Goal: Transaction & Acquisition: Purchase product/service

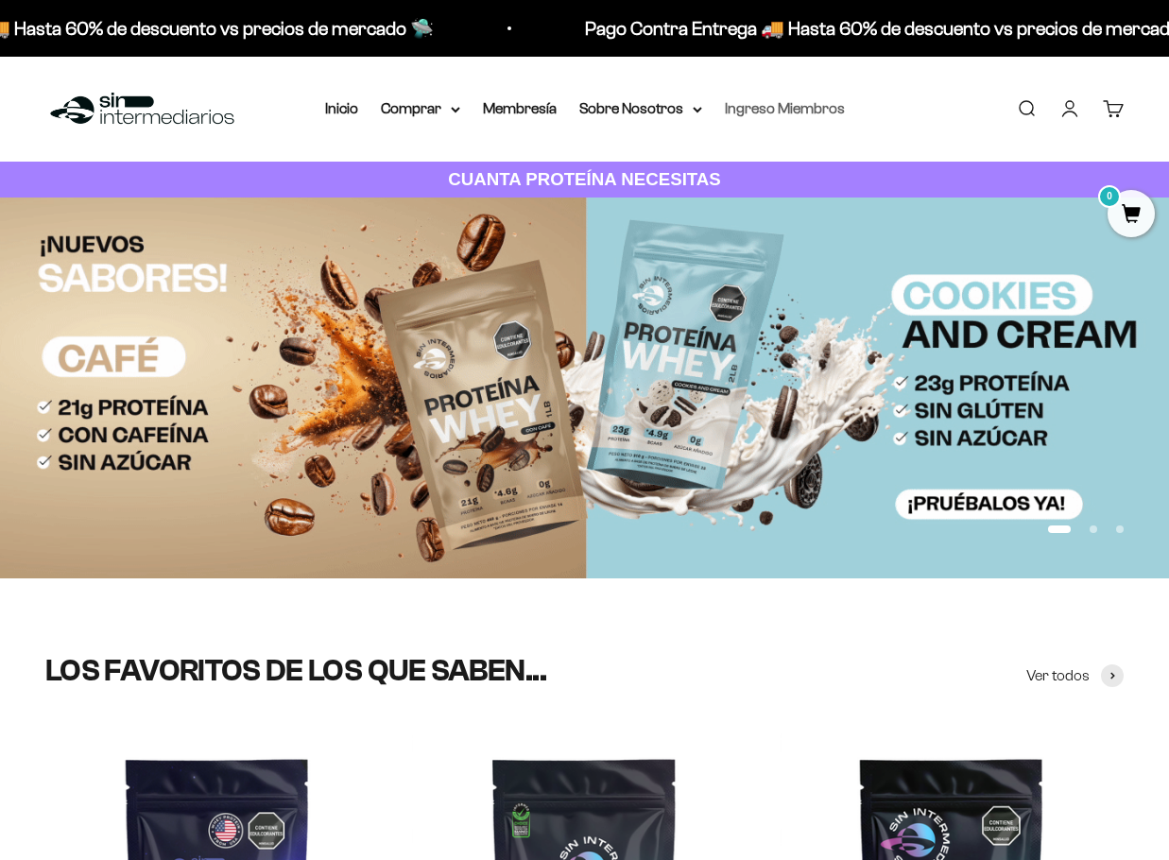
click at [742, 112] on link "Ingreso Miembros" at bounding box center [785, 108] width 120 height 16
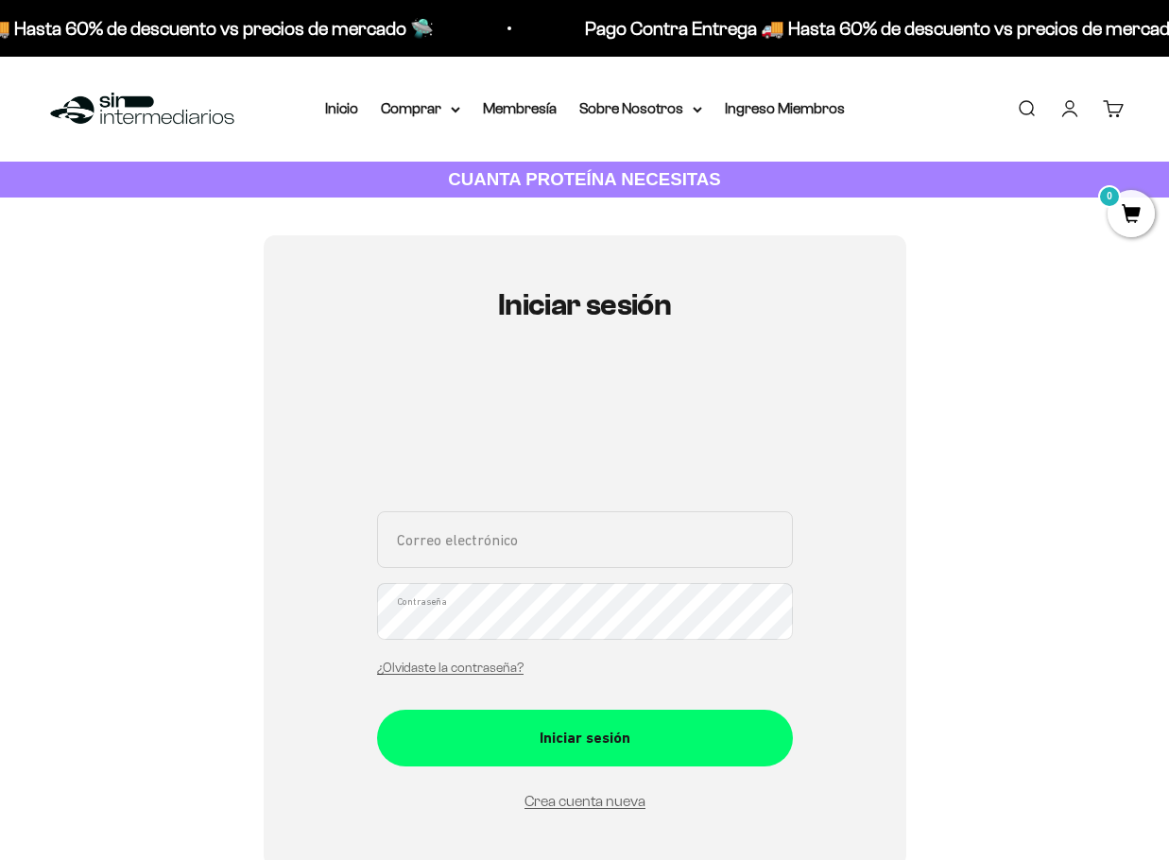
click at [377, 710] on button "Iniciar sesión" at bounding box center [585, 738] width 416 height 57
click at [629, 551] on input "Correo electrónico" at bounding box center [585, 539] width 416 height 57
type input "luismcortesguarin@hotmail.com"
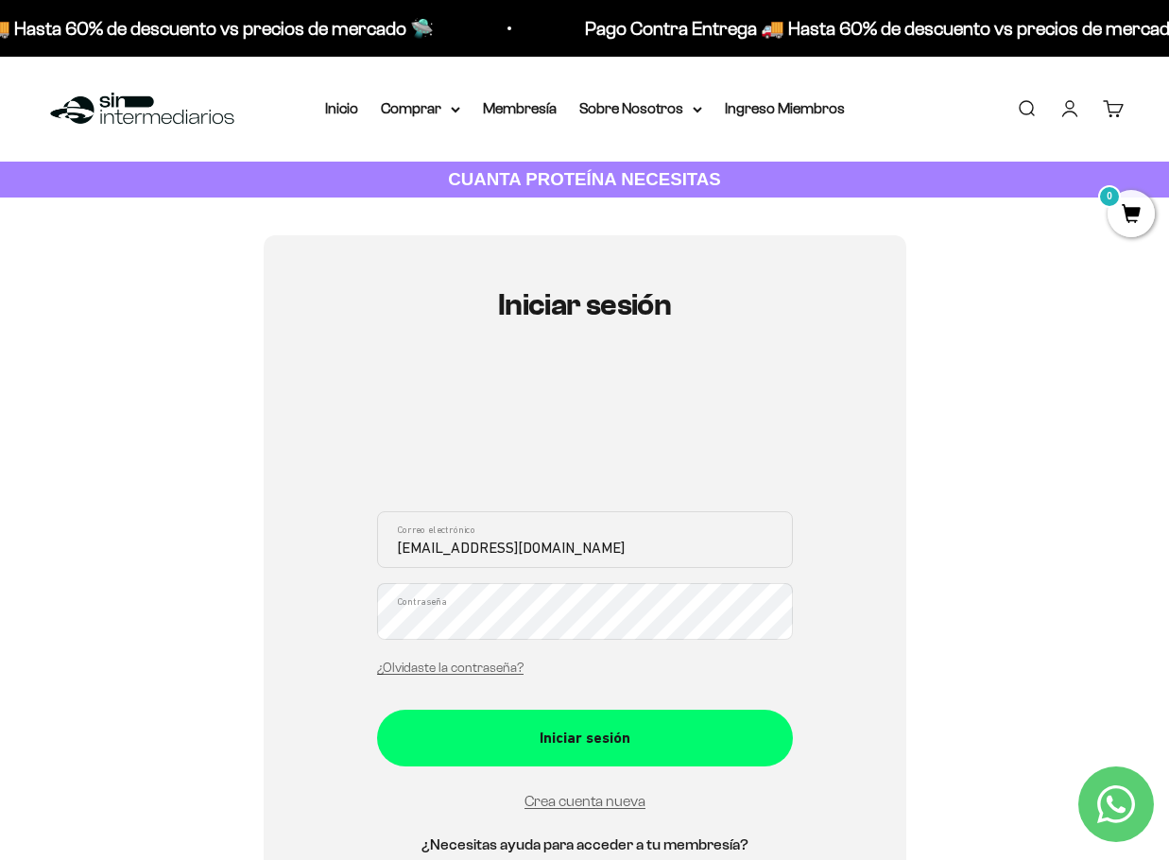
click at [377, 710] on button "Iniciar sesión" at bounding box center [585, 738] width 416 height 57
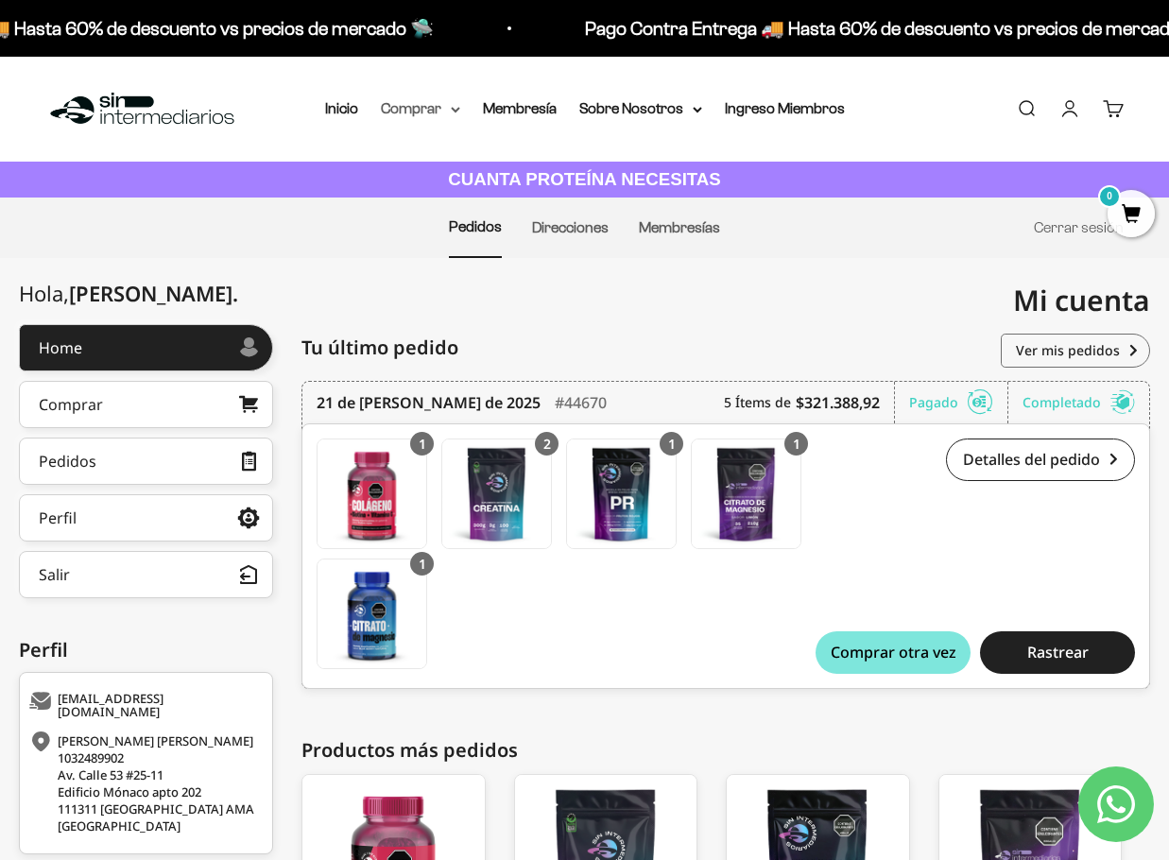
click at [431, 112] on summary "Comprar" at bounding box center [420, 108] width 79 height 25
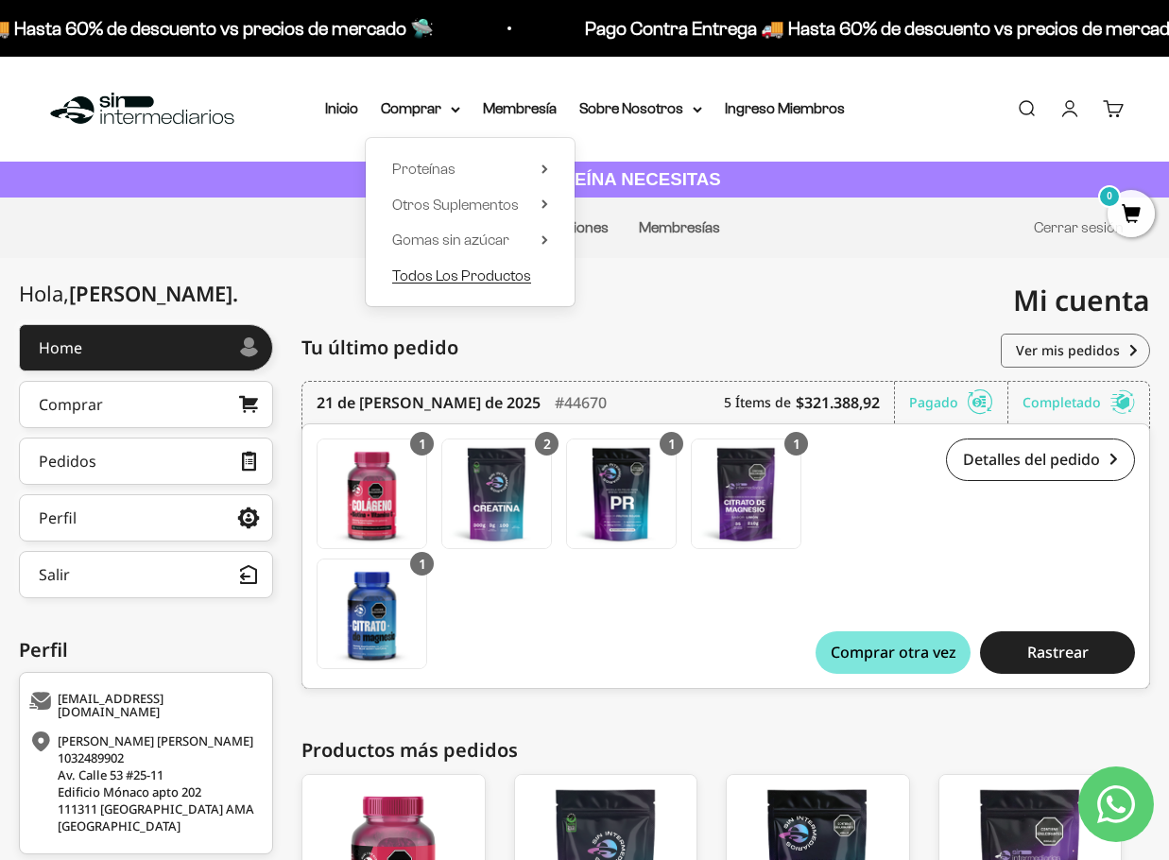
click at [484, 272] on span "Todos Los Productos" at bounding box center [461, 275] width 139 height 16
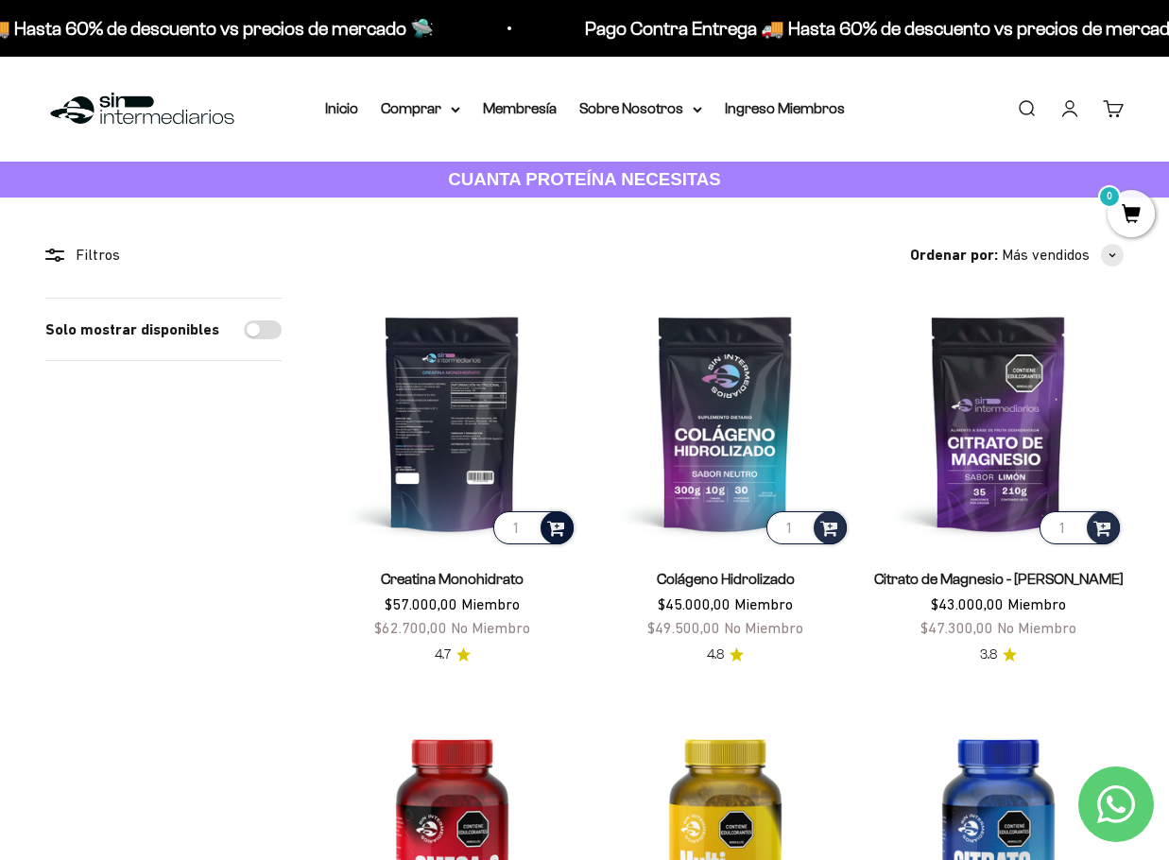
click at [554, 526] on span at bounding box center [556, 527] width 18 height 22
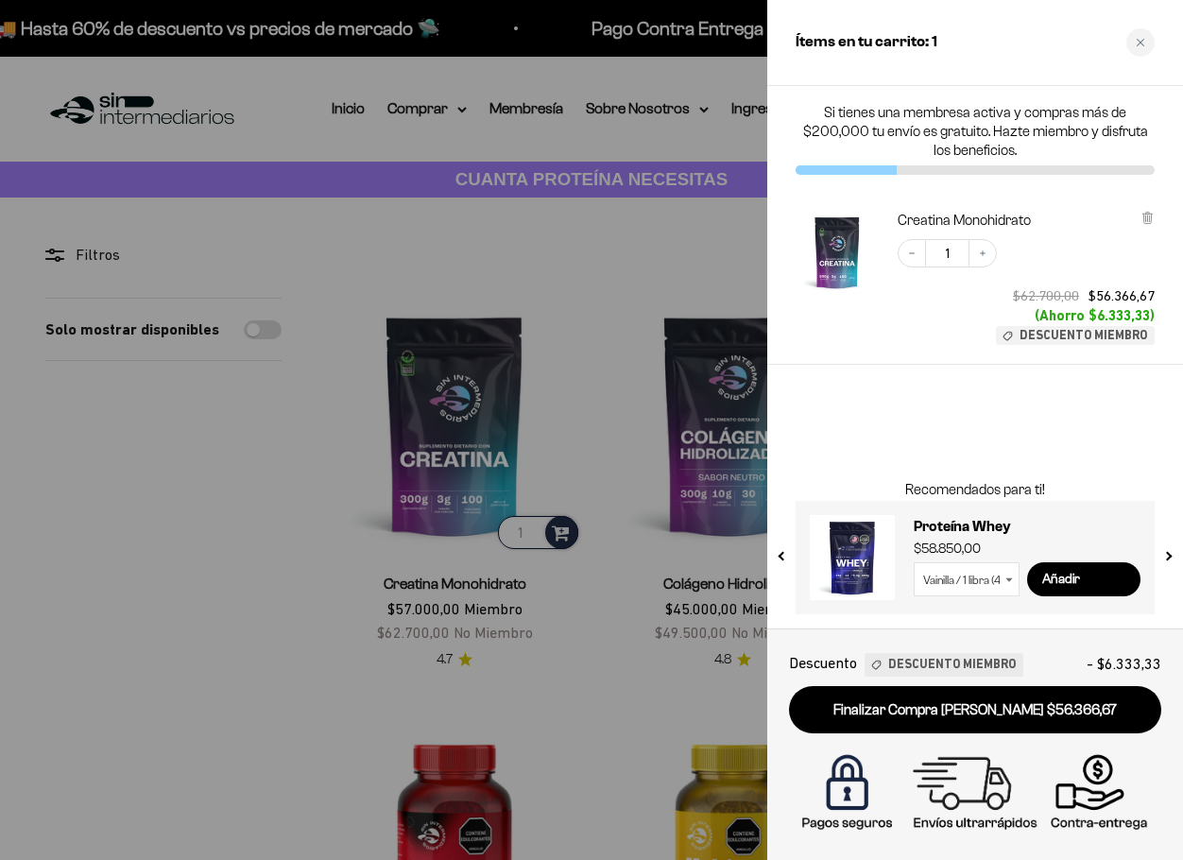
click at [254, 669] on div at bounding box center [591, 430] width 1183 height 860
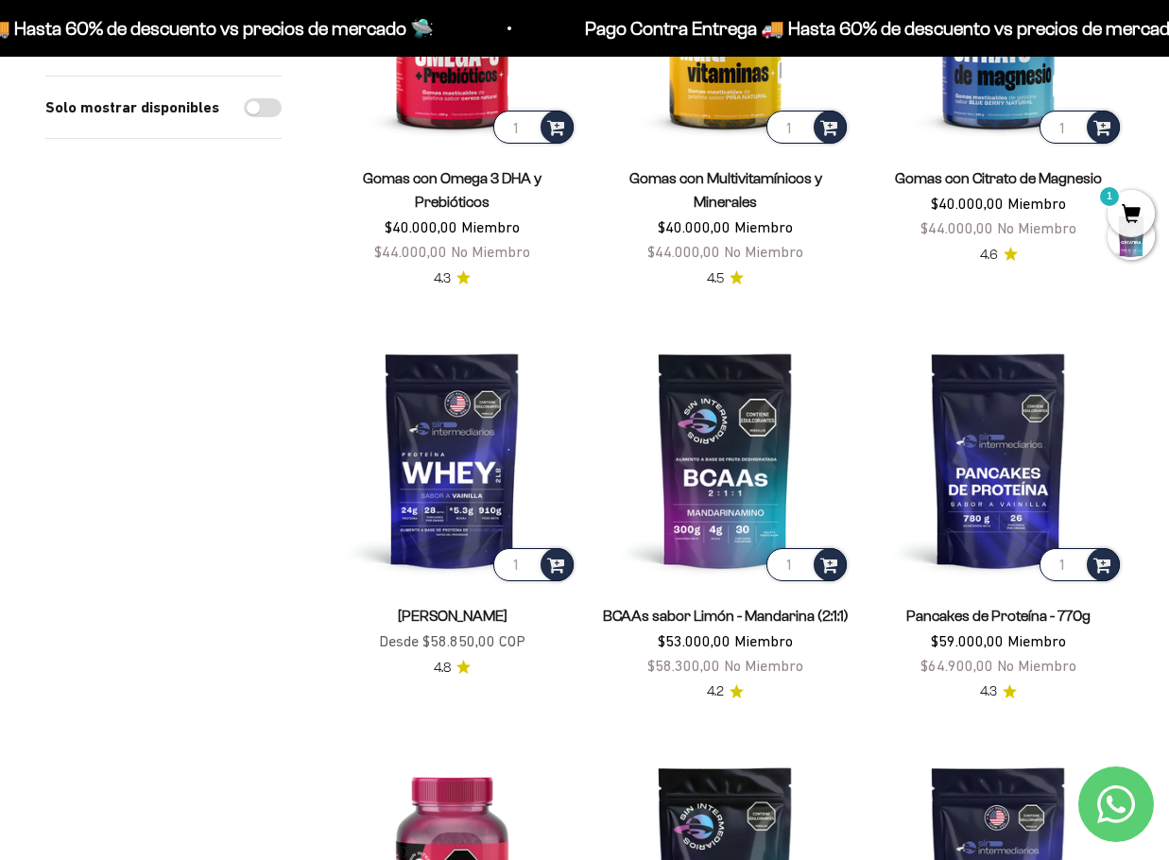
scroll to position [851, 0]
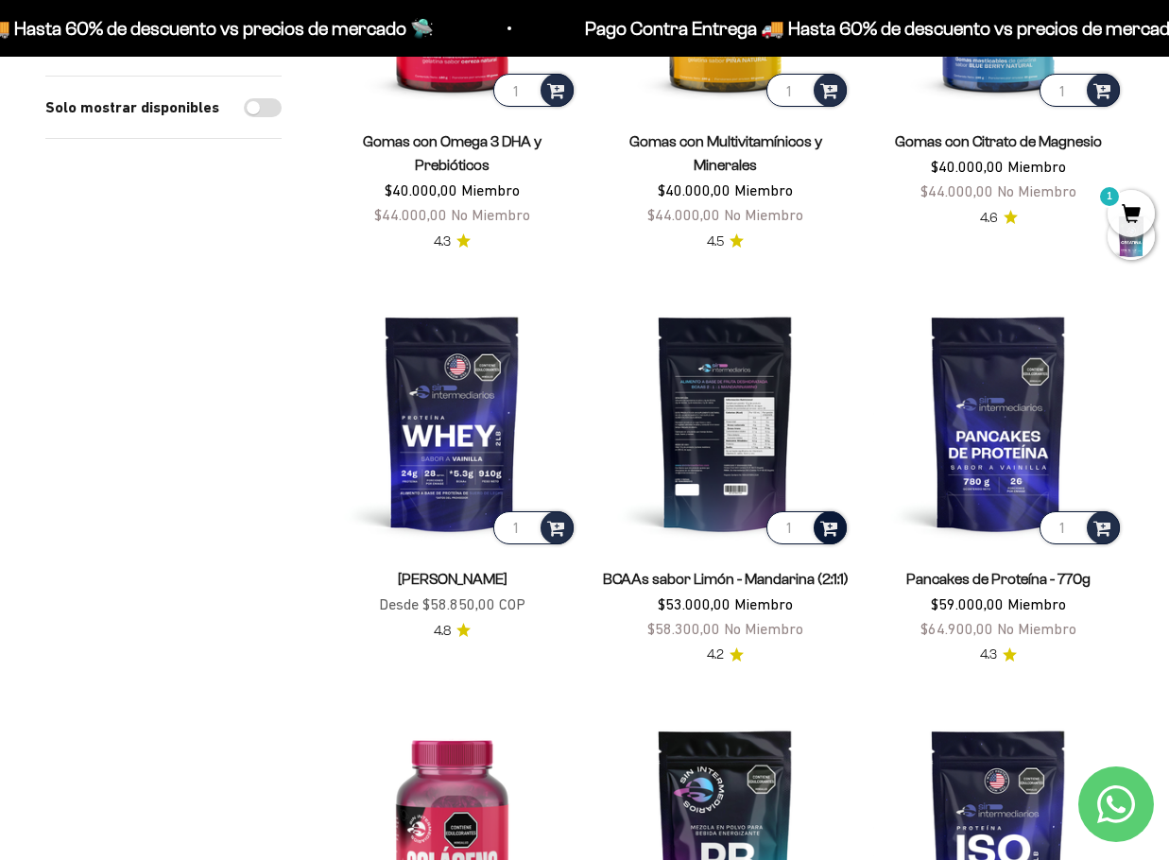
click at [827, 528] on span at bounding box center [829, 527] width 18 height 22
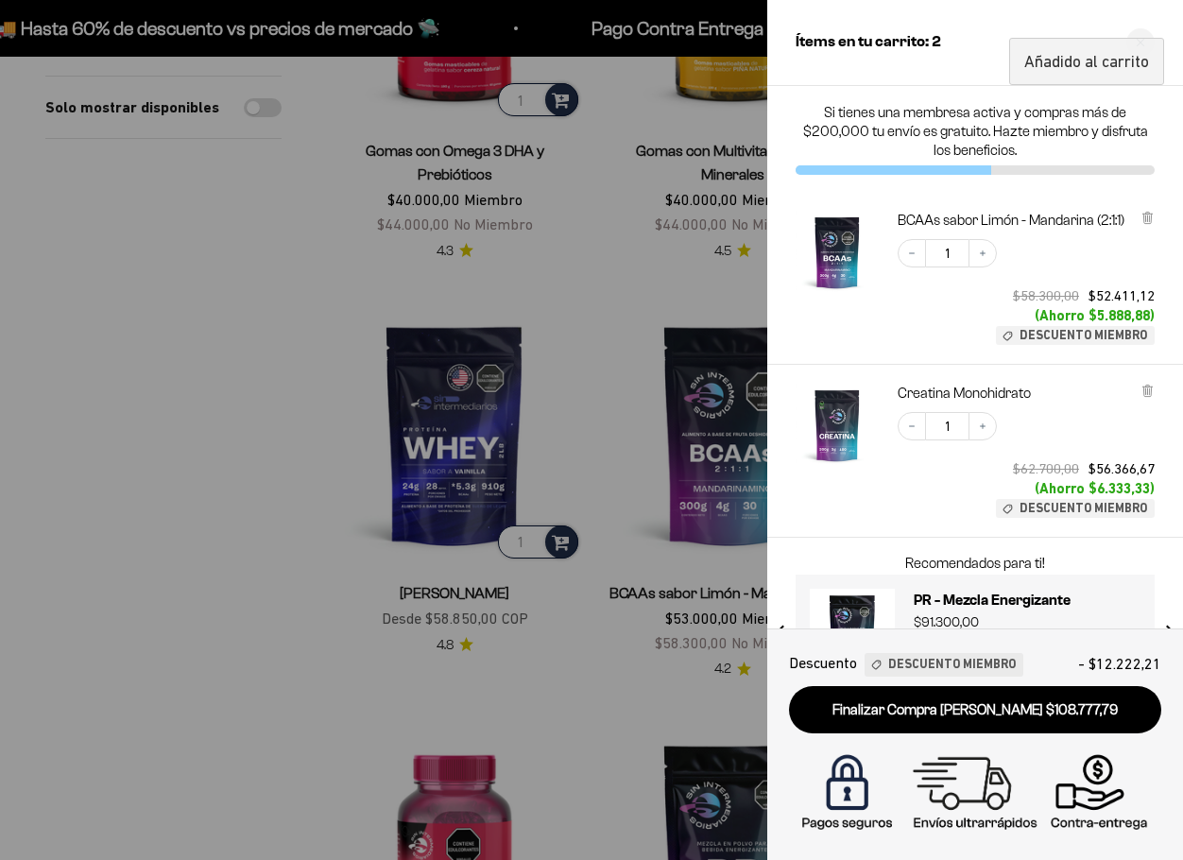
click at [303, 594] on div at bounding box center [591, 430] width 1183 height 860
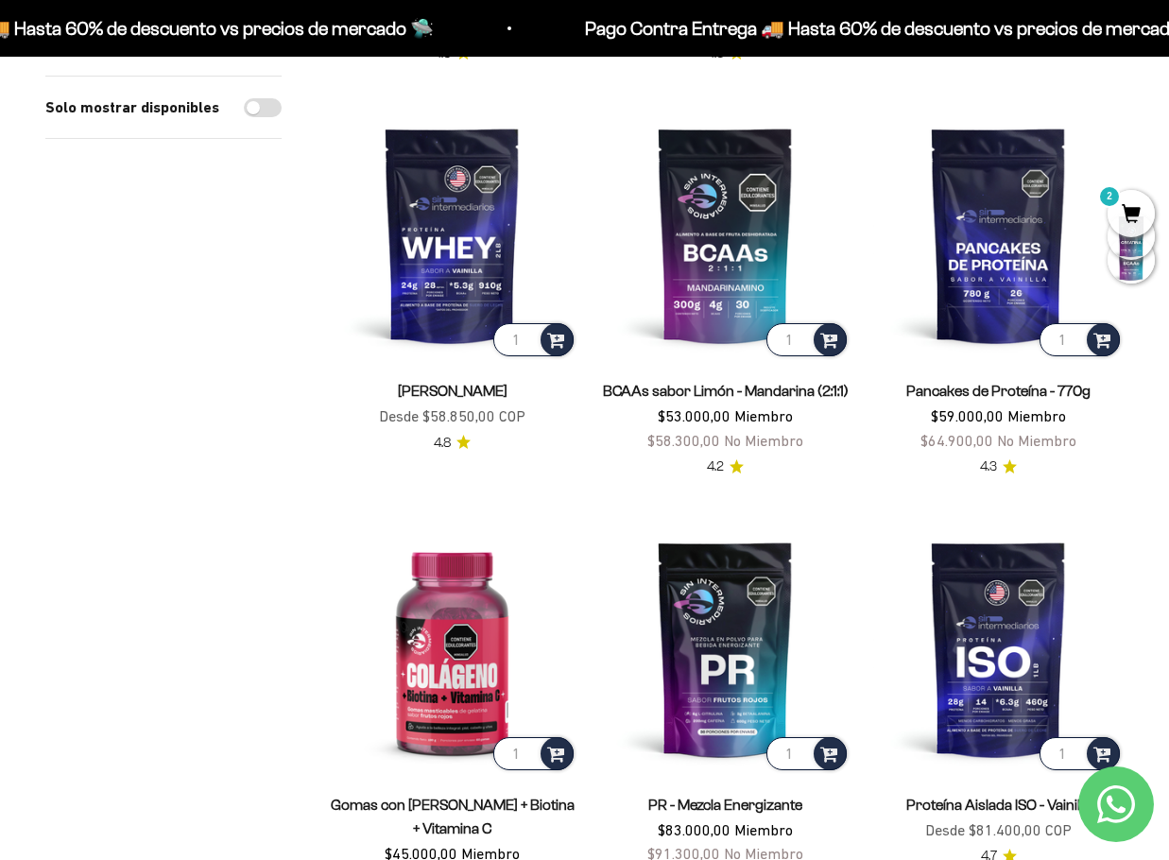
scroll to position [1040, 0]
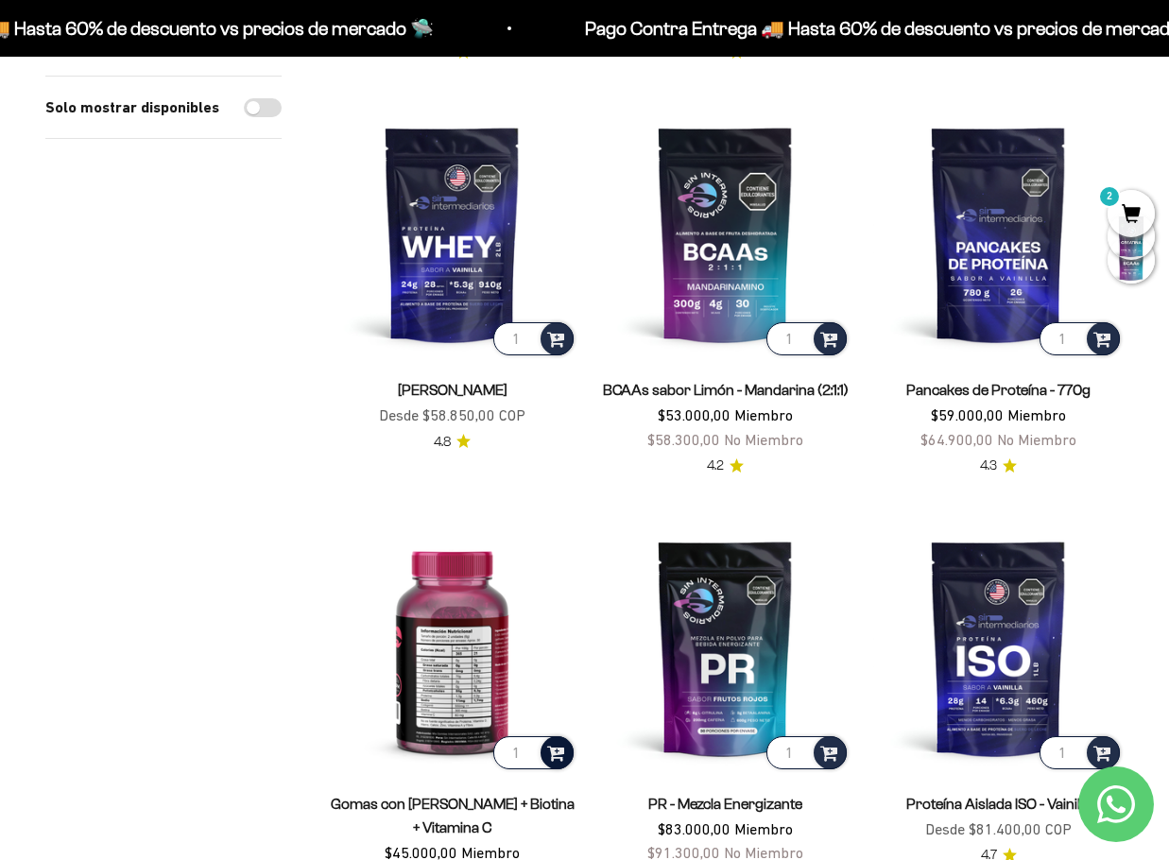
click at [560, 748] on span at bounding box center [556, 752] width 18 height 22
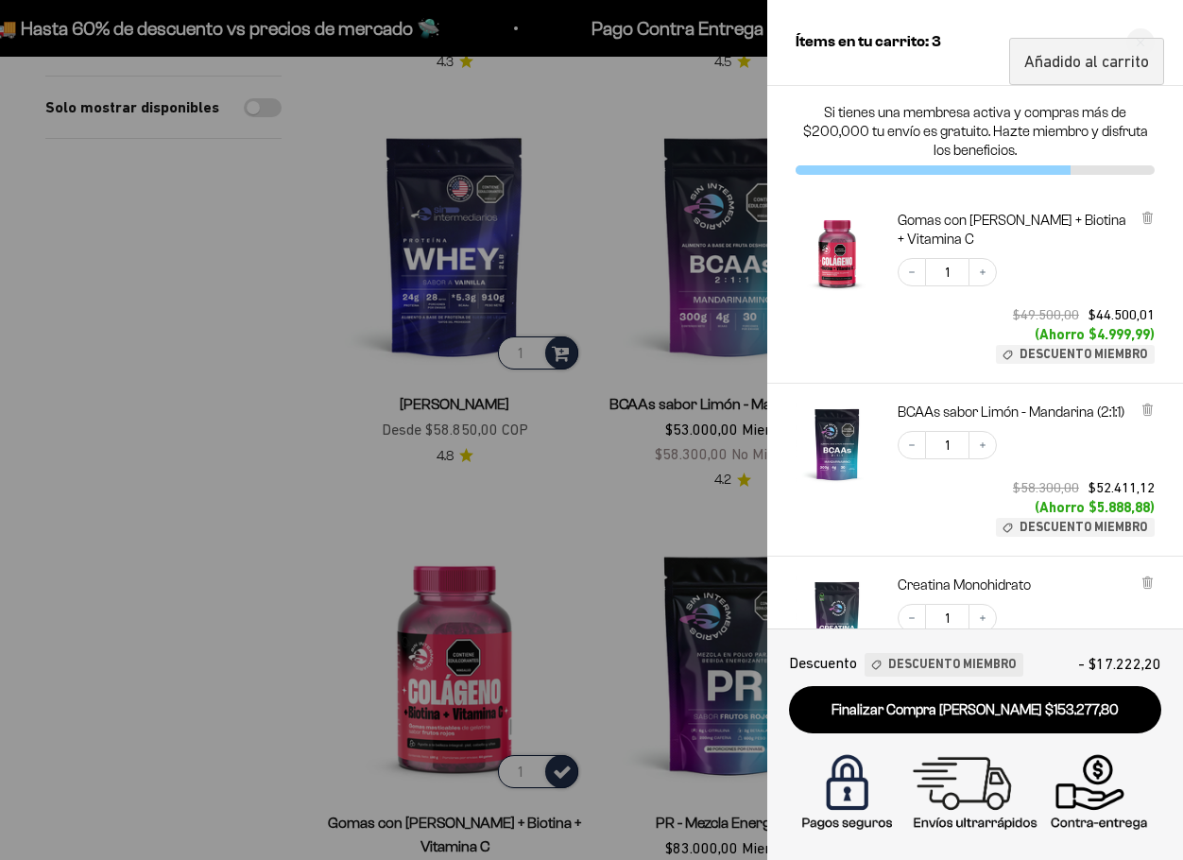
click at [112, 466] on div at bounding box center [591, 430] width 1183 height 860
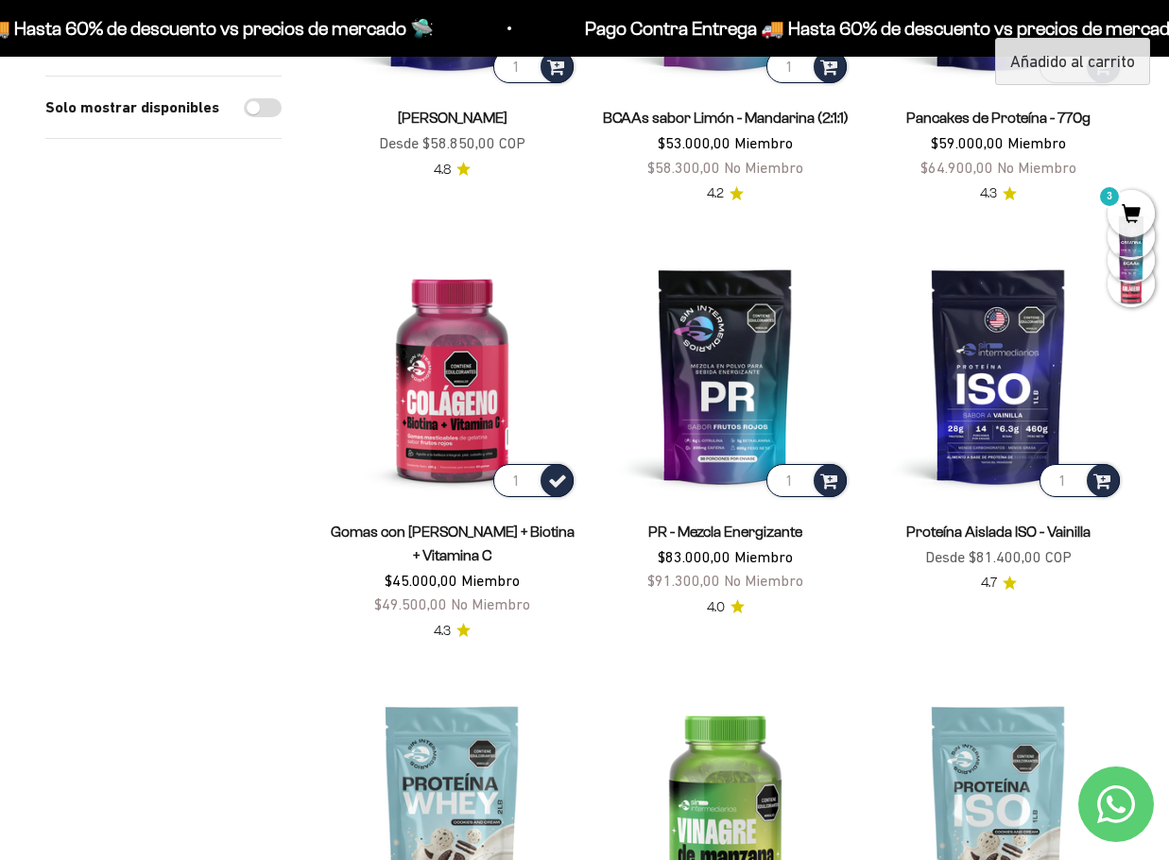
scroll to position [1323, 0]
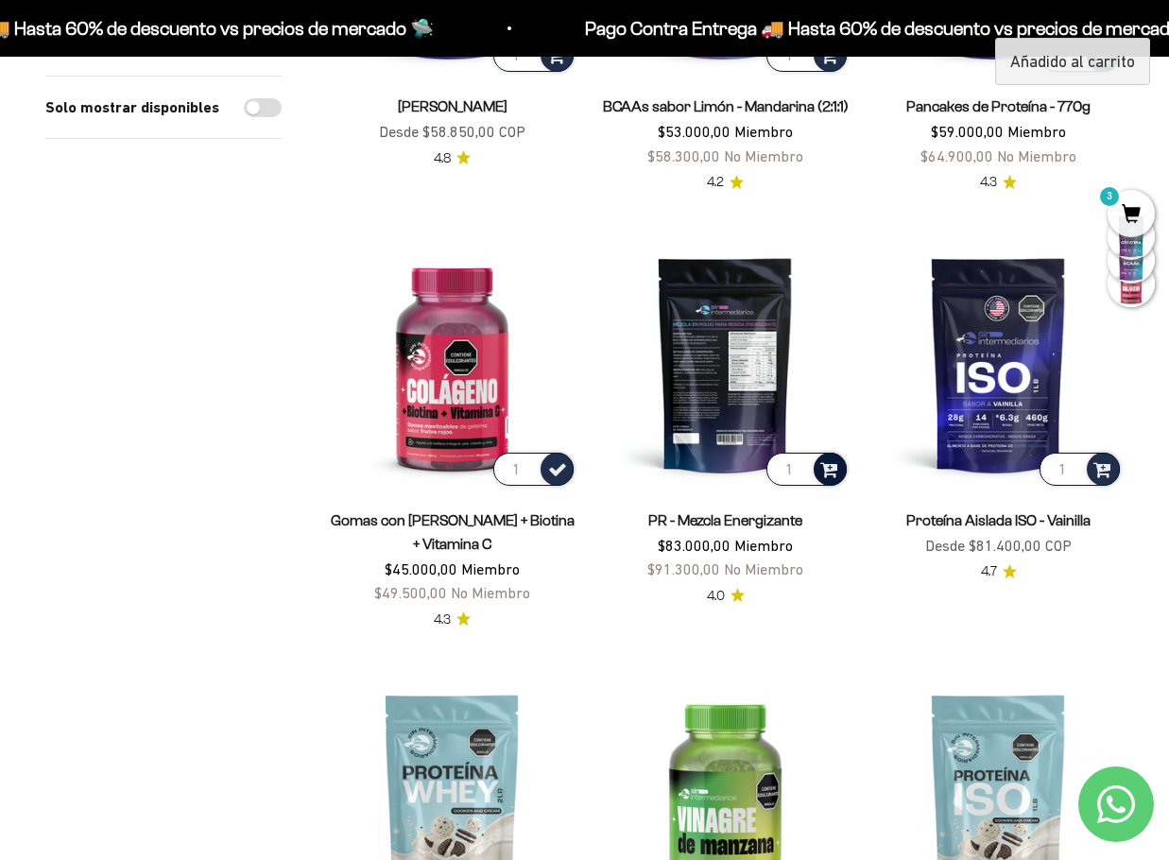
click at [823, 464] on span at bounding box center [829, 468] width 18 height 22
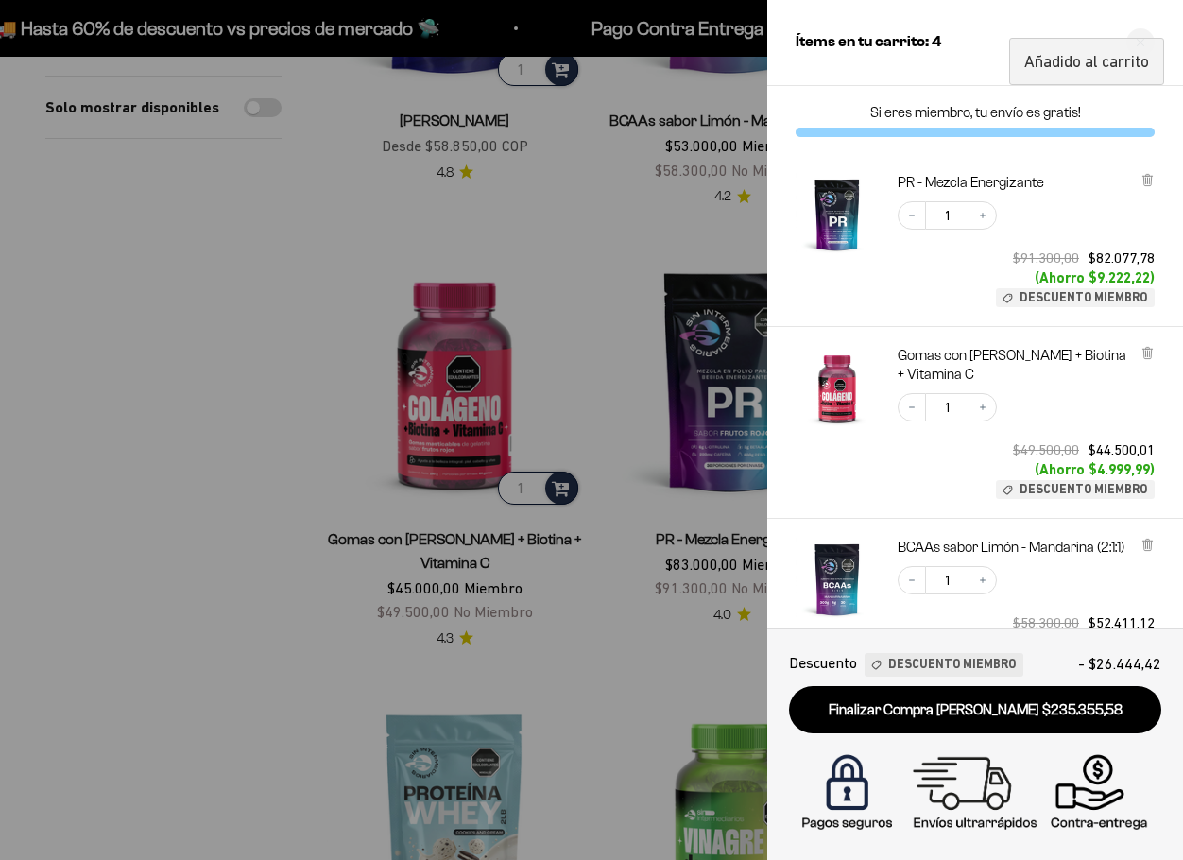
click at [26, 254] on div at bounding box center [591, 430] width 1183 height 860
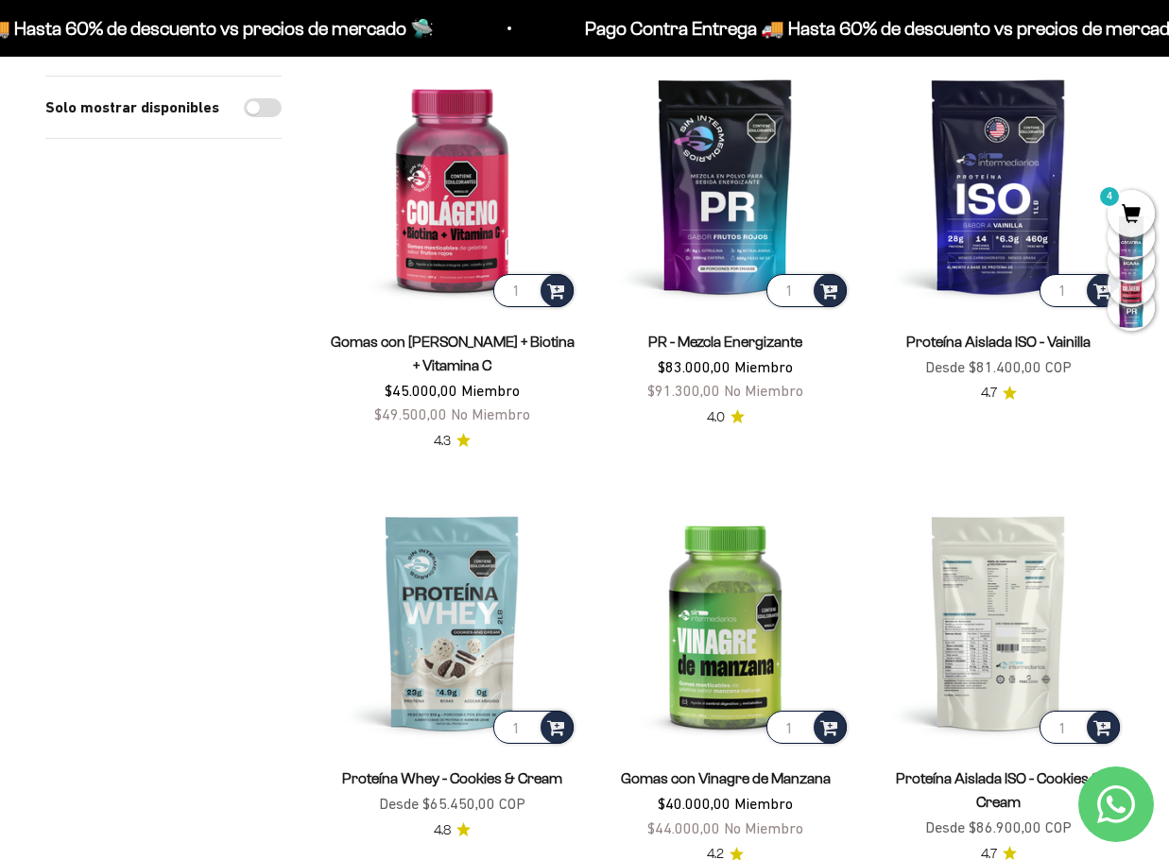
scroll to position [1607, 0]
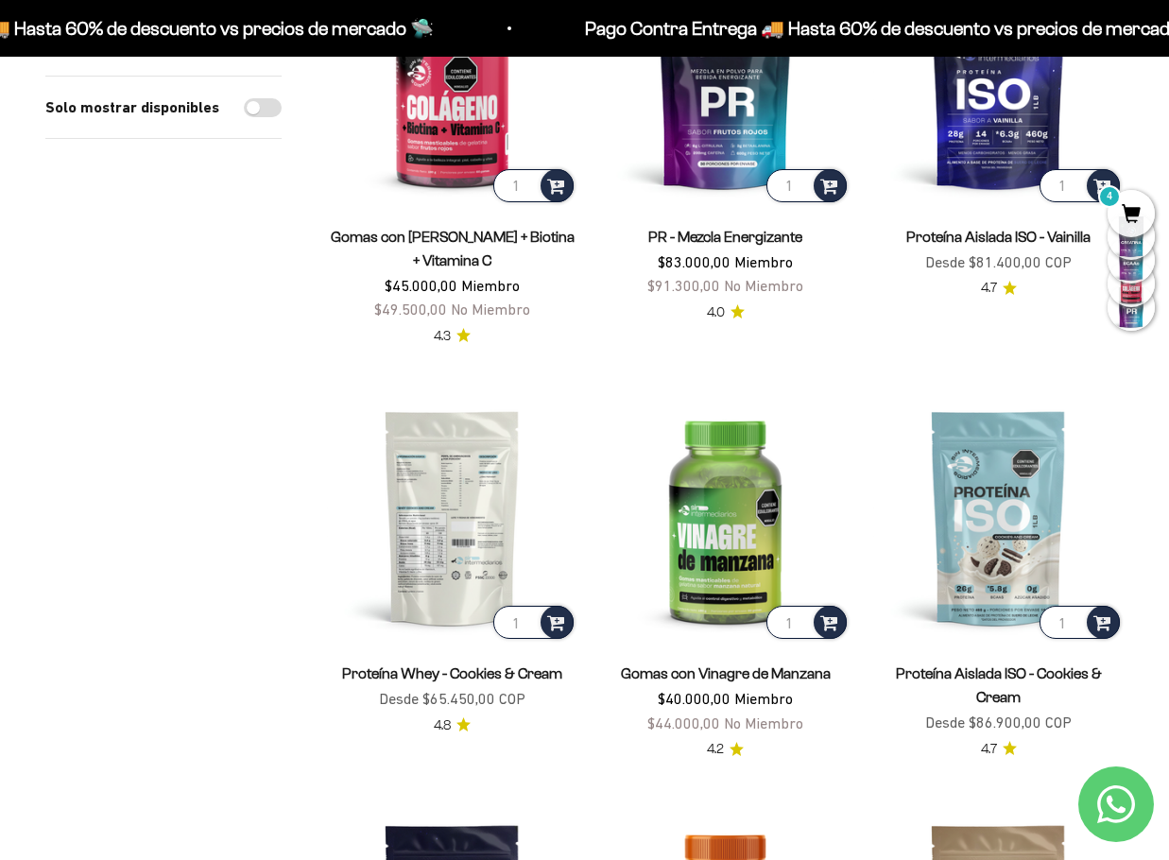
click at [464, 570] on img at bounding box center [452, 517] width 250 height 250
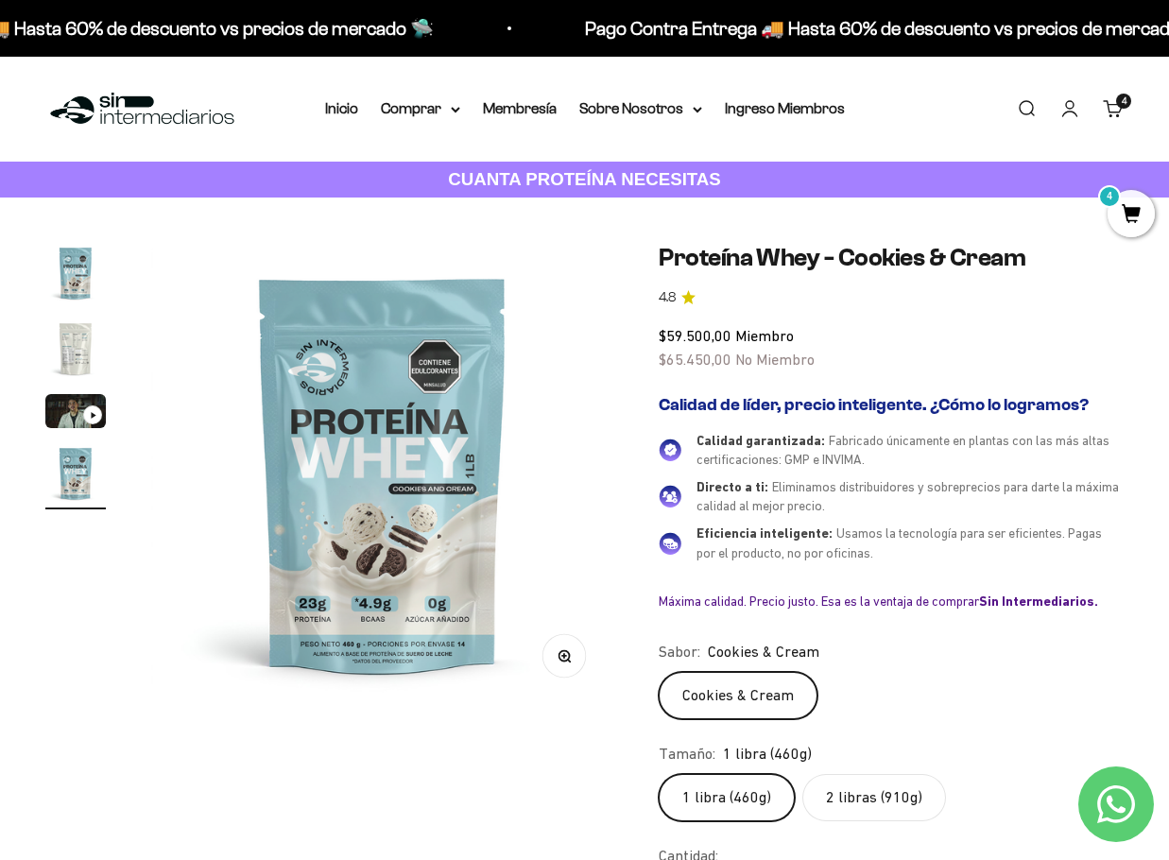
click at [74, 267] on img "Ir al artículo 1" at bounding box center [75, 273] width 60 height 60
click at [74, 337] on img "Ir al artículo 2" at bounding box center [75, 349] width 60 height 60
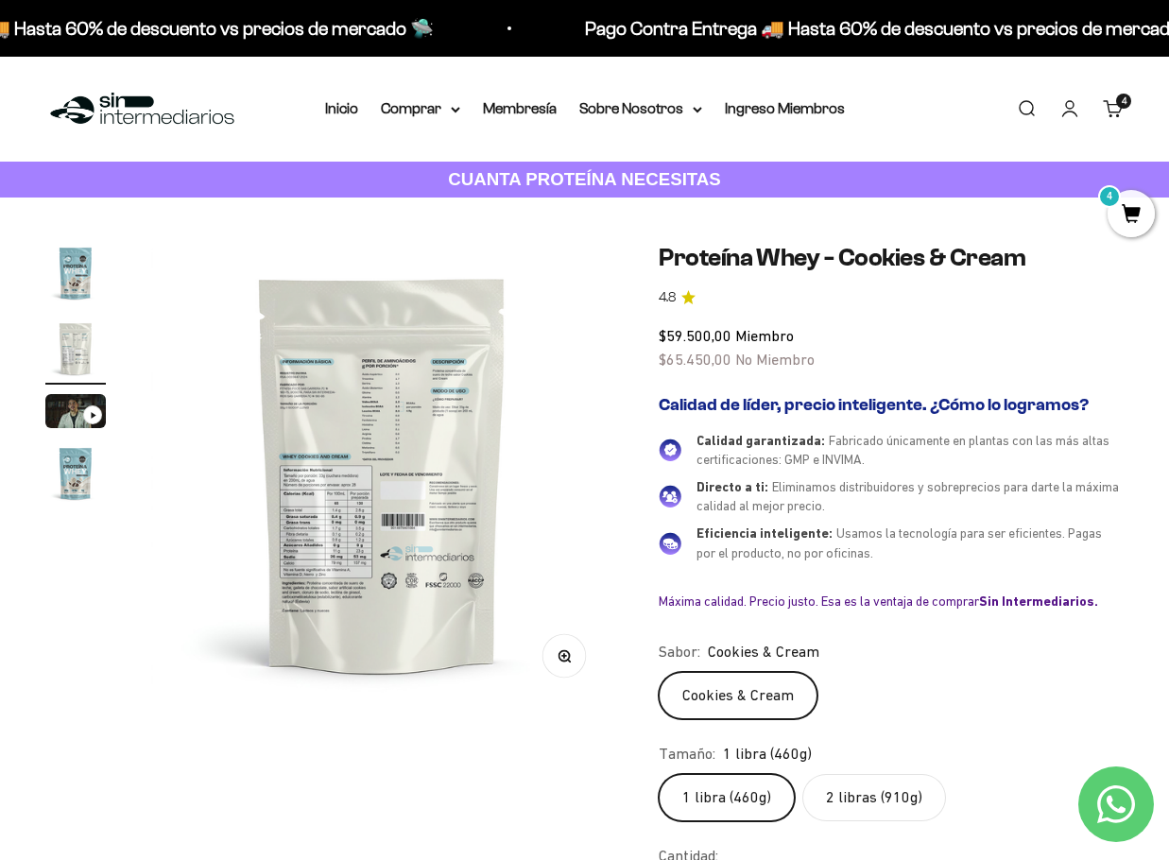
click at [73, 462] on img "Ir al artículo 4" at bounding box center [75, 473] width 60 height 60
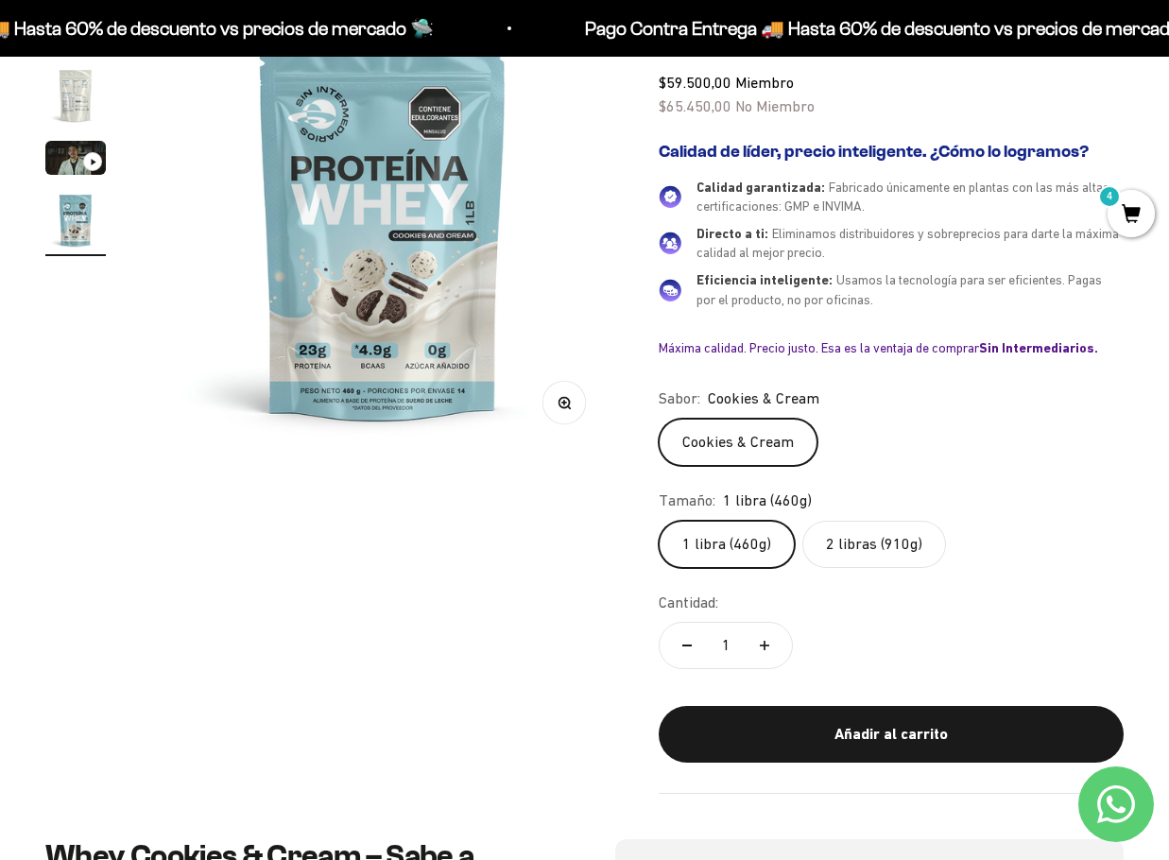
scroll to position [284, 0]
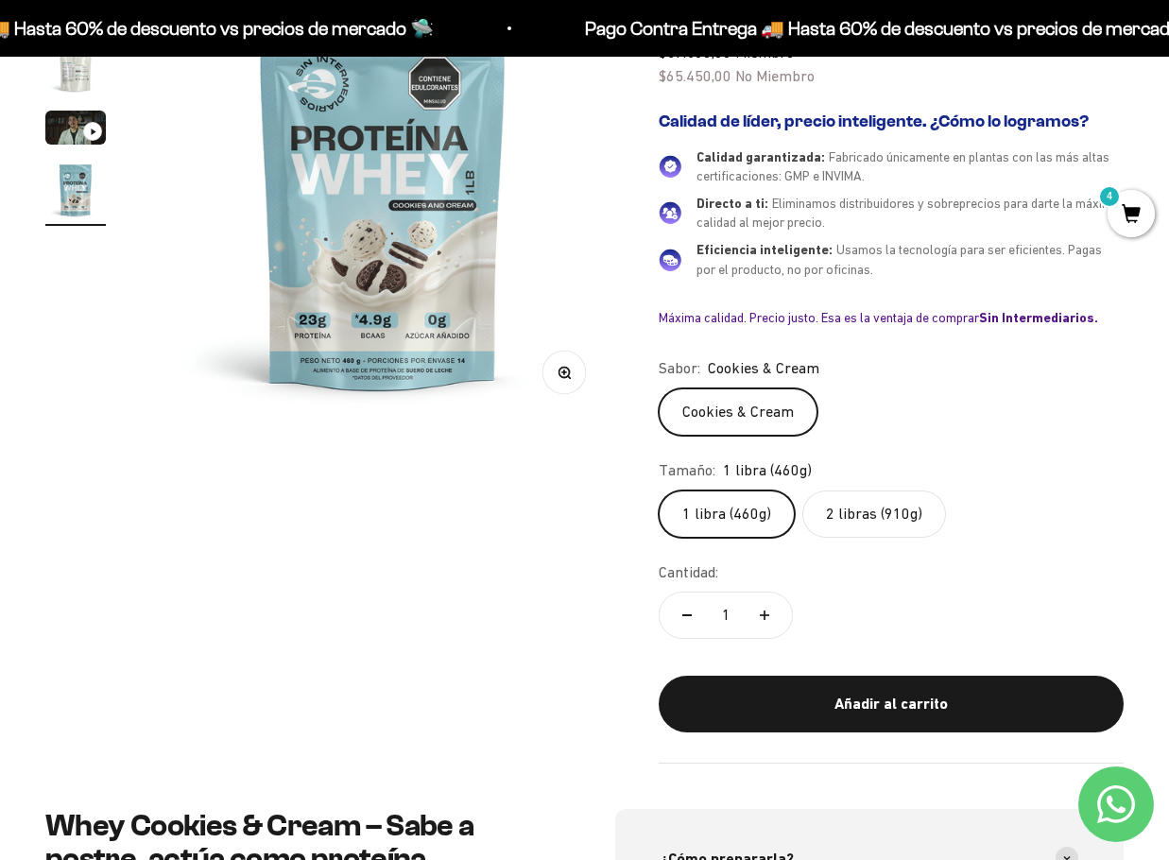
click at [864, 494] on label "2 libras (910g)" at bounding box center [874, 514] width 144 height 47
click at [659, 491] on input "2 libras (910g)" at bounding box center [658, 490] width 1 height 1
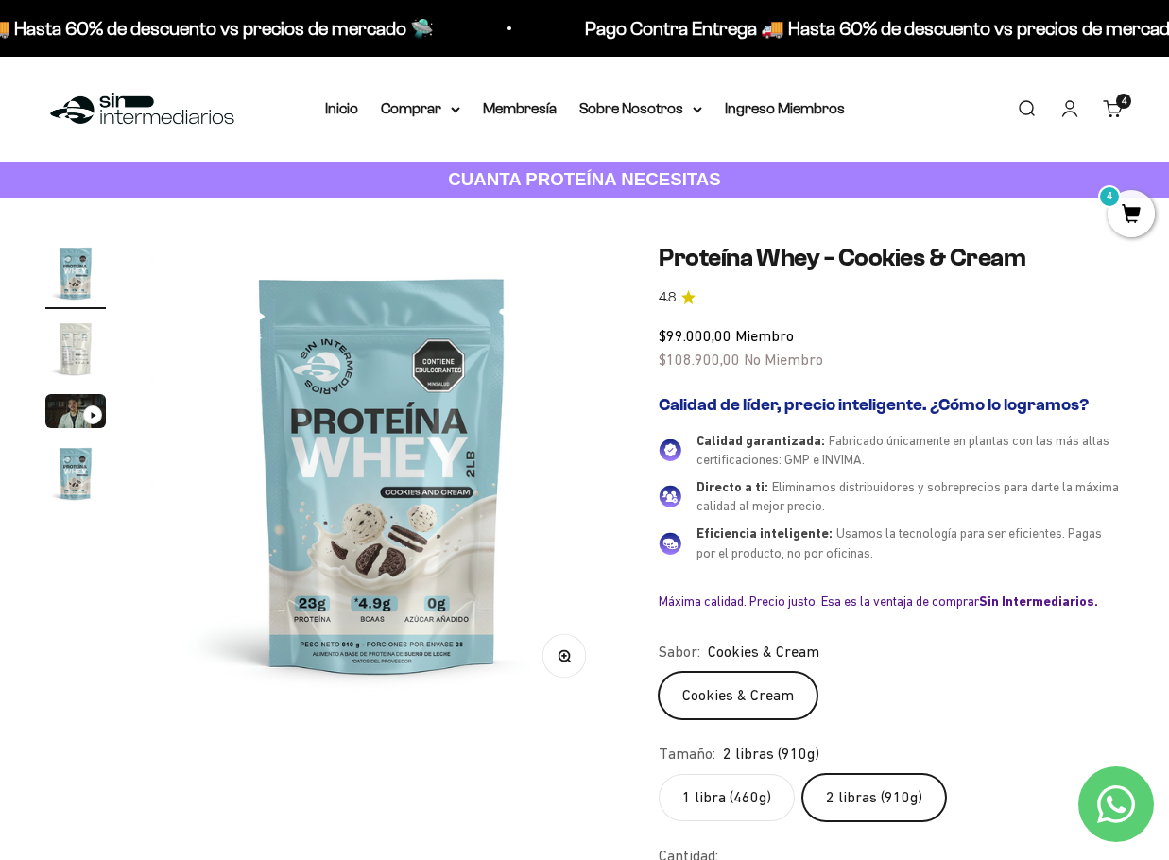
click at [68, 272] on img "Ir al artículo 1" at bounding box center [75, 273] width 60 height 60
click at [68, 271] on img "Ir al artículo 1" at bounding box center [75, 273] width 60 height 60
click at [74, 361] on img "Ir al artículo 2" at bounding box center [75, 349] width 60 height 60
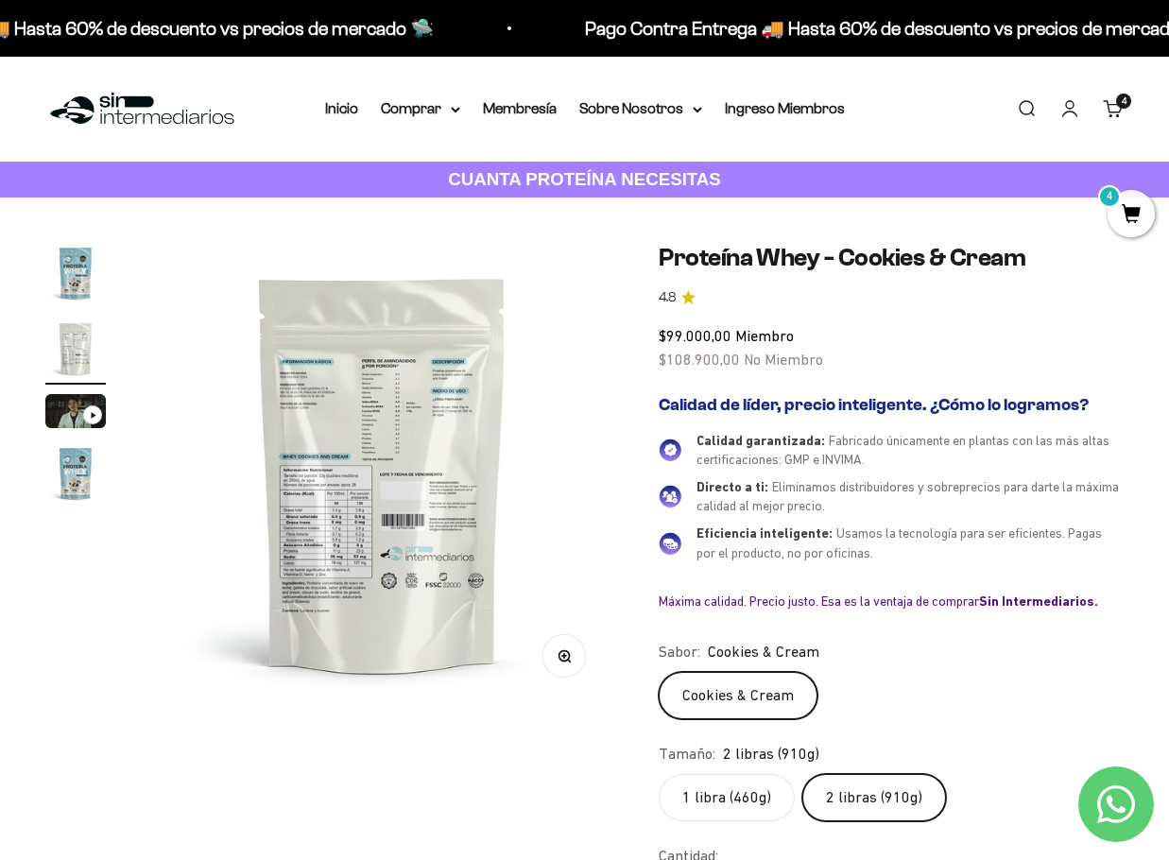
click at [96, 283] on img "Ir al artículo 1" at bounding box center [75, 273] width 60 height 60
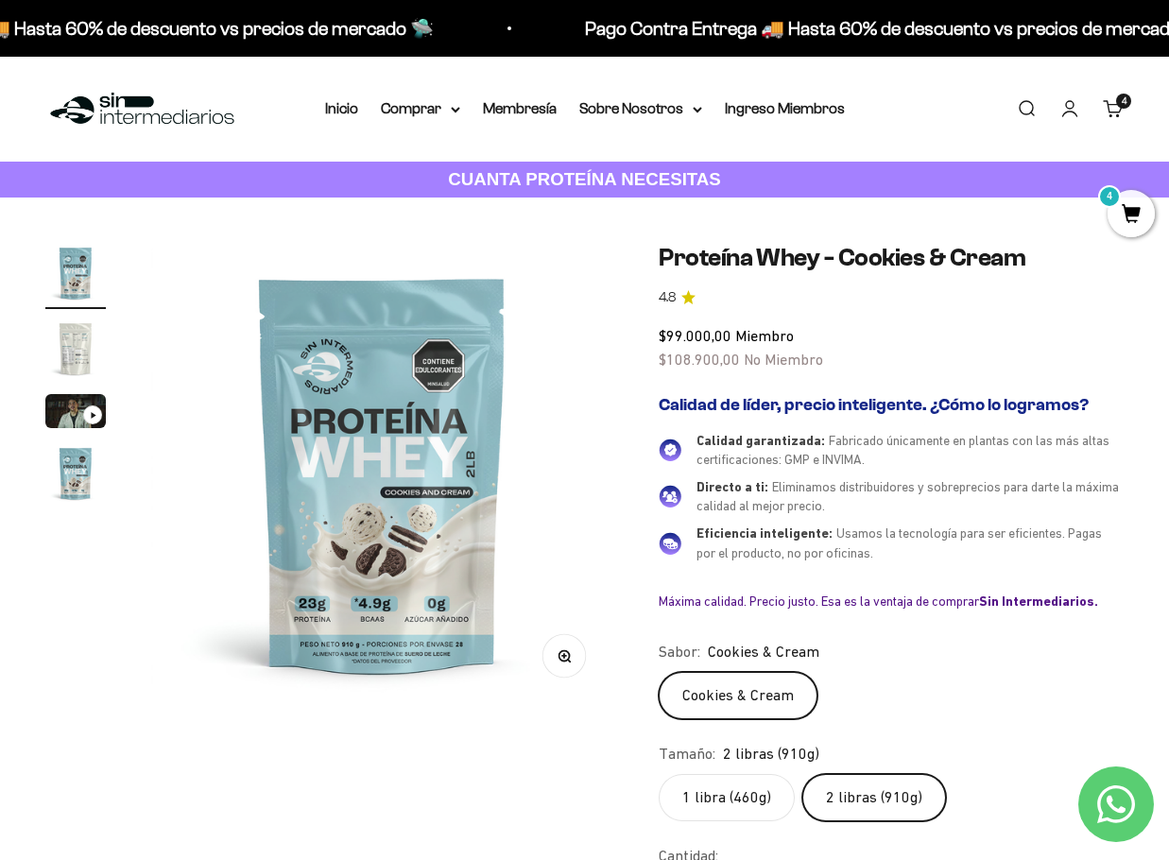
click at [72, 495] on img "Ir al artículo 4" at bounding box center [75, 473] width 60 height 60
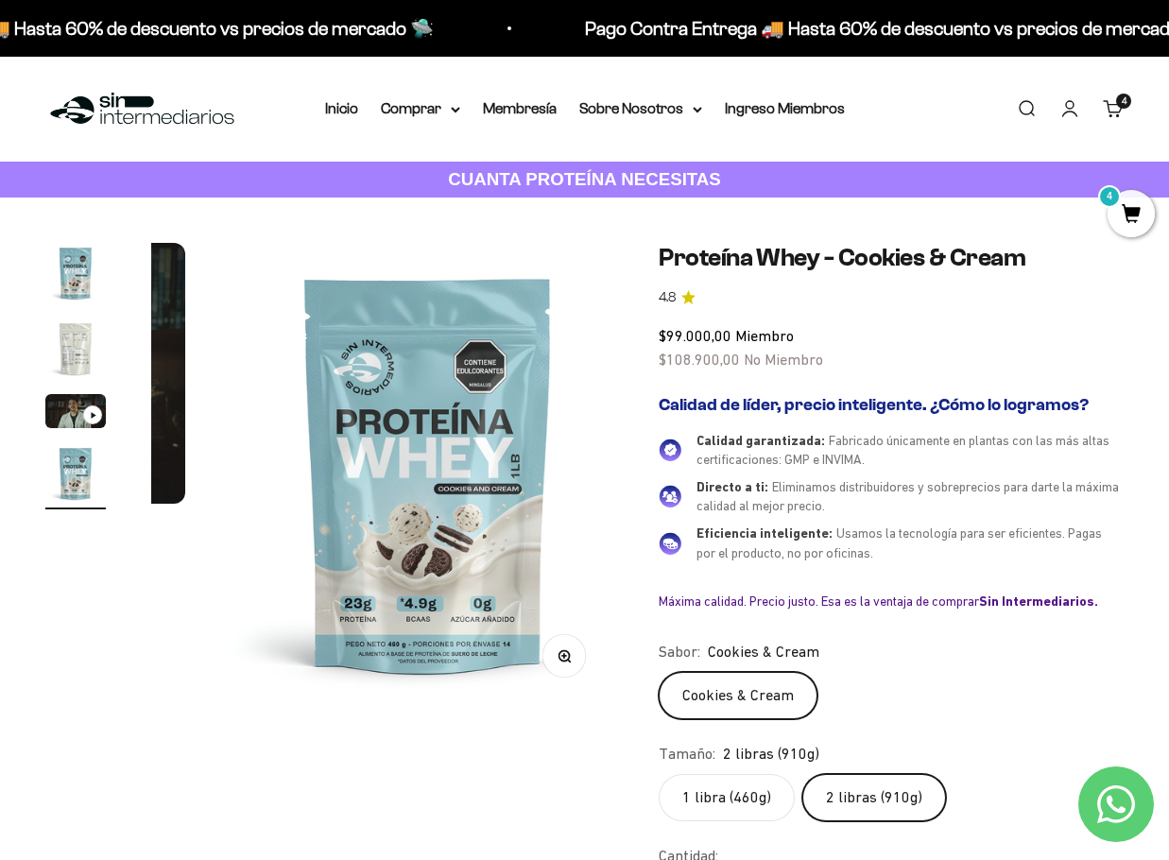
scroll to position [0, 1421]
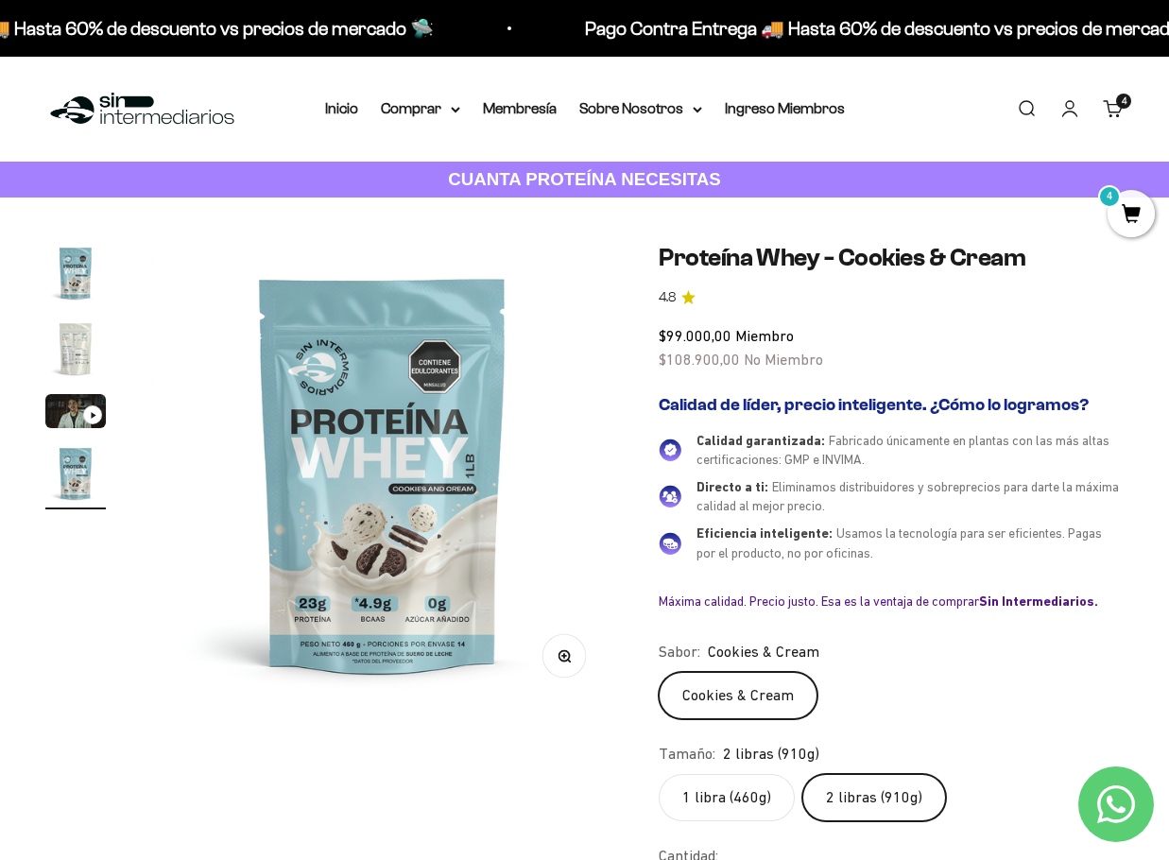
click at [81, 264] on img "Ir al artículo 1" at bounding box center [75, 273] width 60 height 60
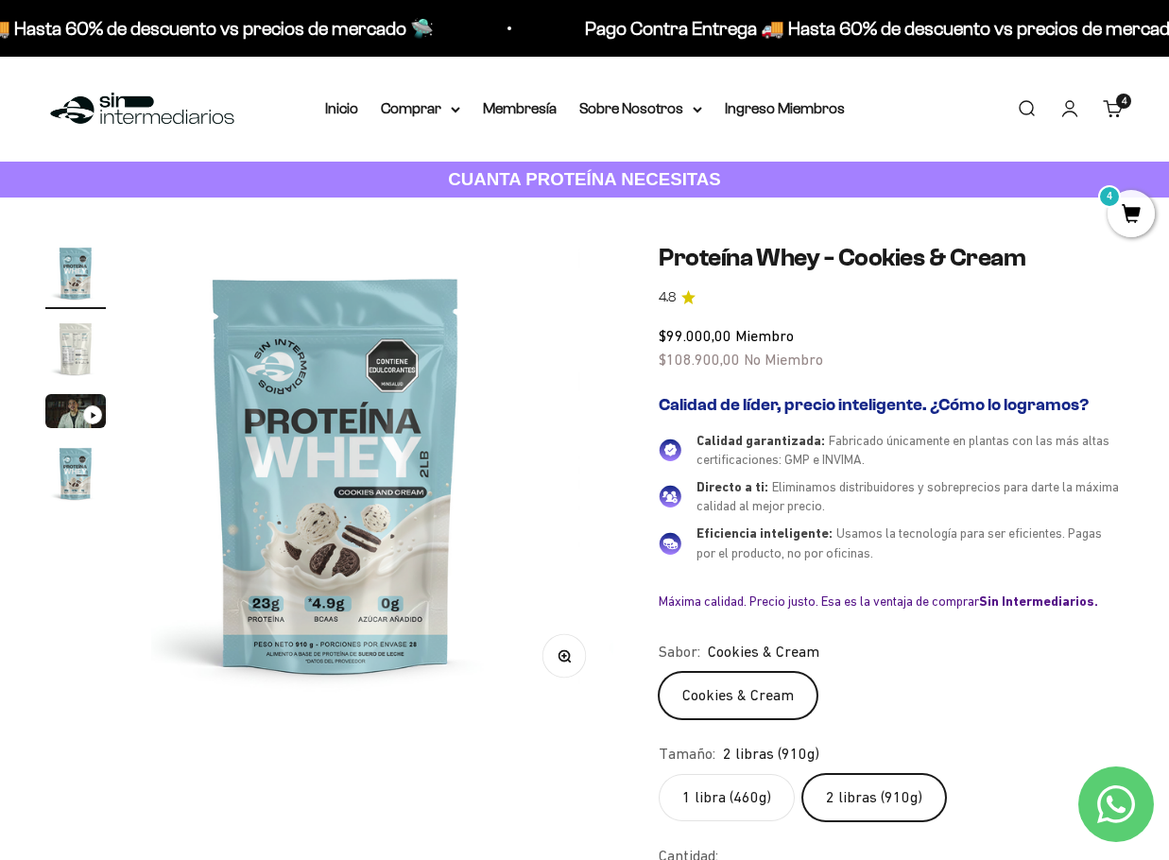
scroll to position [0, 0]
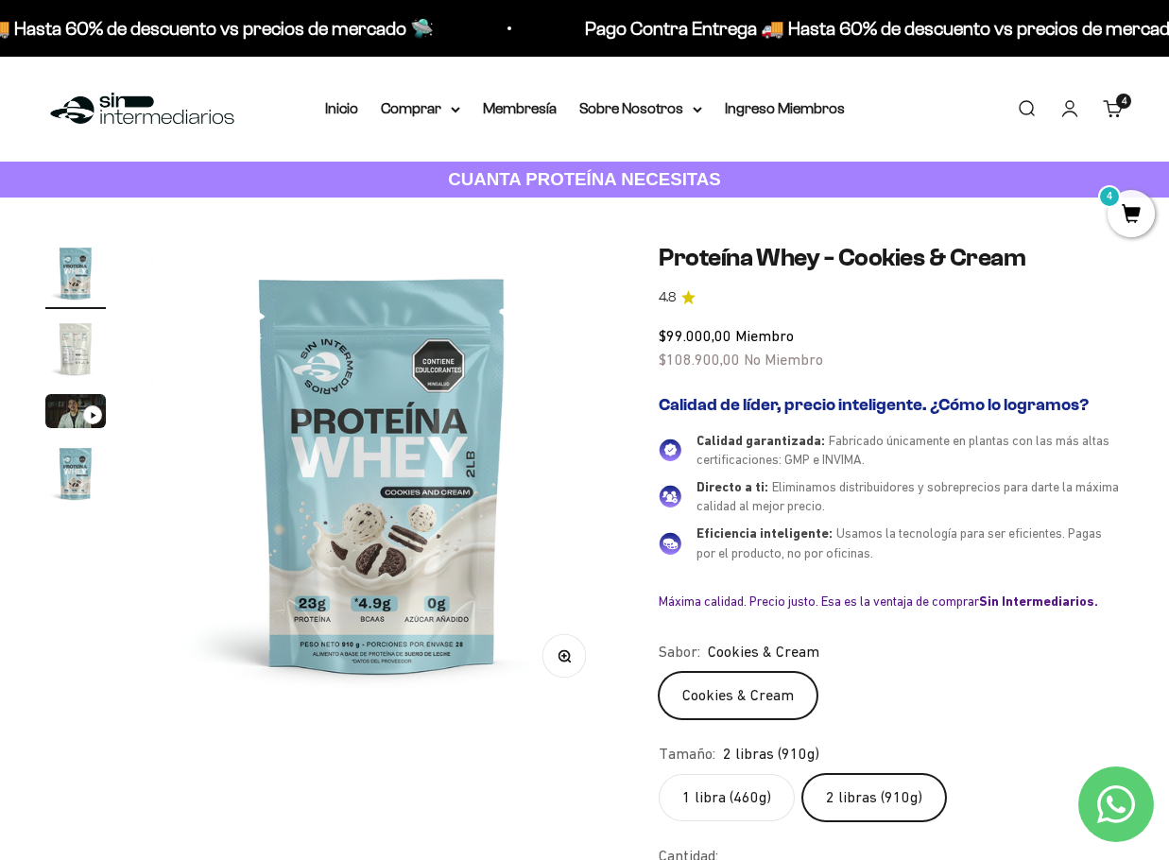
click at [62, 463] on img "Ir al artículo 4" at bounding box center [75, 473] width 60 height 60
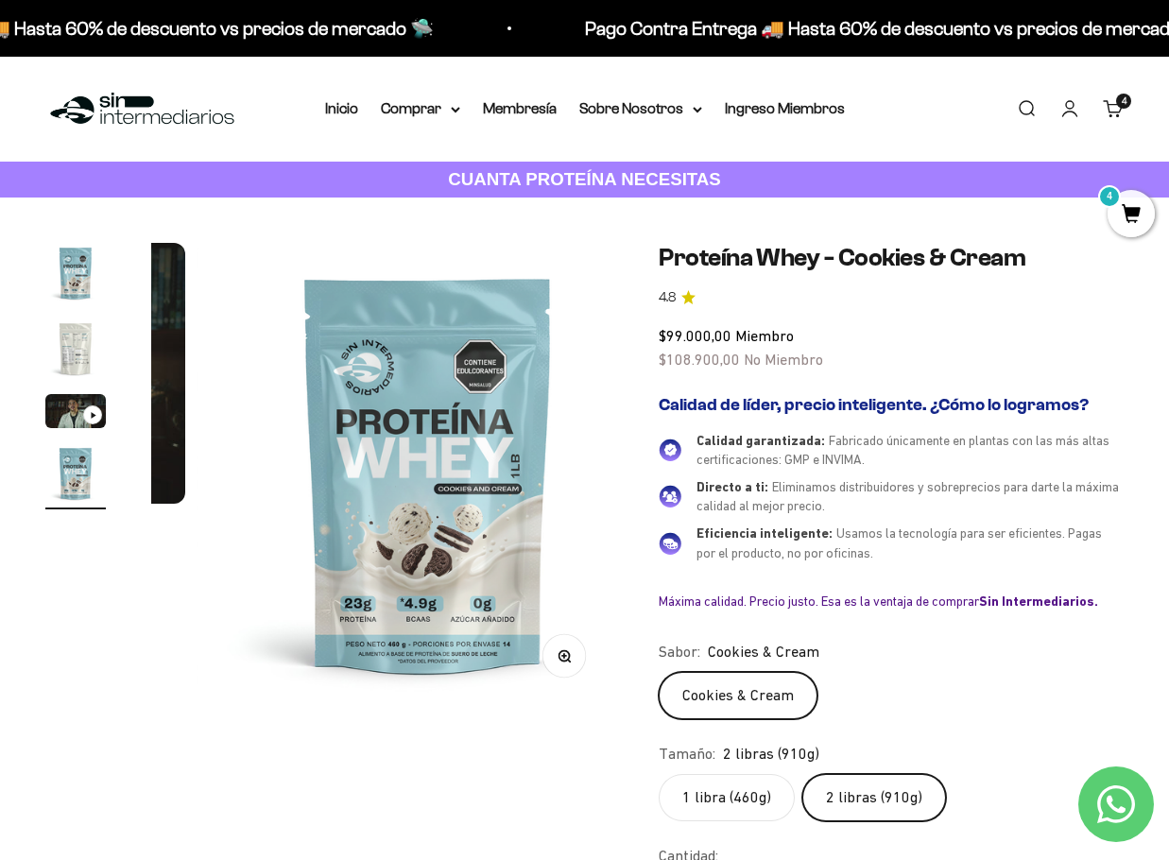
scroll to position [0, 1421]
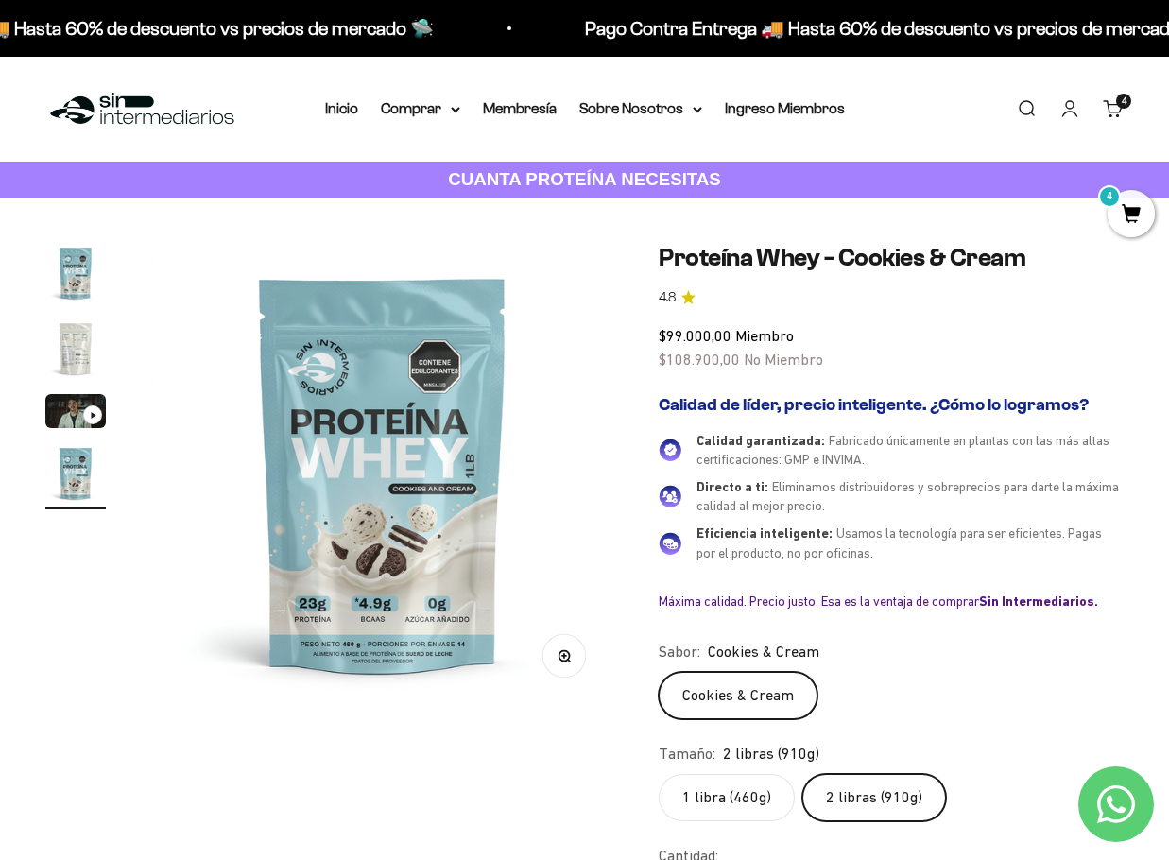
click at [68, 272] on img "Ir al artículo 1" at bounding box center [75, 273] width 60 height 60
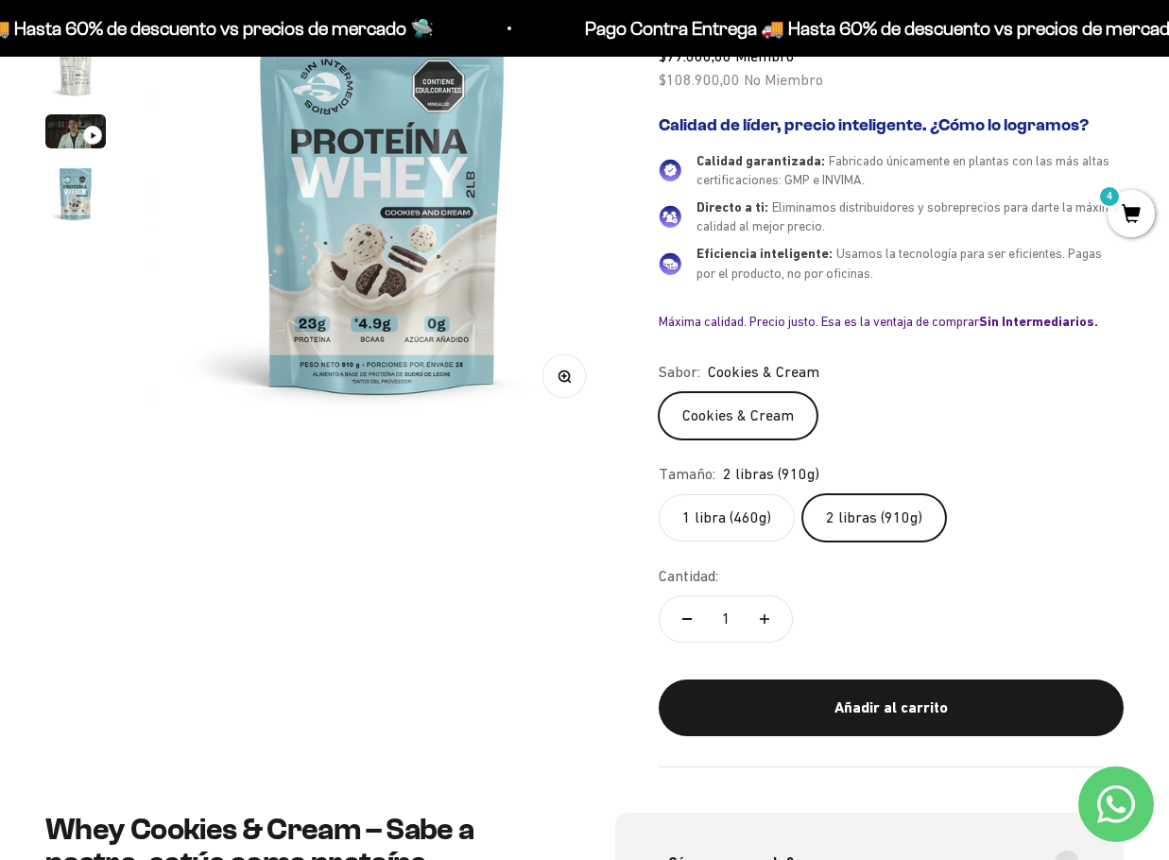
scroll to position [284, 0]
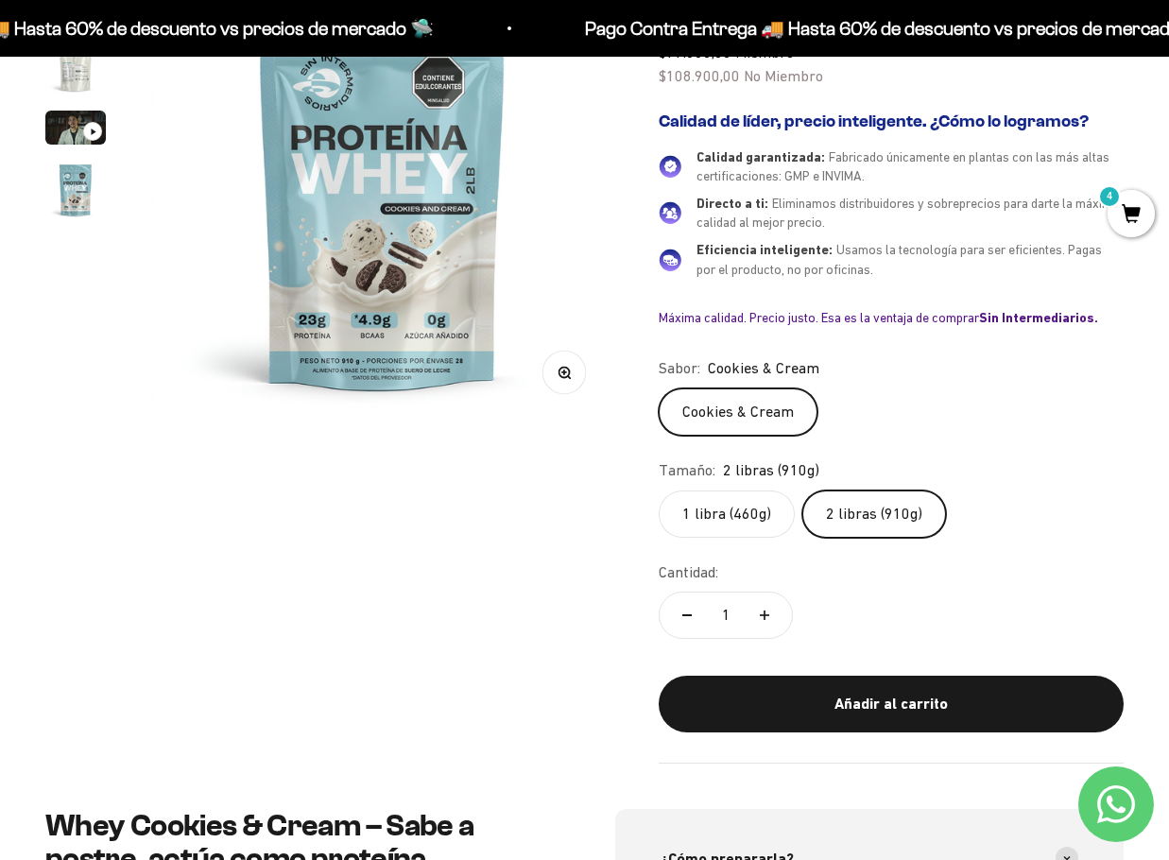
click at [750, 521] on label "1 libra (460g)" at bounding box center [727, 514] width 136 height 47
click at [659, 491] on input "1 libra (460g)" at bounding box center [658, 490] width 1 height 1
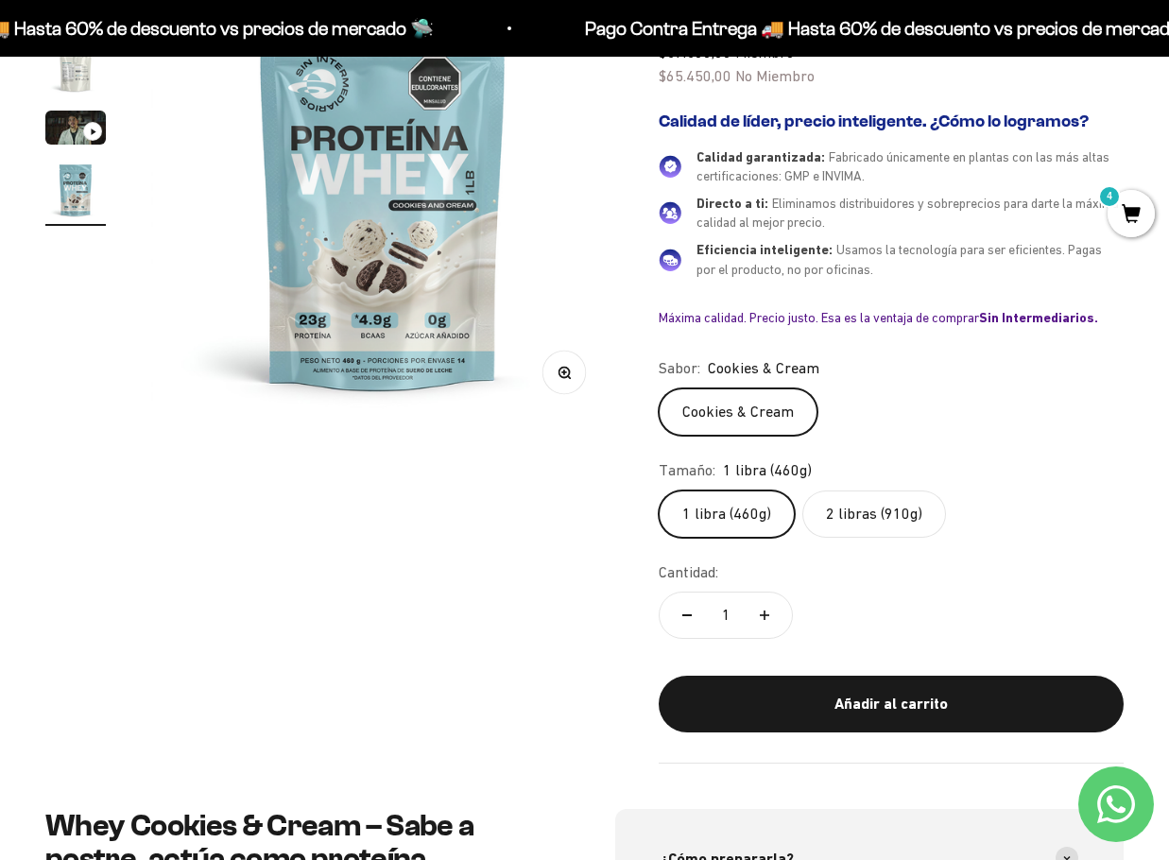
click at [846, 513] on label "2 libras (910g)" at bounding box center [874, 514] width 144 height 47
click at [659, 491] on input "2 libras (910g)" at bounding box center [658, 490] width 1 height 1
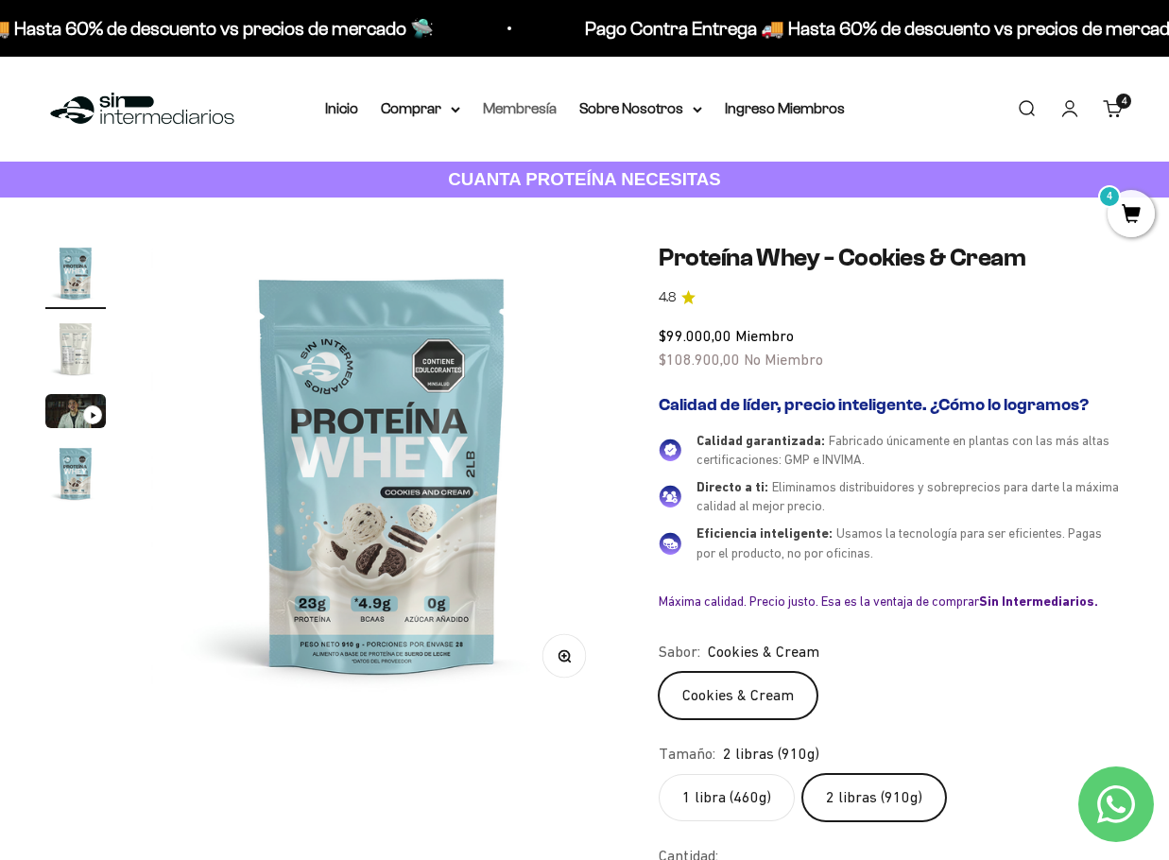
click at [521, 109] on link "Membresía" at bounding box center [520, 108] width 74 height 16
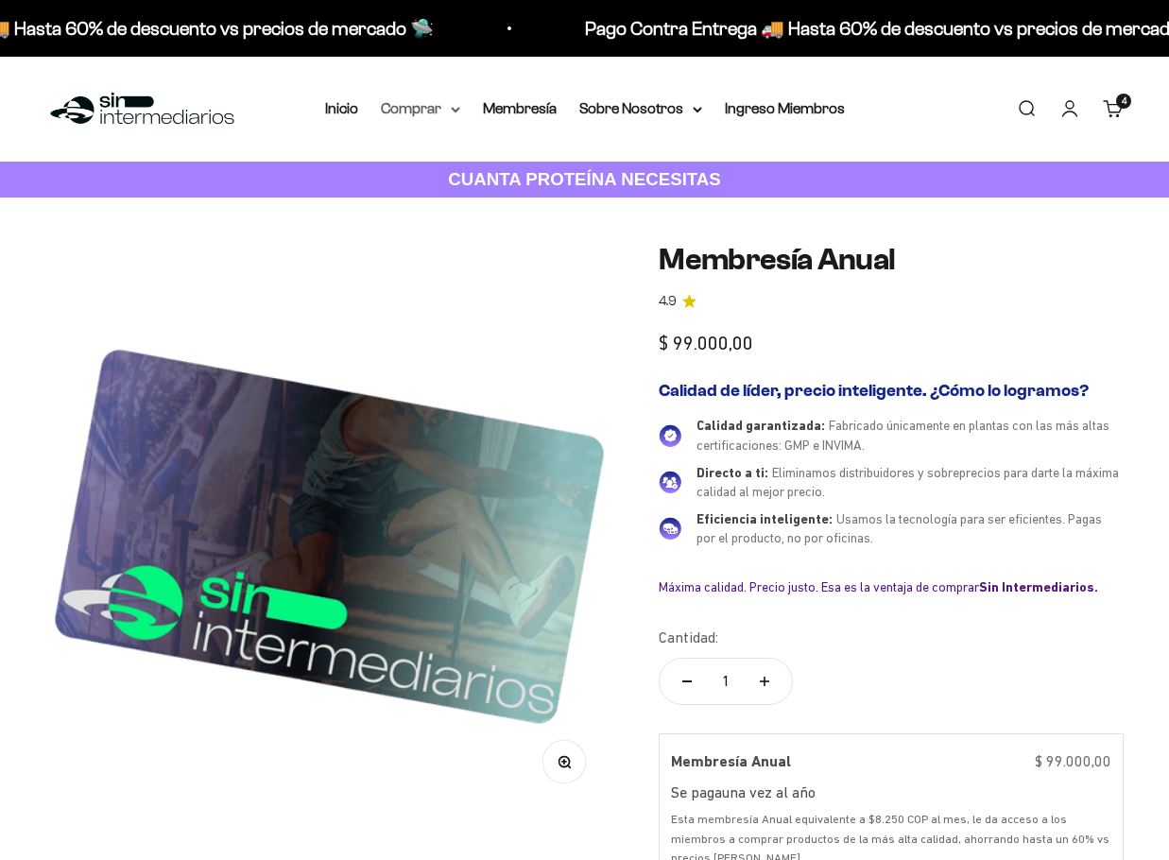
click at [420, 117] on summary "Comprar" at bounding box center [420, 108] width 79 height 25
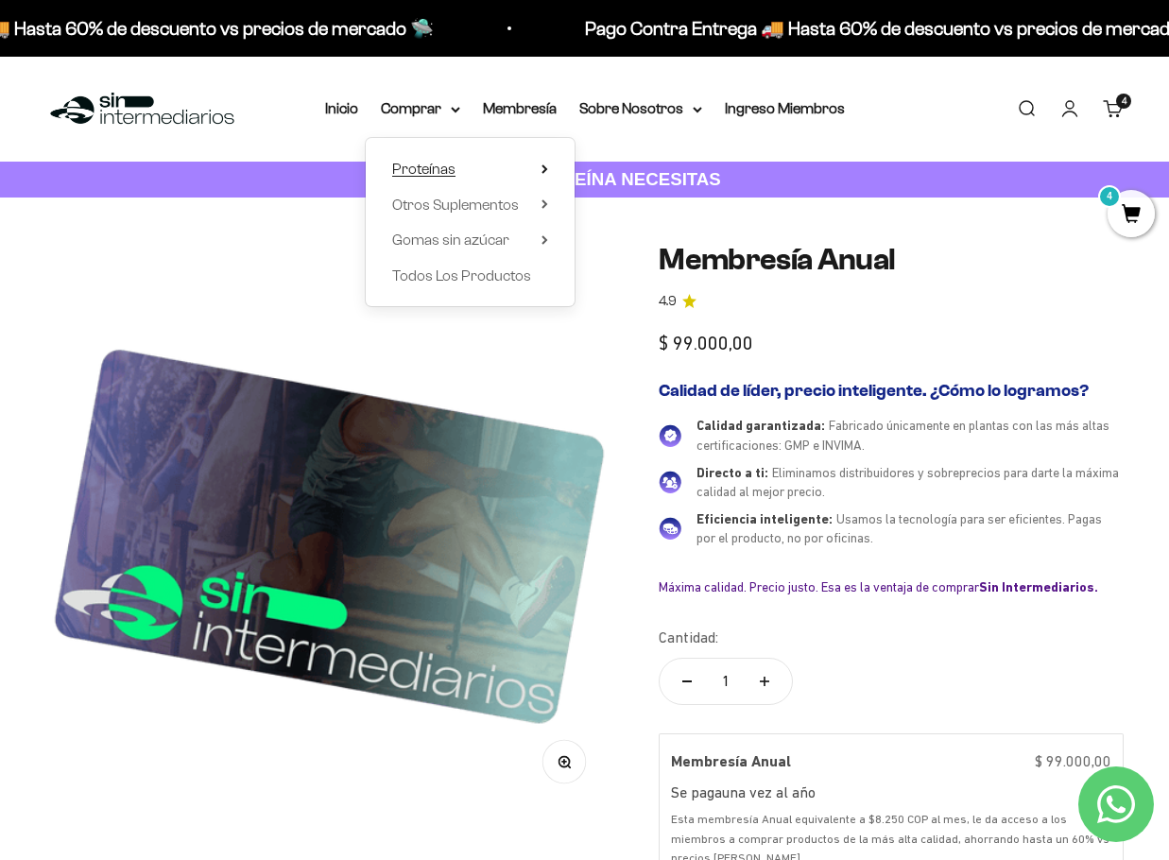
click at [527, 164] on summary "Proteínas" at bounding box center [470, 169] width 156 height 25
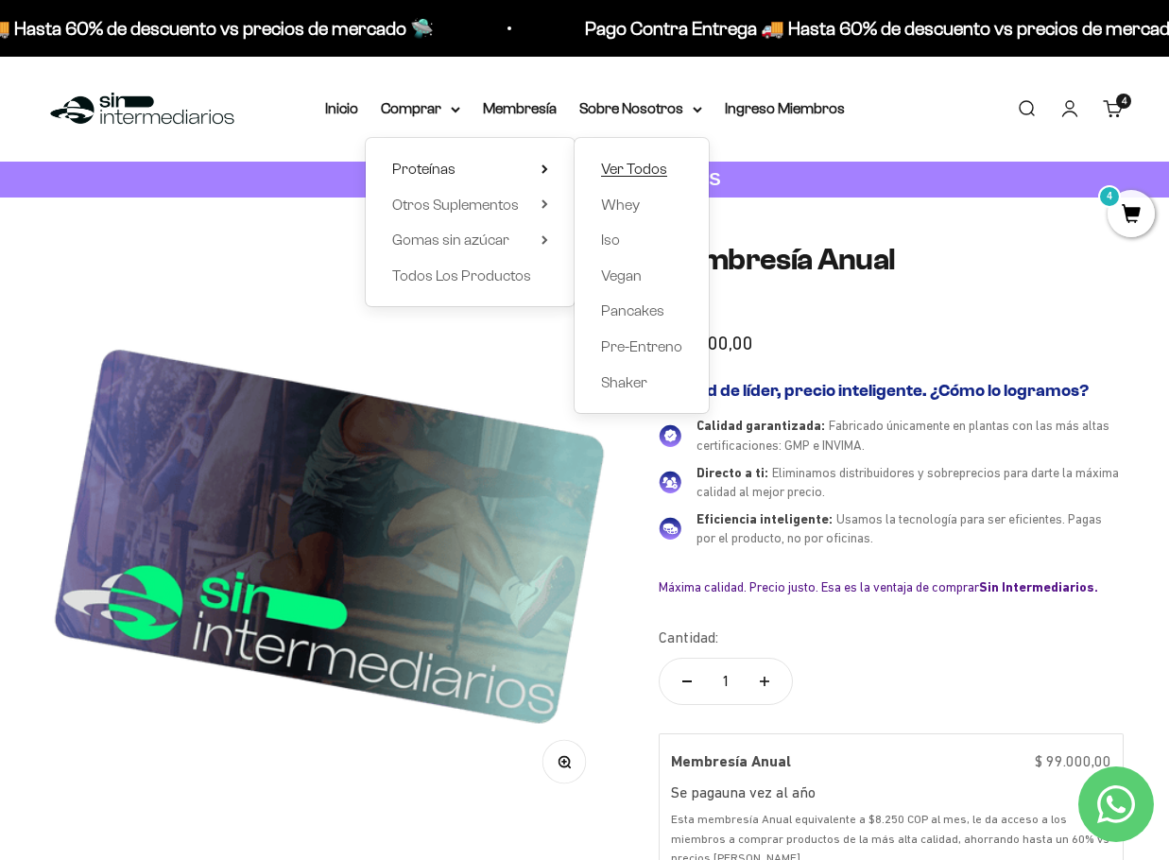
click at [658, 175] on span "Ver Todos" at bounding box center [634, 169] width 66 height 16
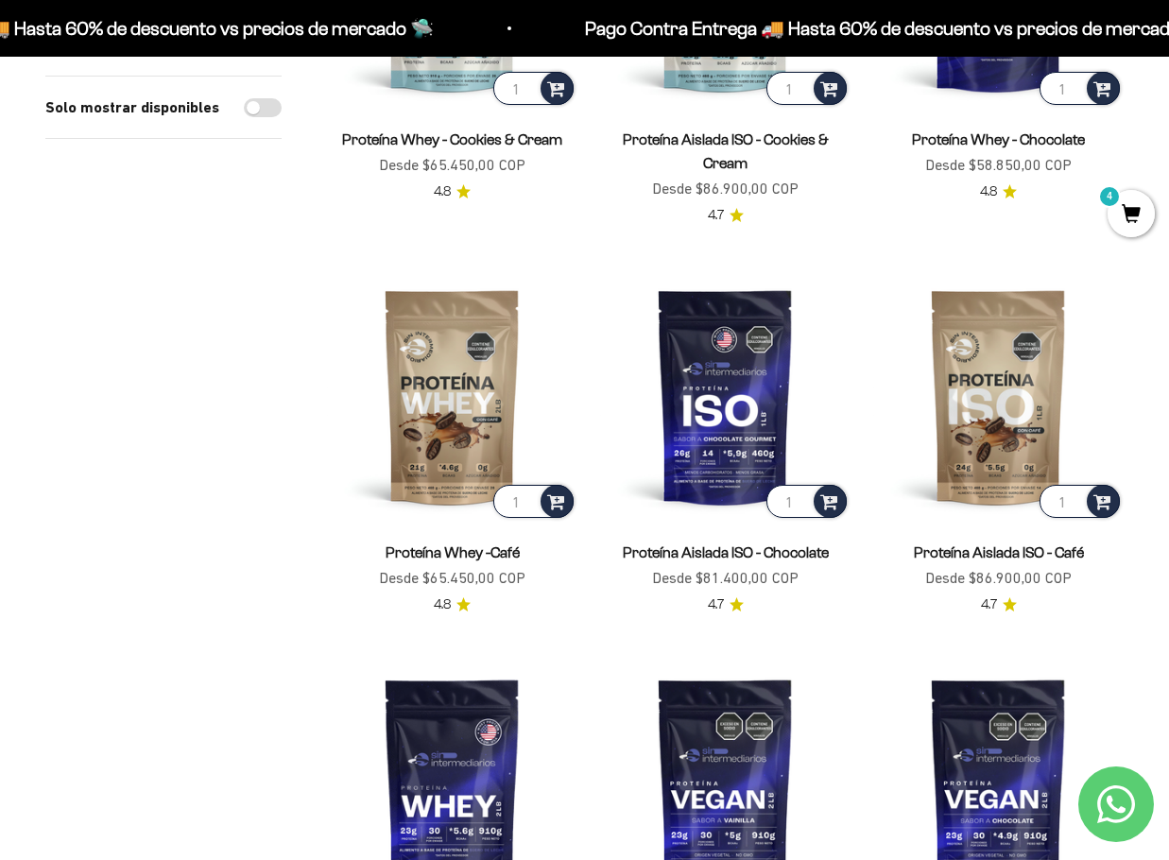
scroll to position [851, 0]
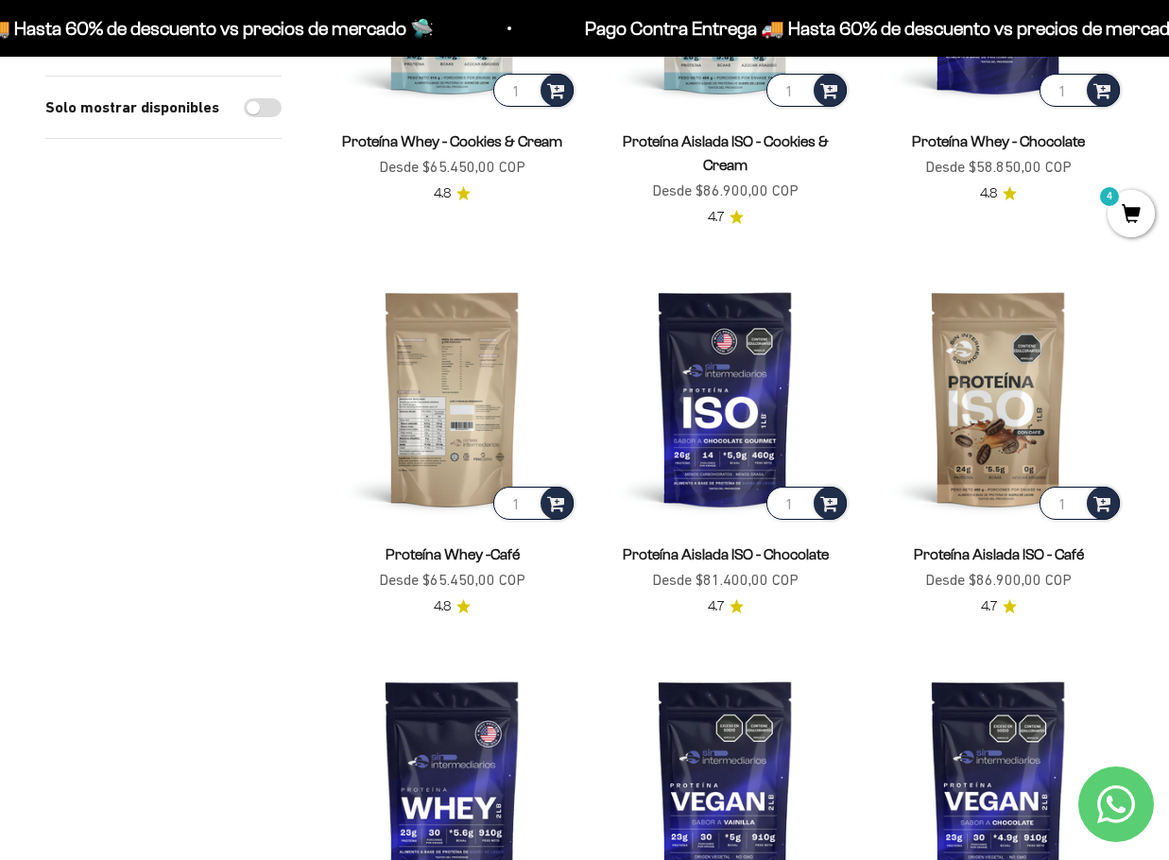
click at [482, 435] on img at bounding box center [452, 398] width 250 height 250
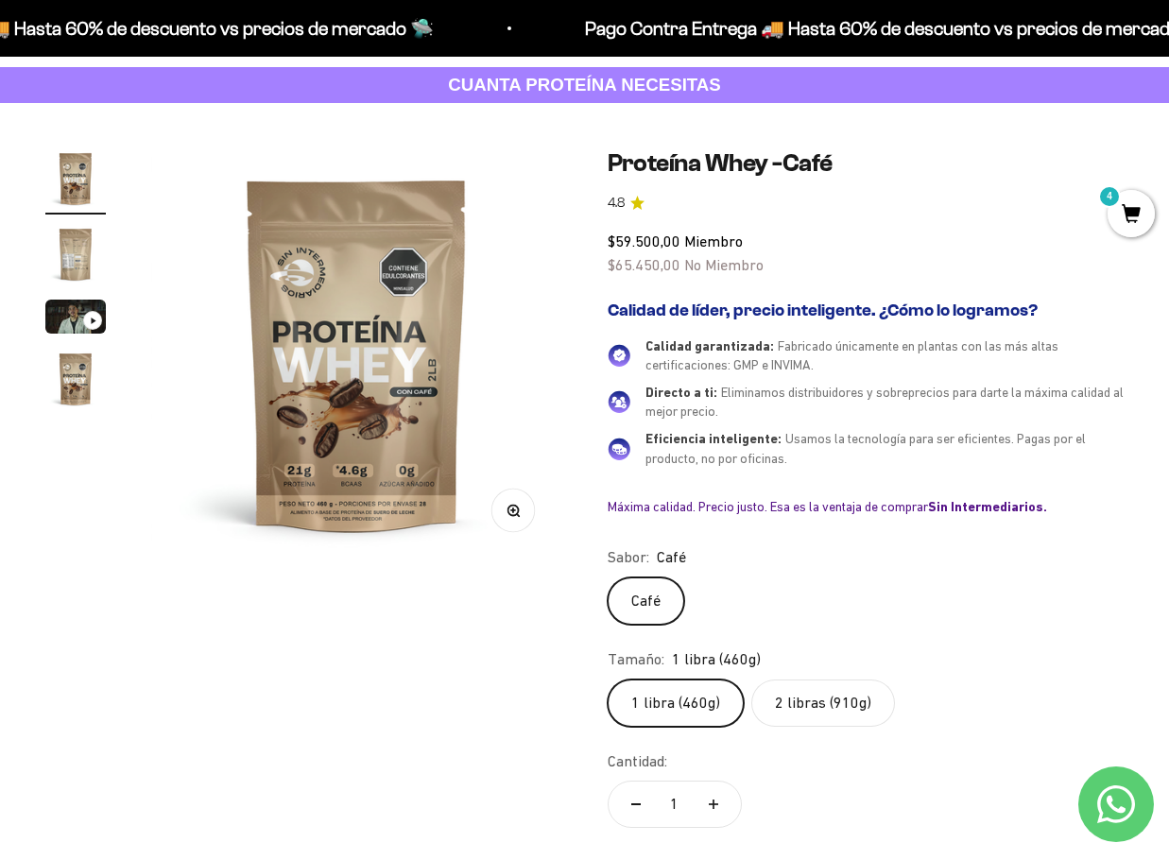
click at [91, 255] on img "Ir al artículo 2" at bounding box center [75, 254] width 60 height 60
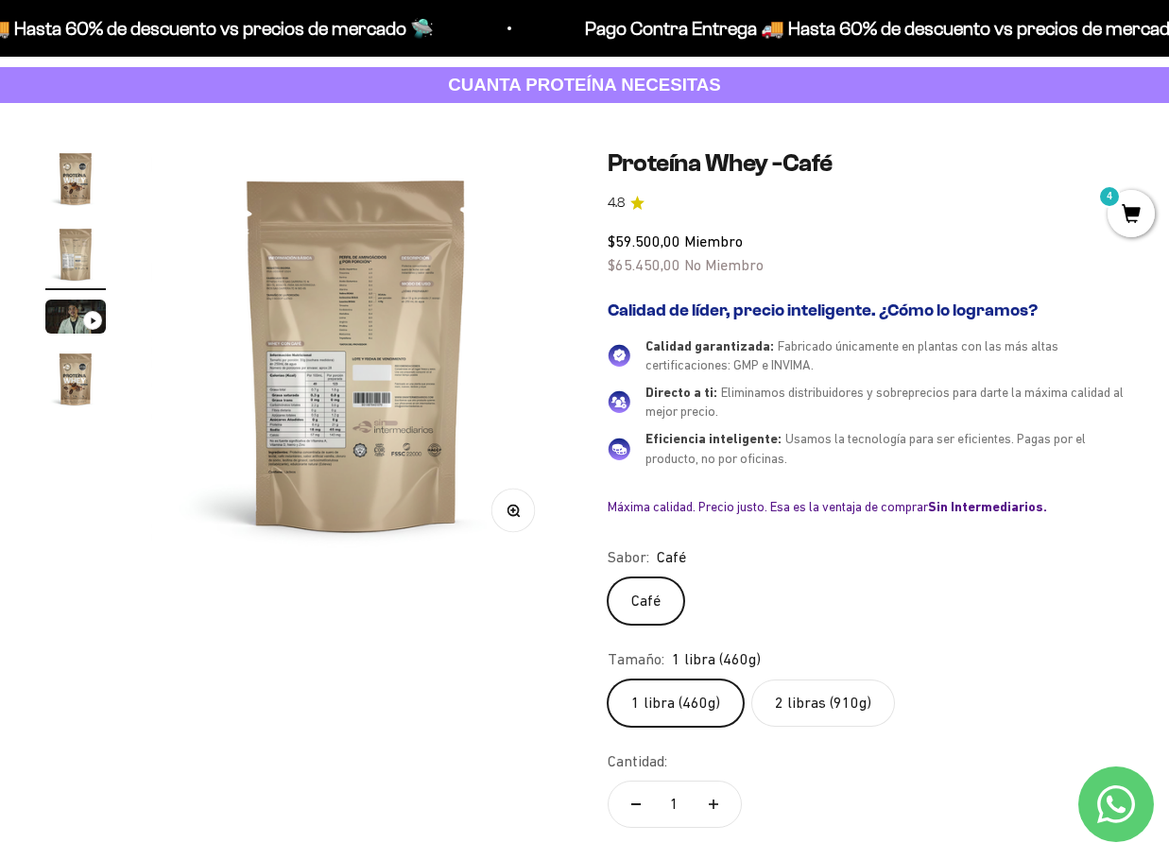
click at [68, 368] on img "Ir al artículo 4" at bounding box center [75, 379] width 60 height 60
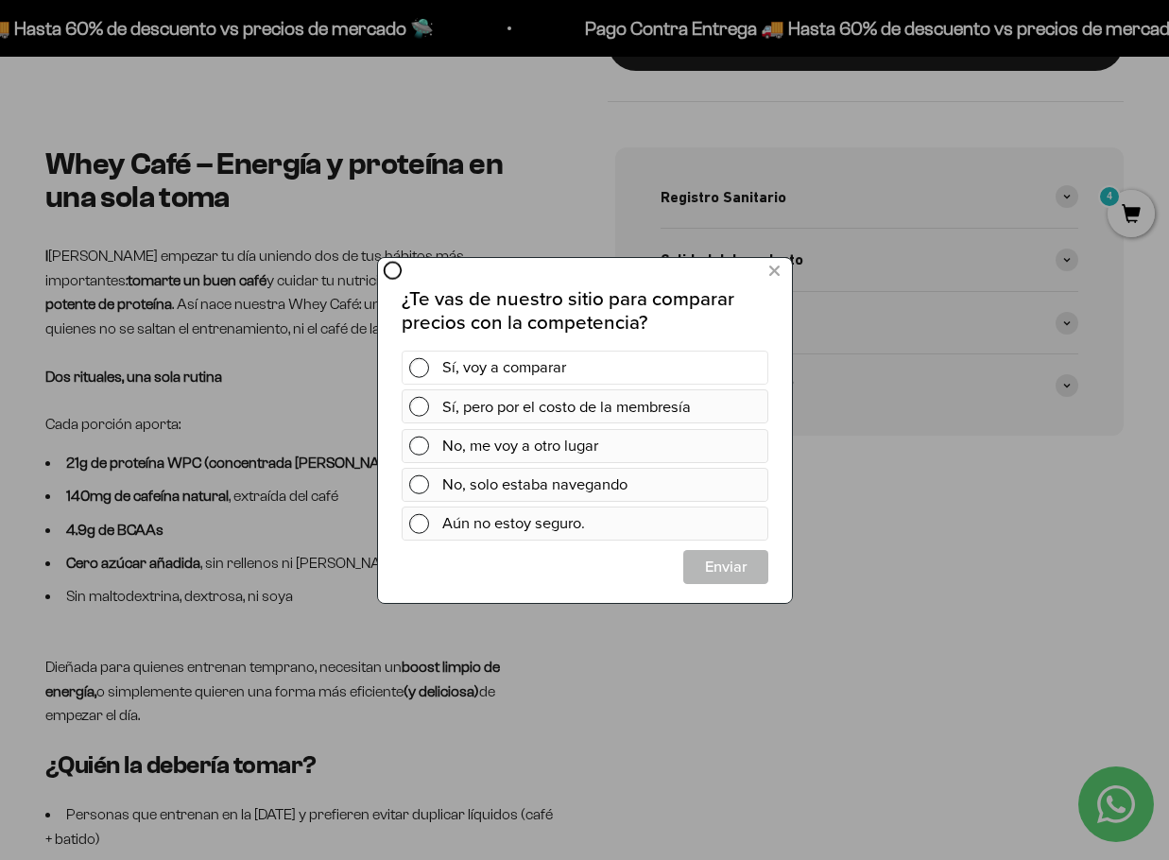
click at [436, 357] on div "Sí, voy a comparar" at bounding box center [585, 367] width 368 height 34
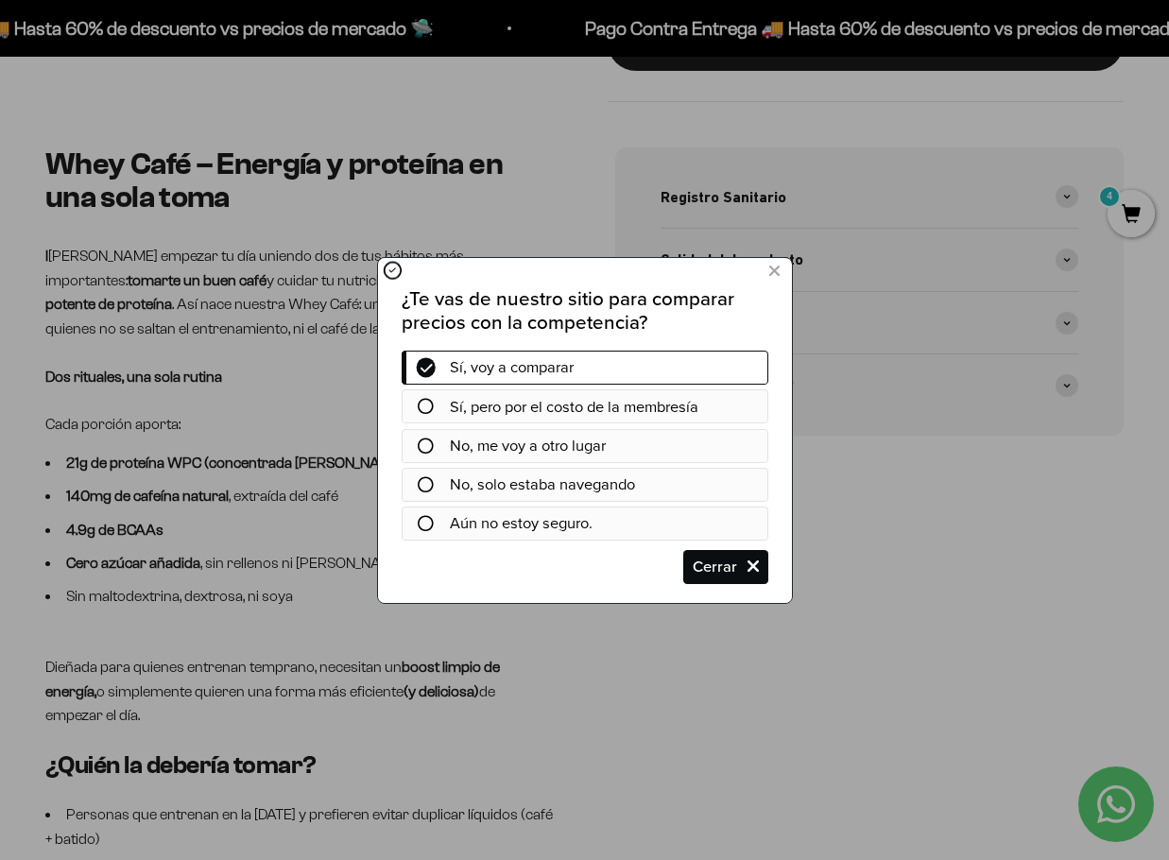
click at [728, 583] on div "¿Te vas de nuestro sitio para comparar precios con la competencia? Sí, voy a co…" at bounding box center [584, 427] width 414 height 345
click at [750, 555] on span "Cerrar" at bounding box center [724, 566] width 83 height 34
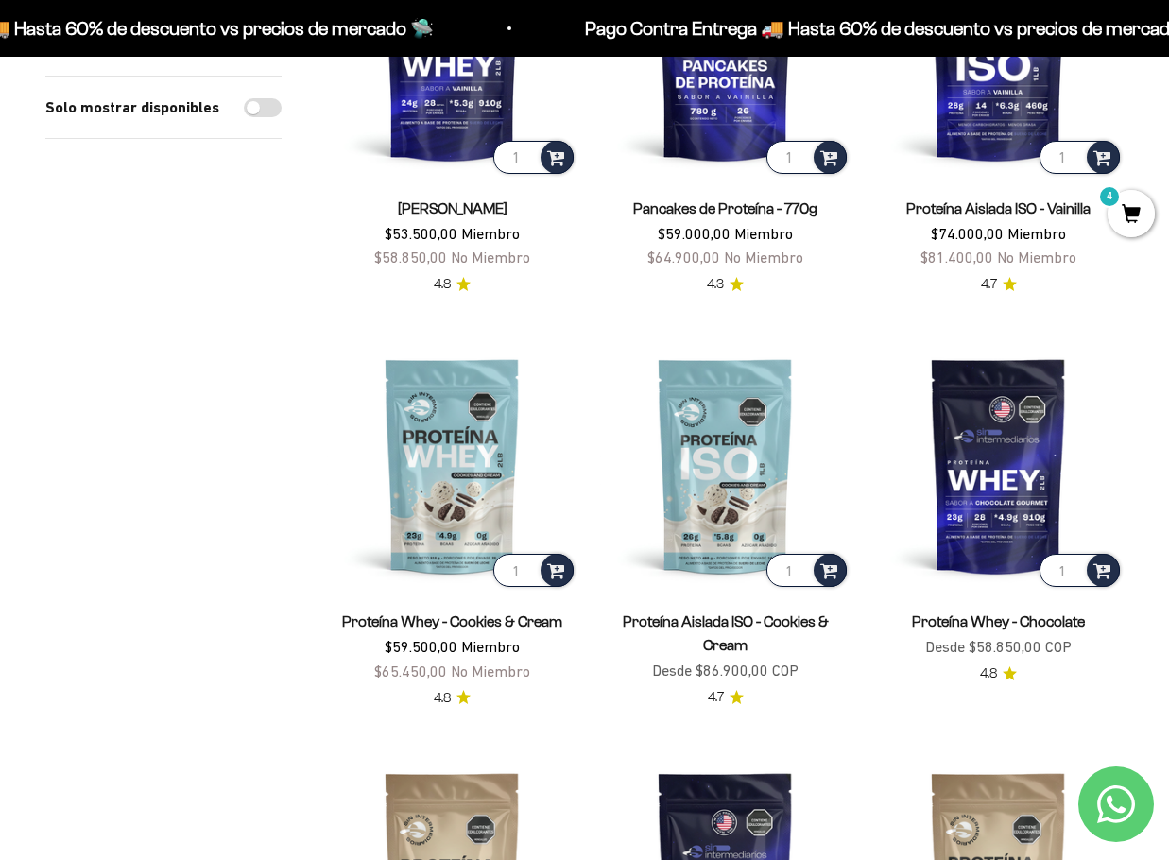
scroll to position [378, 0]
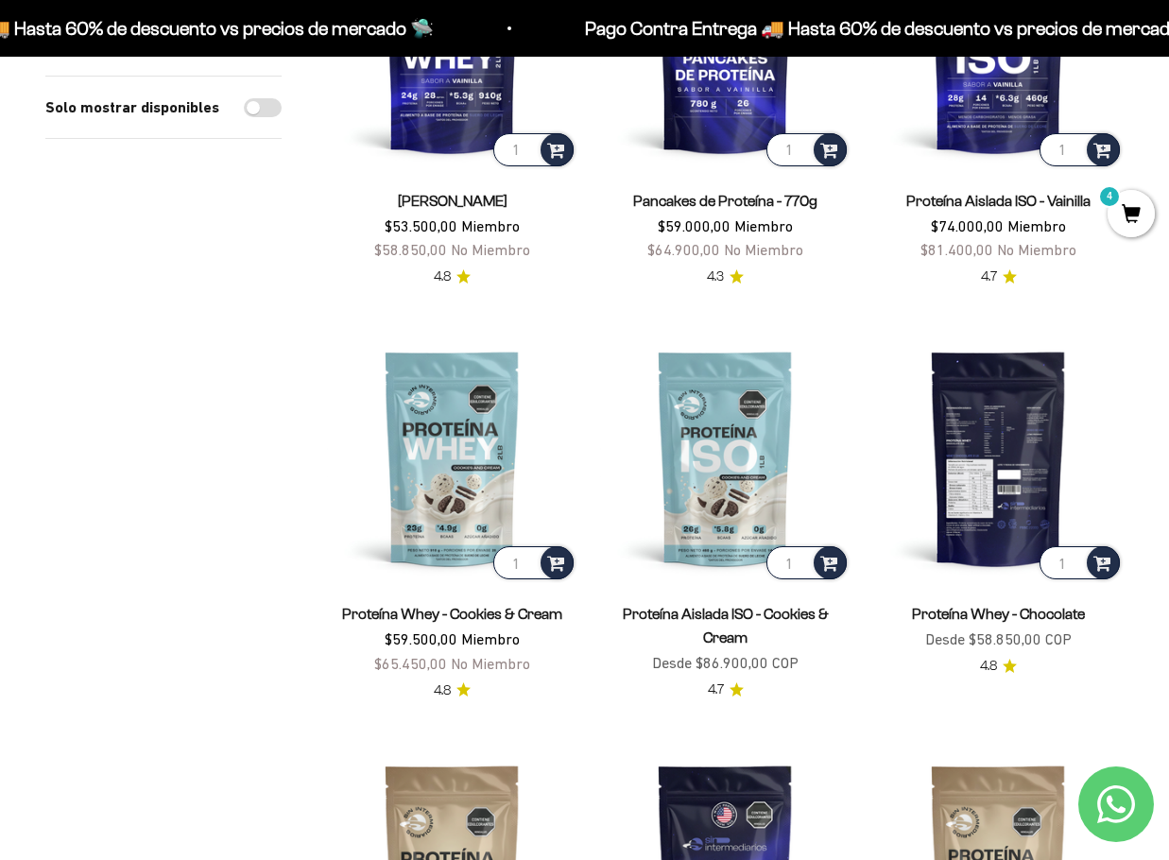
click at [990, 428] on img at bounding box center [998, 458] width 250 height 250
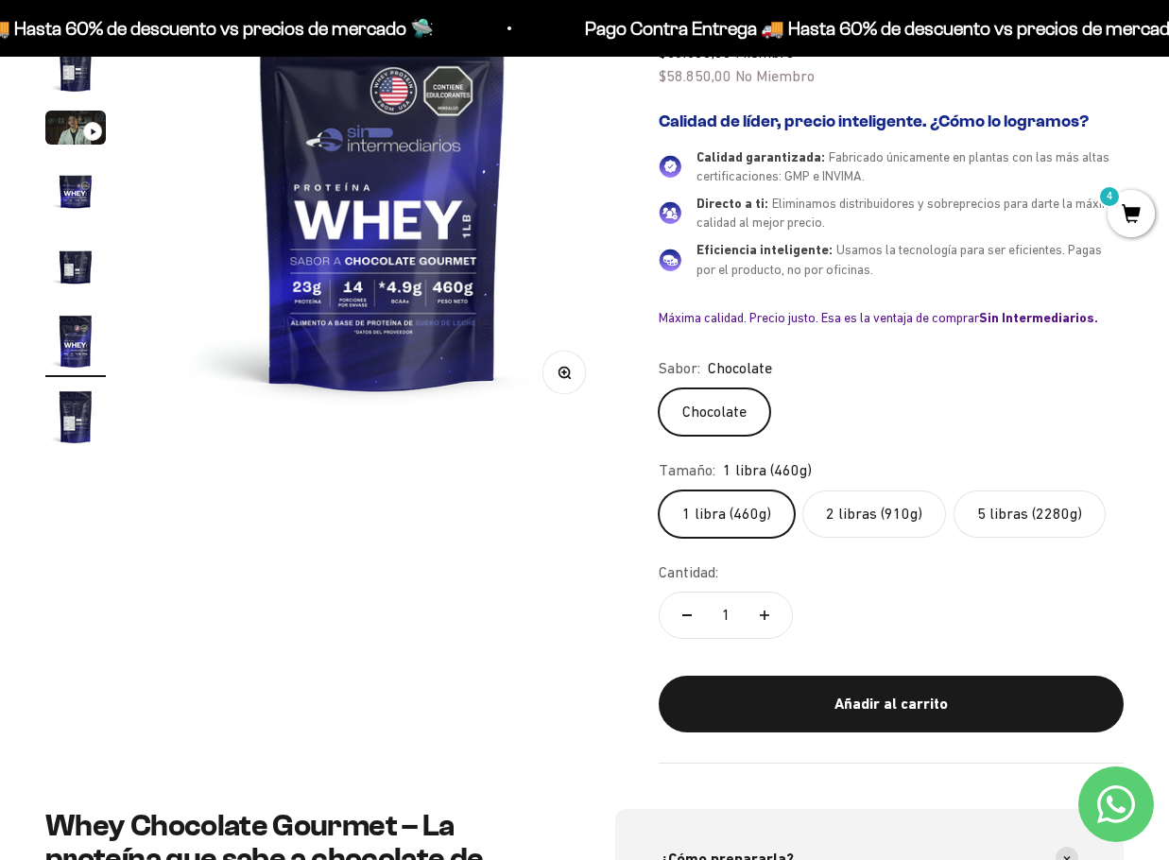
click at [1017, 496] on label "5 libras (2280g)" at bounding box center [1030, 514] width 152 height 47
click at [659, 491] on input "5 libras (2280g)" at bounding box center [658, 490] width 1 height 1
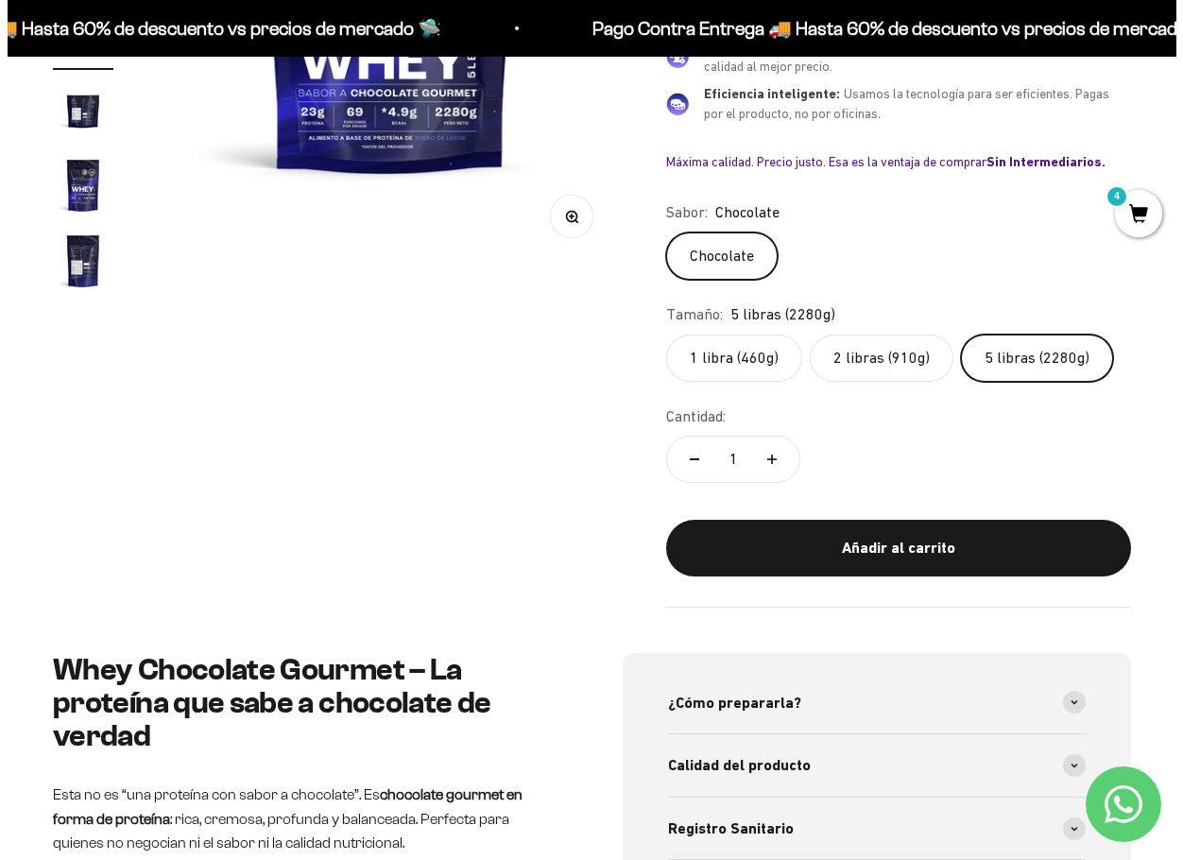
scroll to position [473, 0]
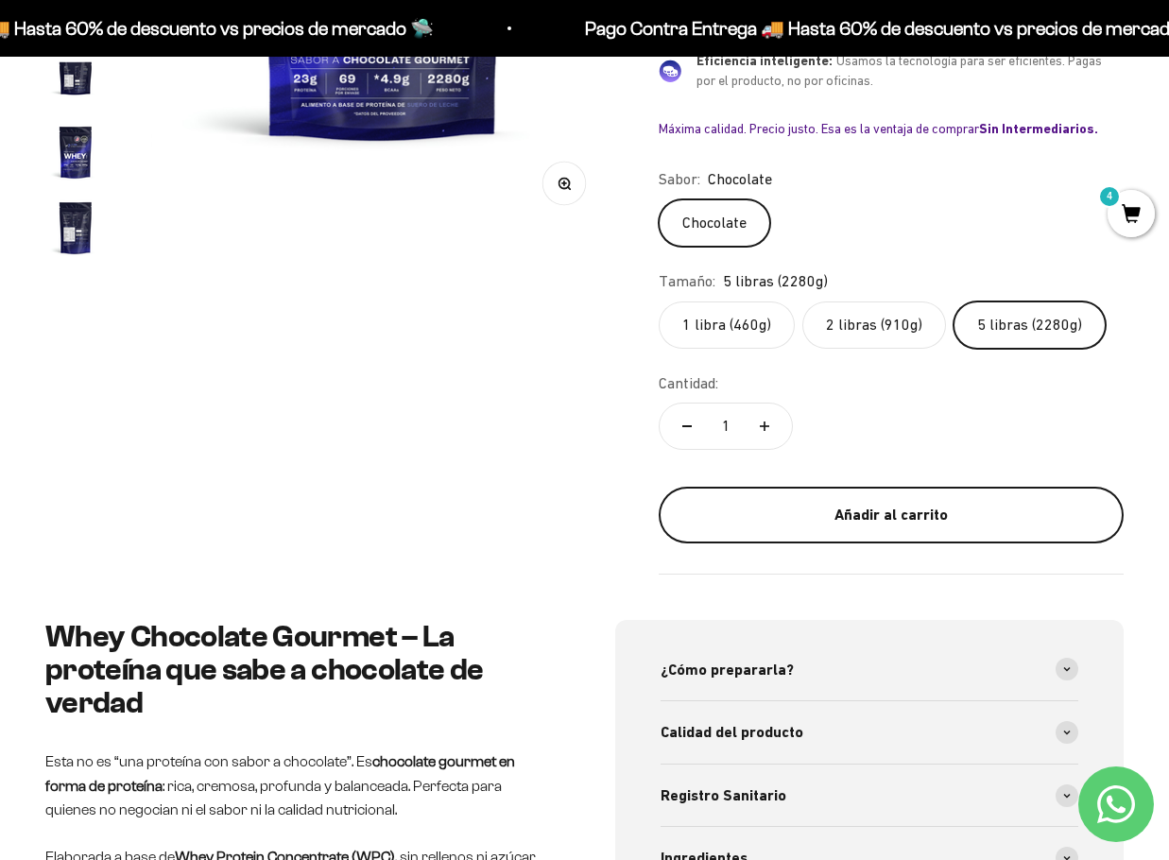
click at [853, 506] on div "Añadir al carrito" at bounding box center [891, 515] width 389 height 25
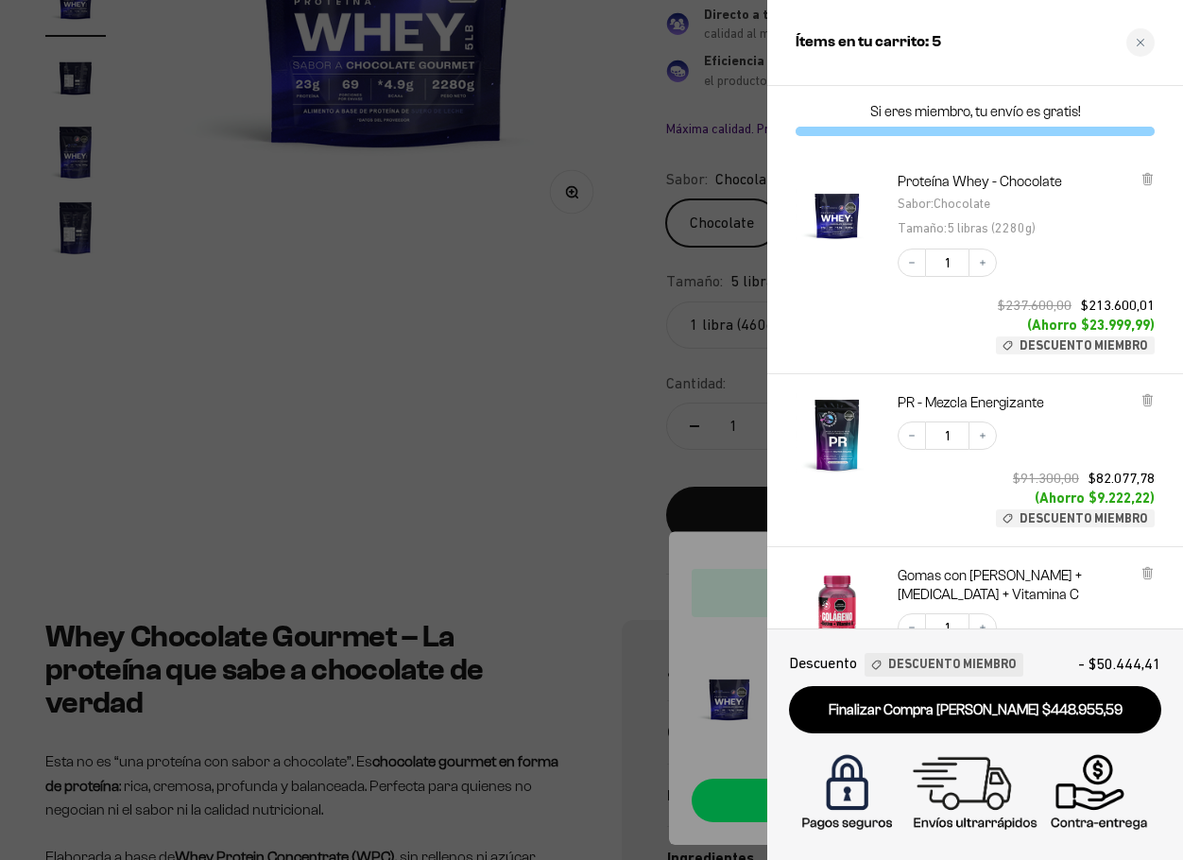
scroll to position [0, 0]
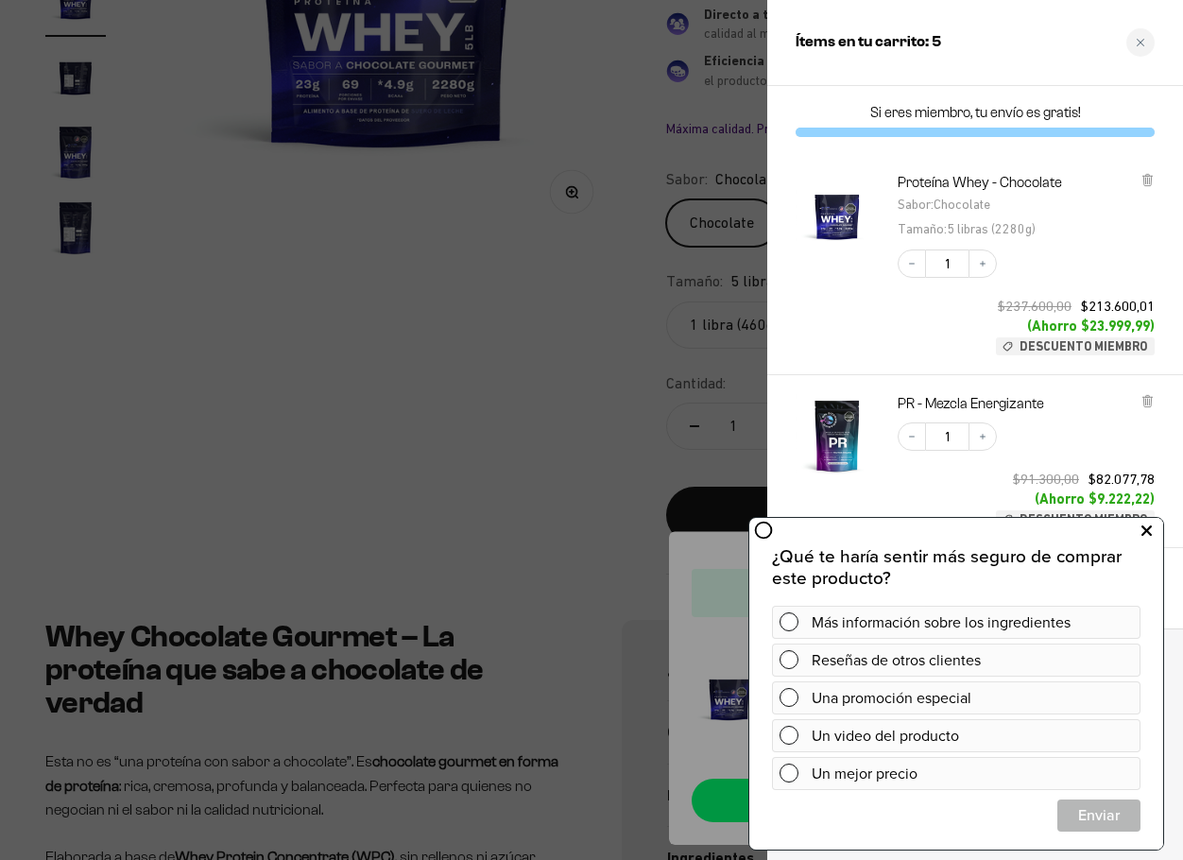
click at [1145, 527] on icon at bounding box center [1147, 531] width 10 height 25
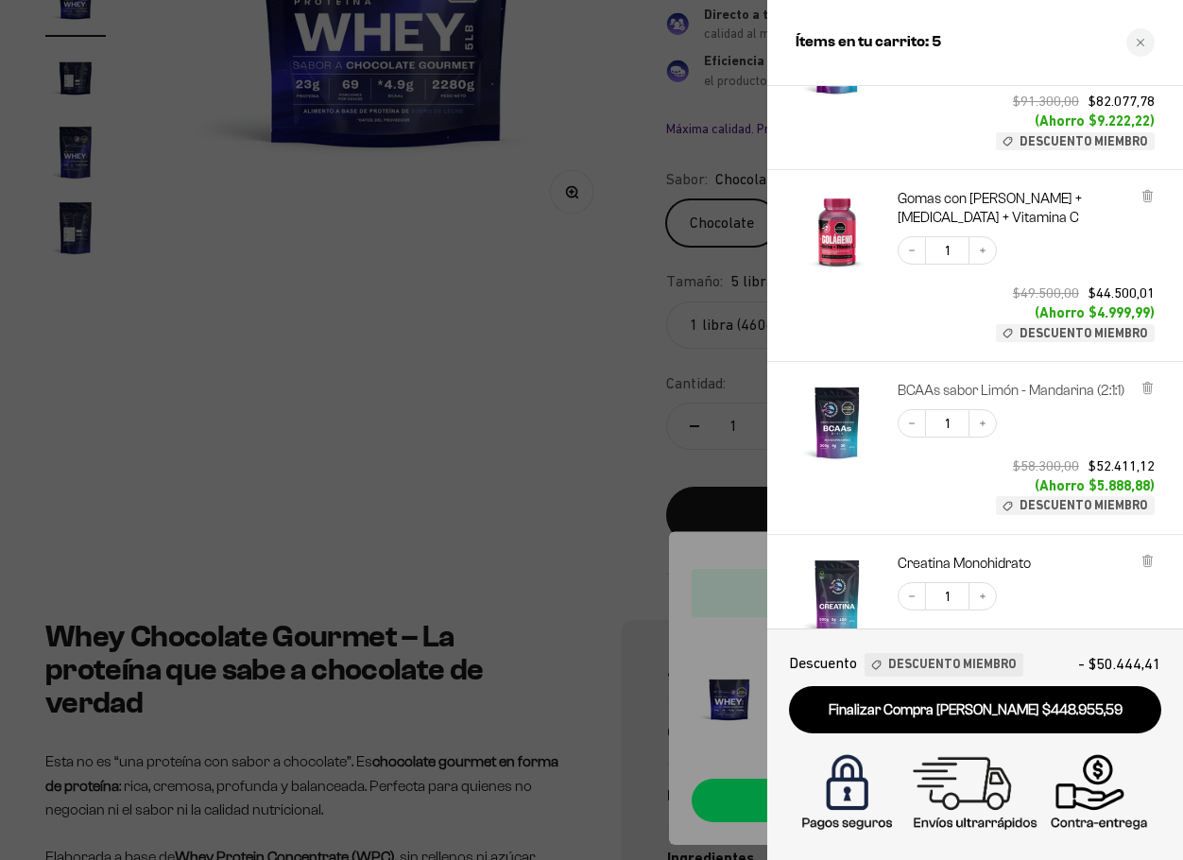
scroll to position [622, 0]
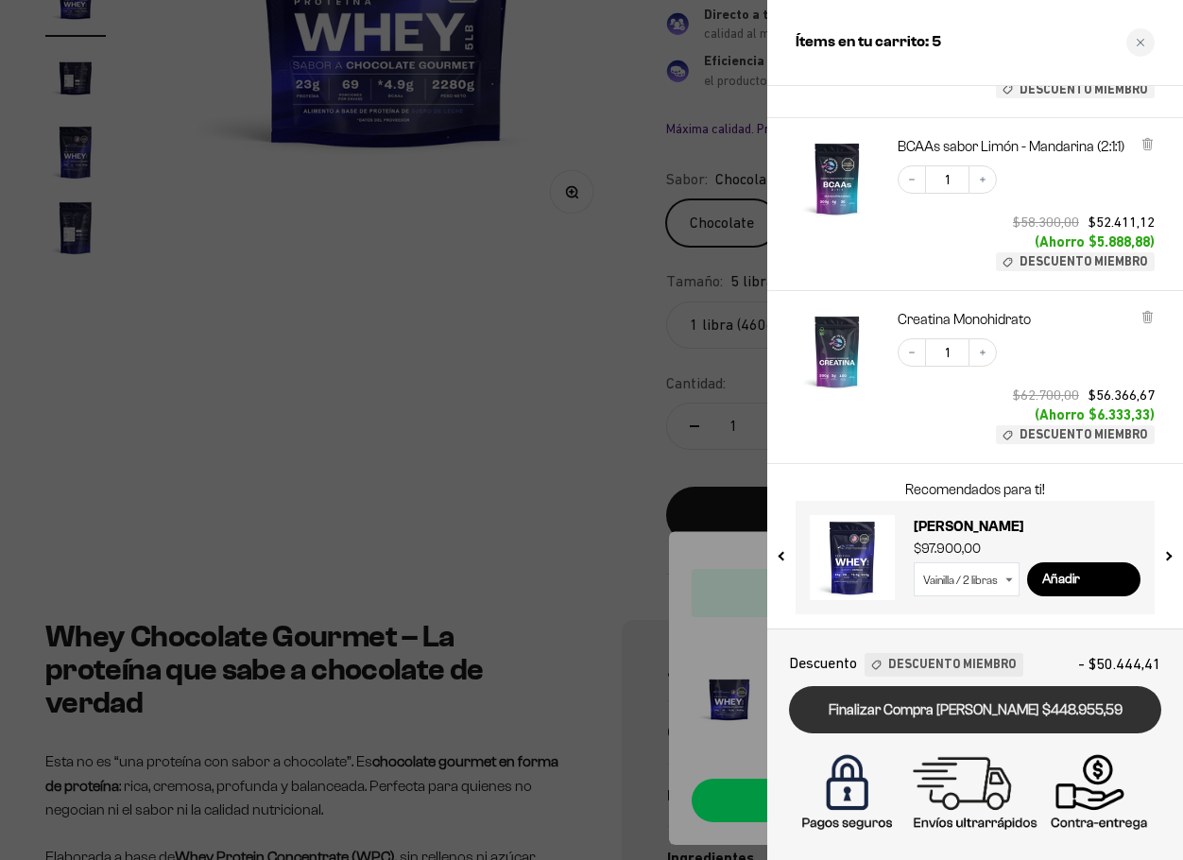
click at [1010, 699] on link "Finalizar Compra [PERSON_NAME] $448.955,59" at bounding box center [975, 710] width 372 height 48
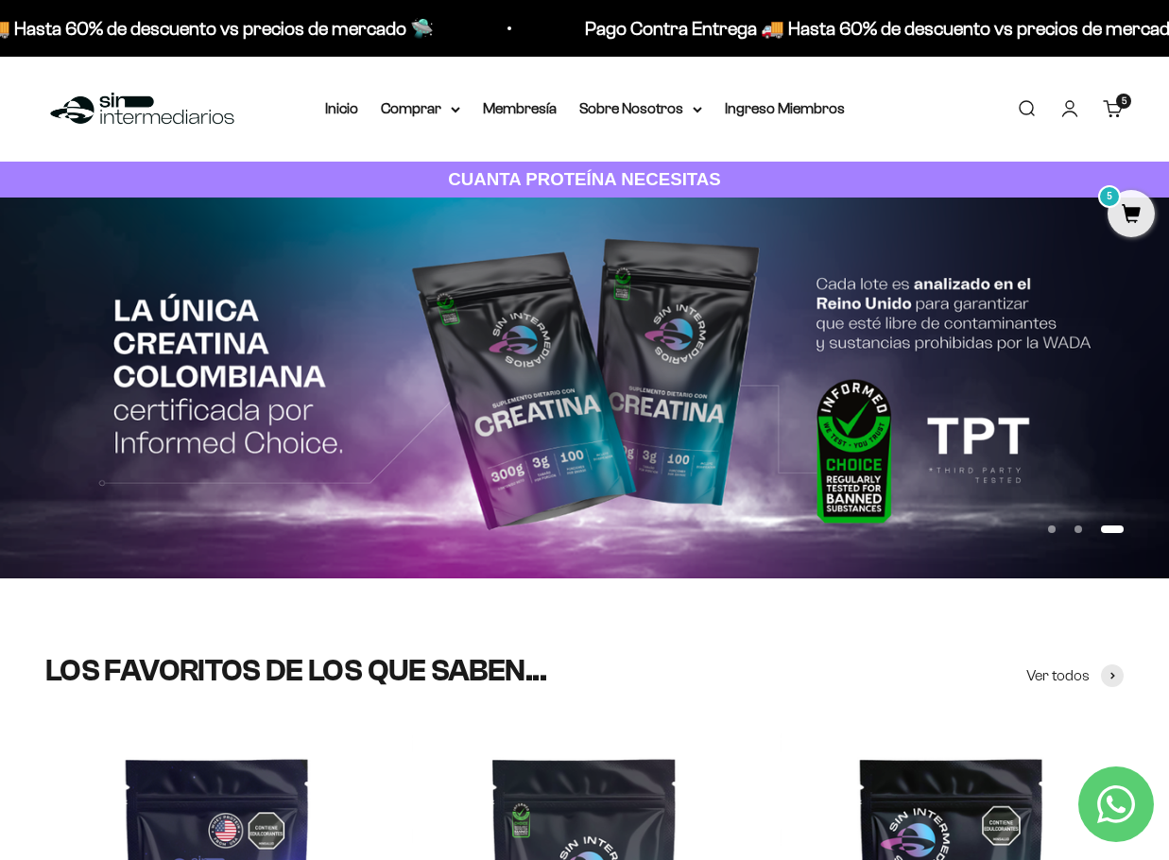
click at [612, 193] on p "CUANTA PROTEÍNA NECESITAS" at bounding box center [584, 179] width 283 height 27
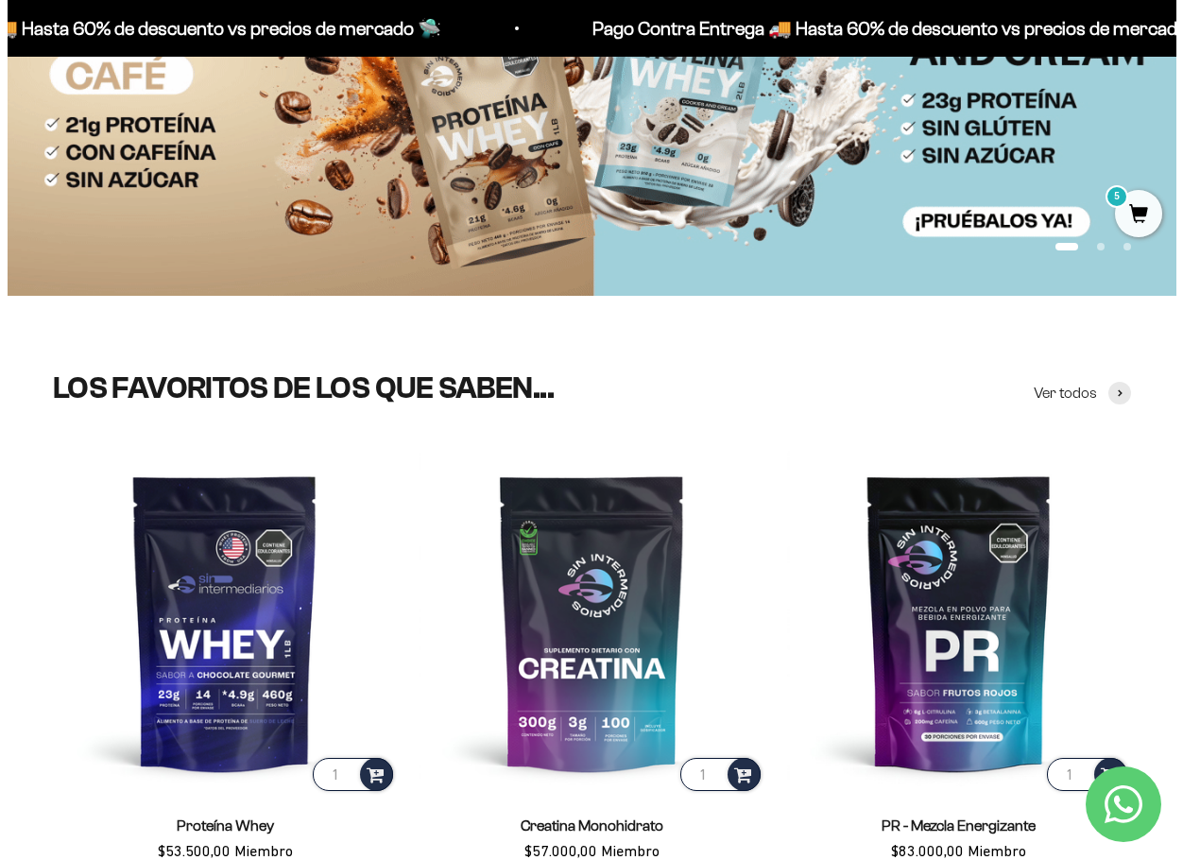
scroll to position [90, 0]
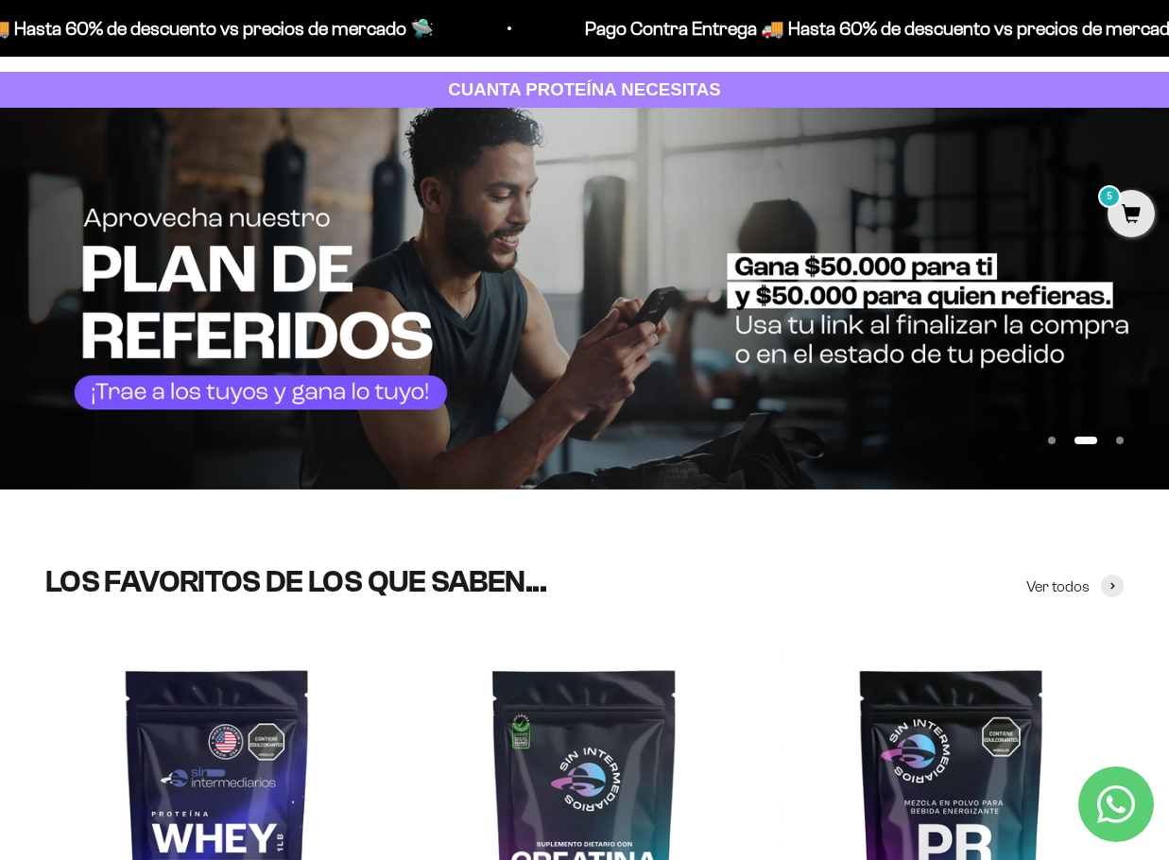
click at [1150, 205] on span "5" at bounding box center [1131, 213] width 47 height 47
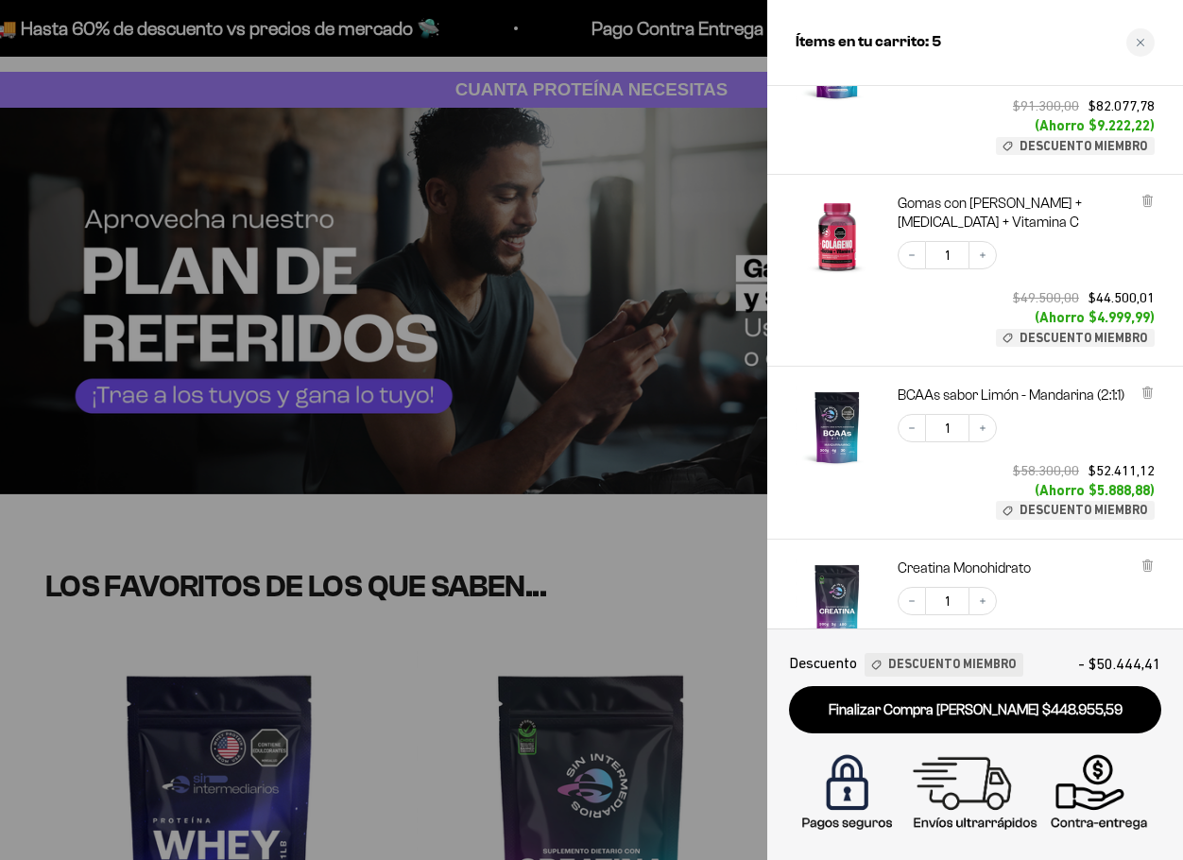
scroll to position [378, 0]
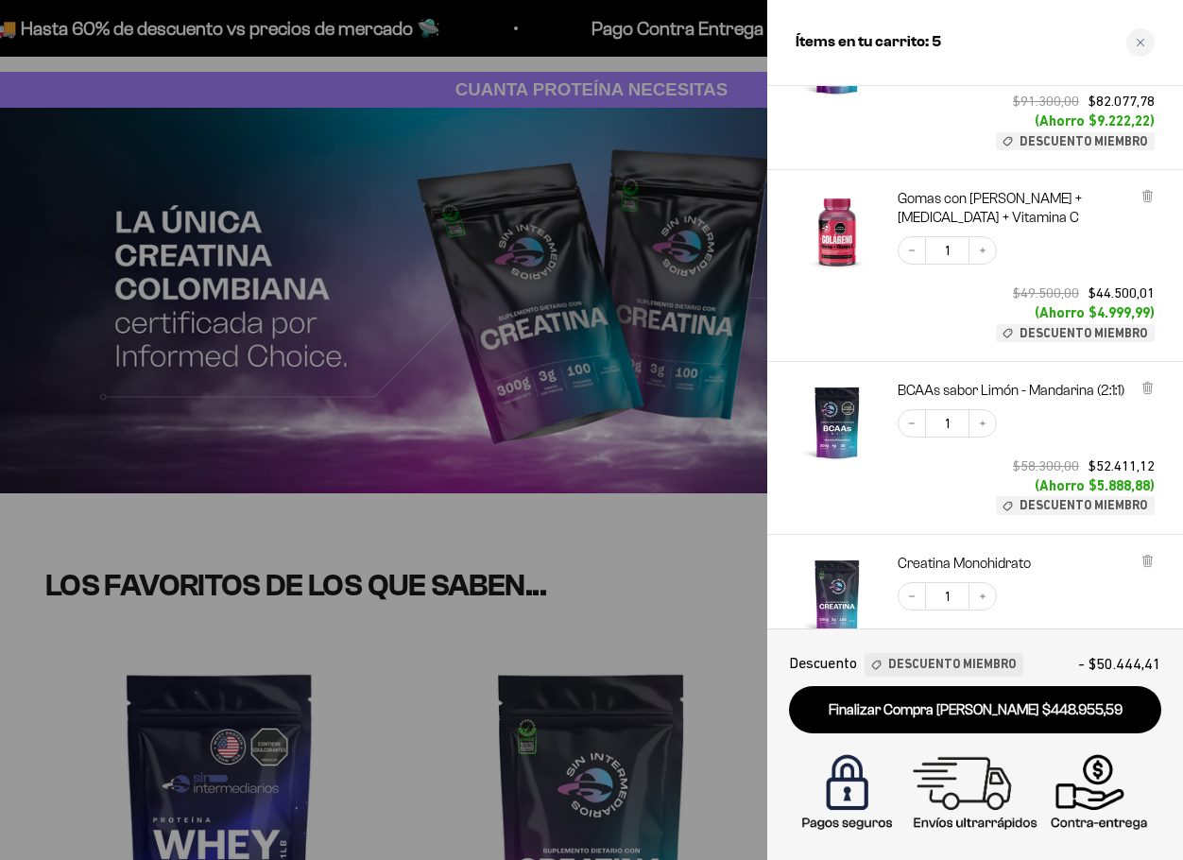
click at [960, 671] on span "Descuento Miembro" at bounding box center [952, 665] width 128 height 20
drag, startPoint x: 976, startPoint y: 660, endPoint x: 856, endPoint y: 667, distance: 120.3
click at [968, 660] on span "Descuento Miembro" at bounding box center [952, 665] width 128 height 20
click at [841, 667] on span "Descuento" at bounding box center [823, 664] width 68 height 26
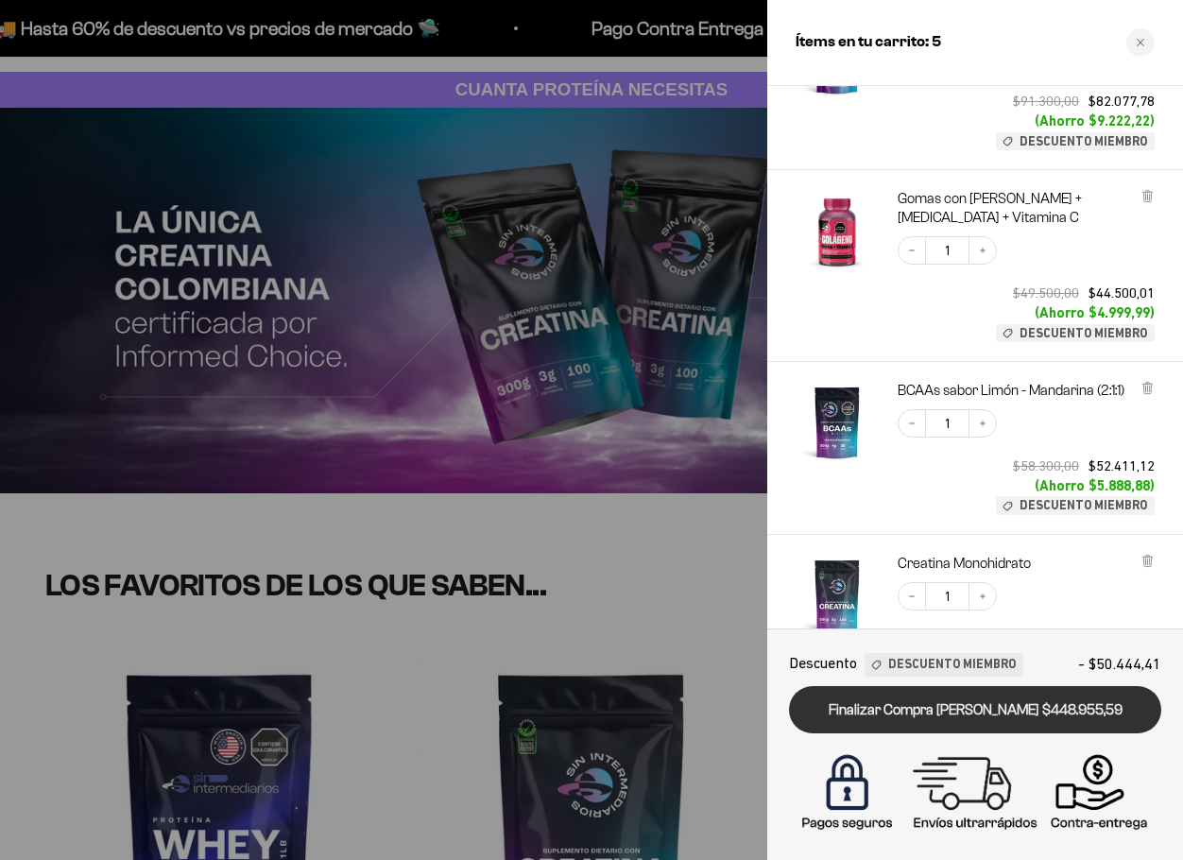
click at [1008, 706] on link "Finalizar Compra [PERSON_NAME] $448.955,59" at bounding box center [975, 710] width 372 height 48
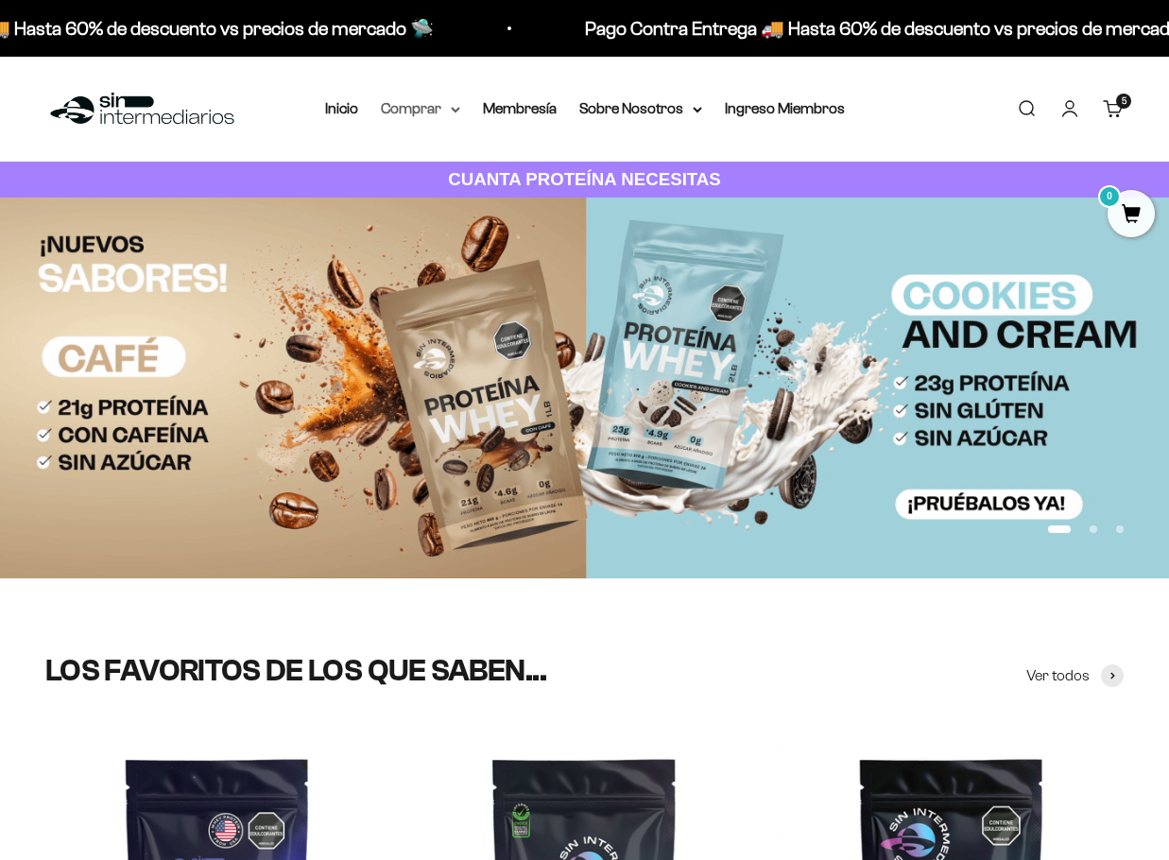
click at [413, 107] on summary "Comprar" at bounding box center [420, 108] width 79 height 25
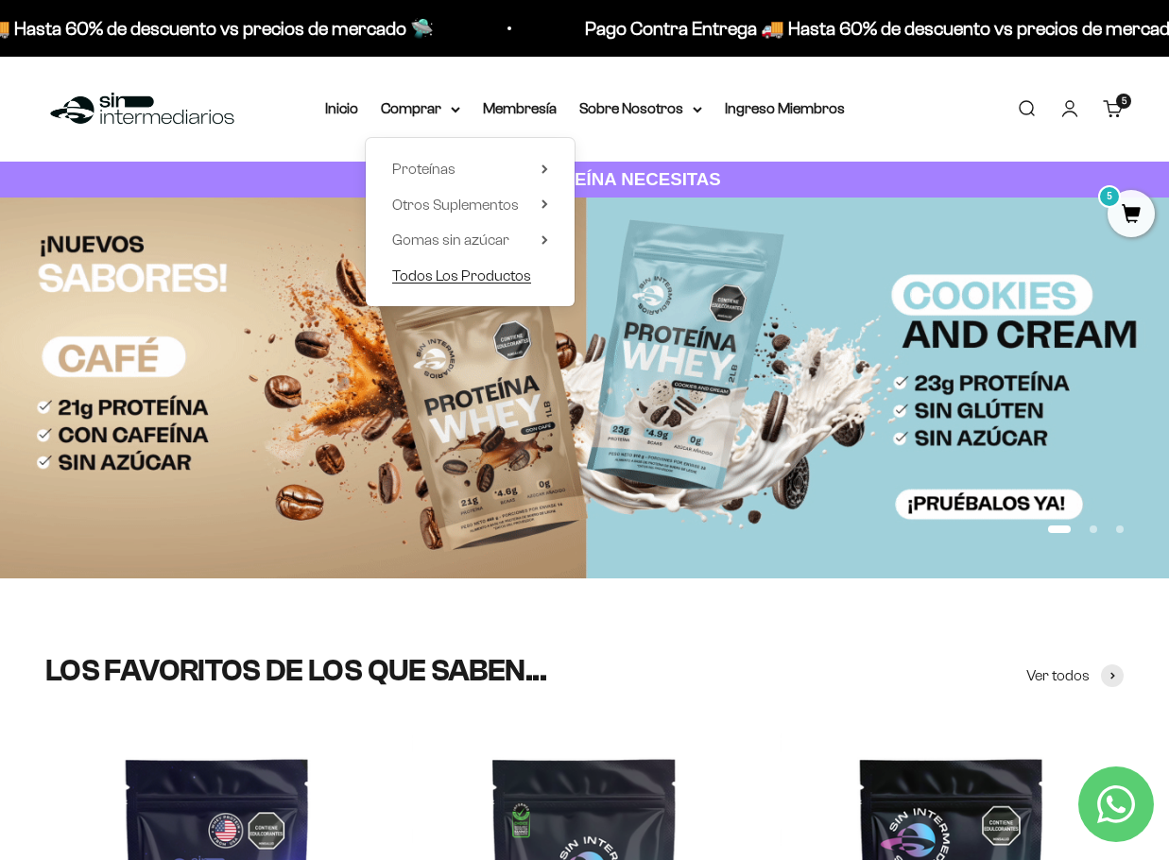
click at [450, 285] on span "Todos Los Productos" at bounding box center [461, 276] width 139 height 25
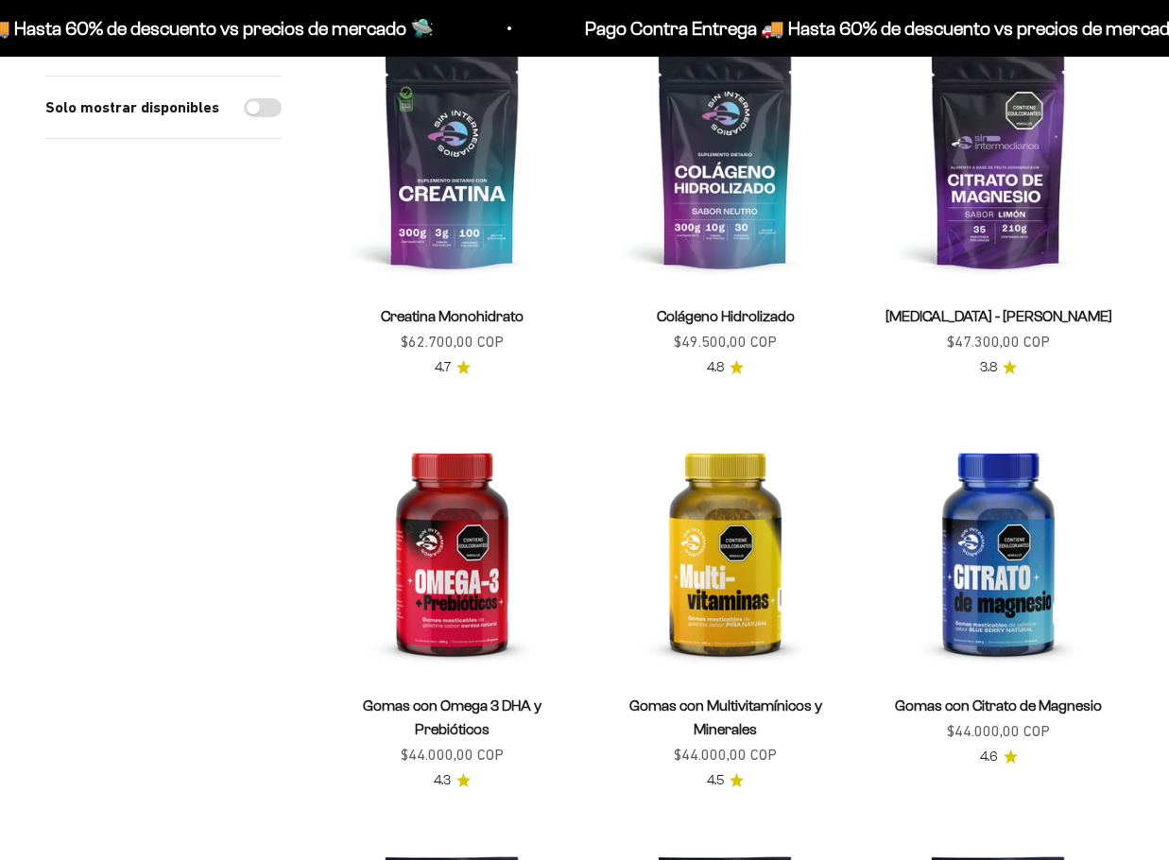
scroll to position [378, 0]
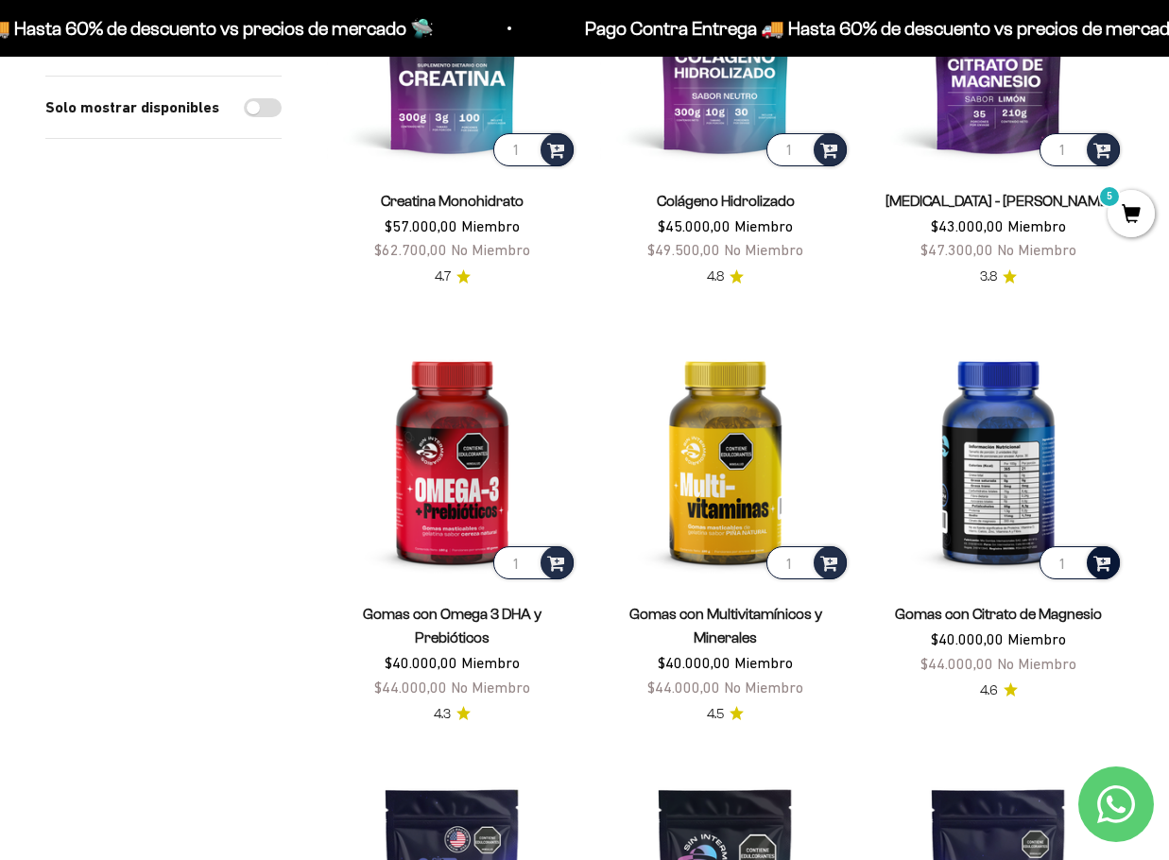
click at [1098, 564] on span at bounding box center [1103, 562] width 18 height 22
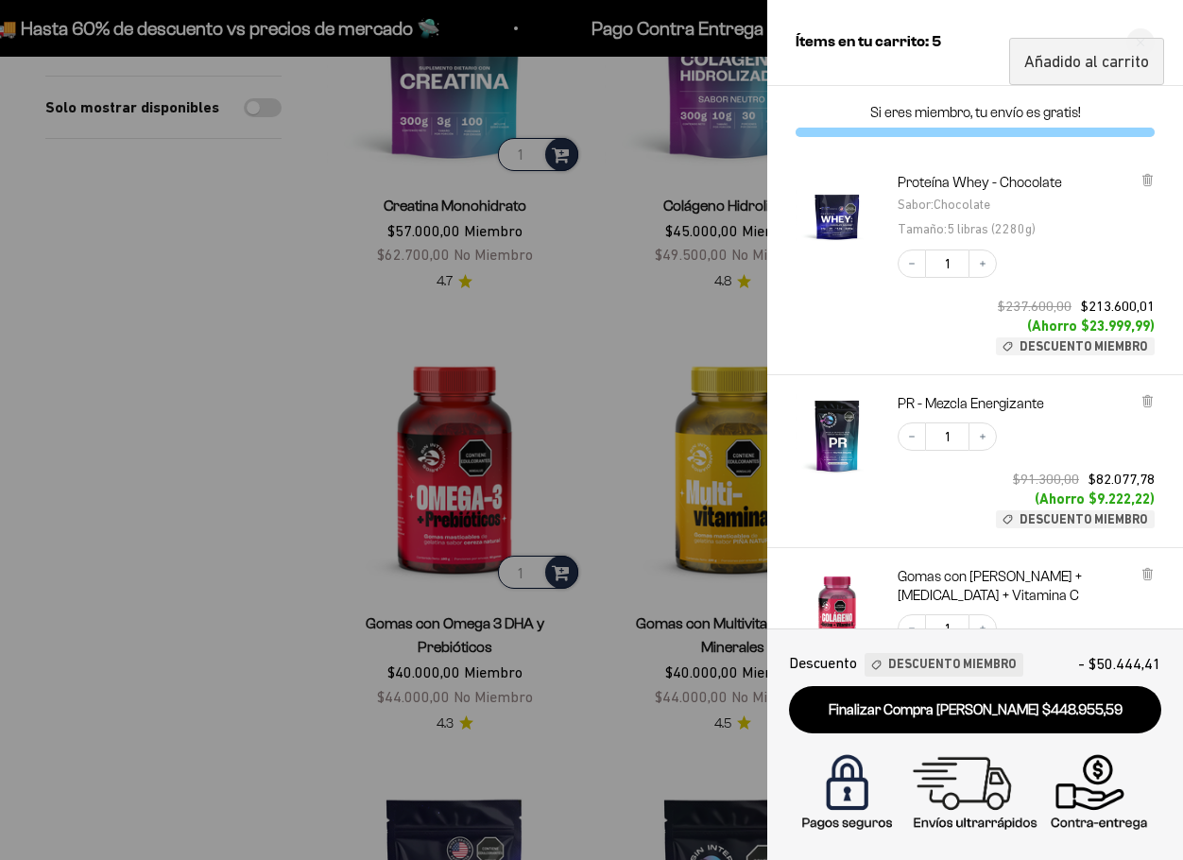
click at [29, 577] on div at bounding box center [591, 430] width 1183 height 860
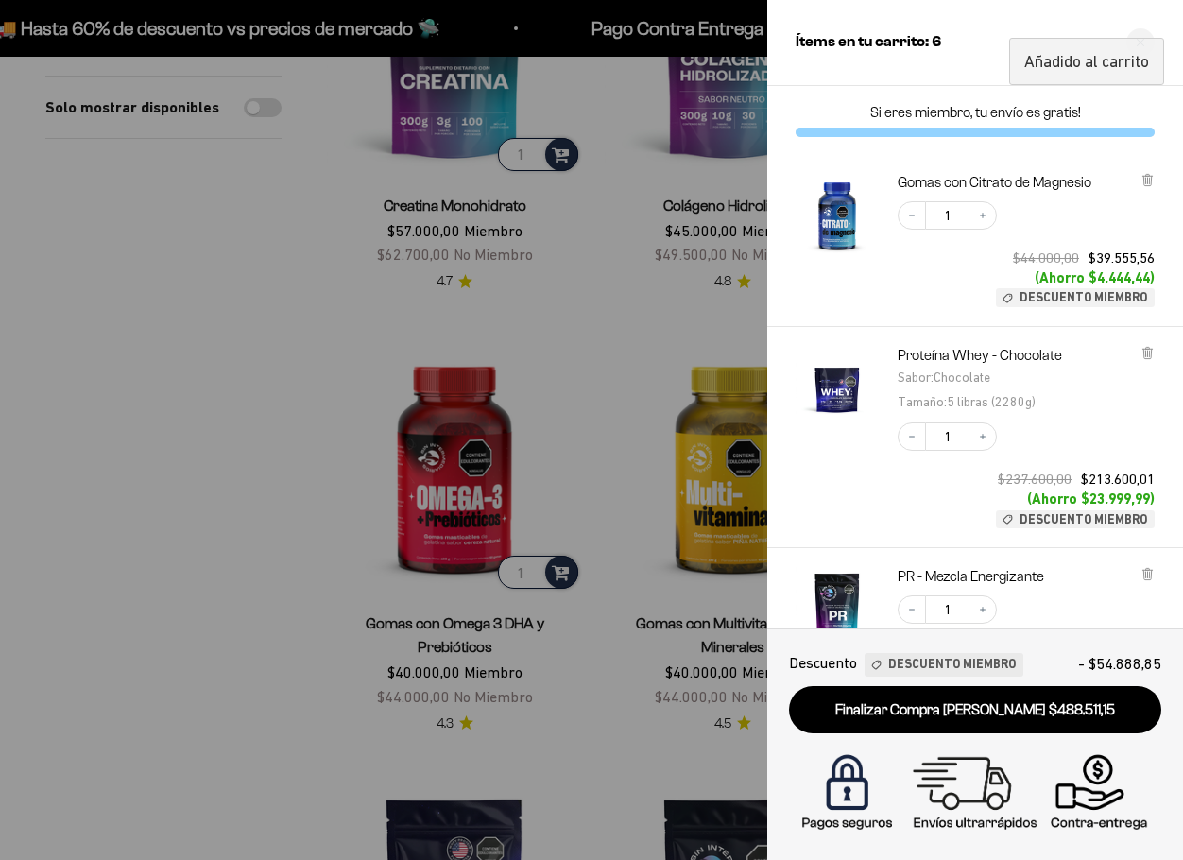
click at [7, 480] on div at bounding box center [591, 430] width 1183 height 860
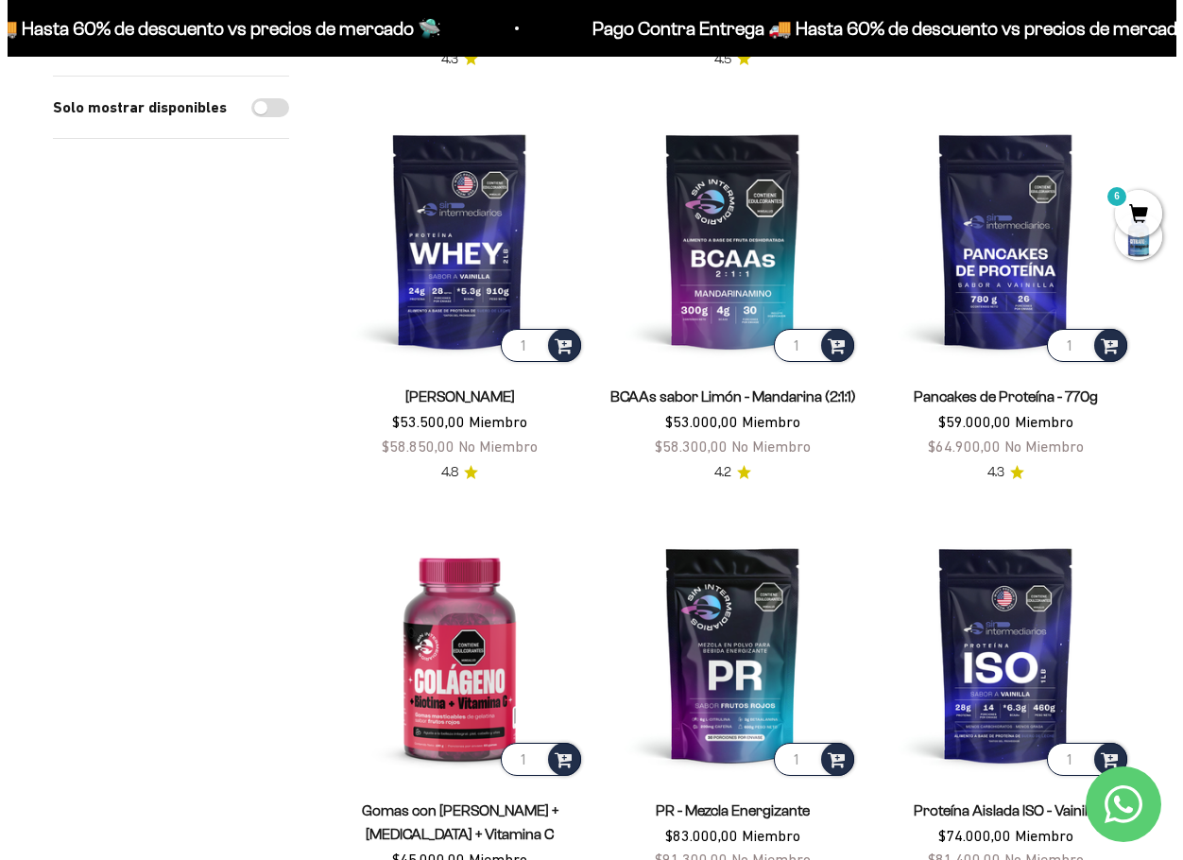
scroll to position [1229, 0]
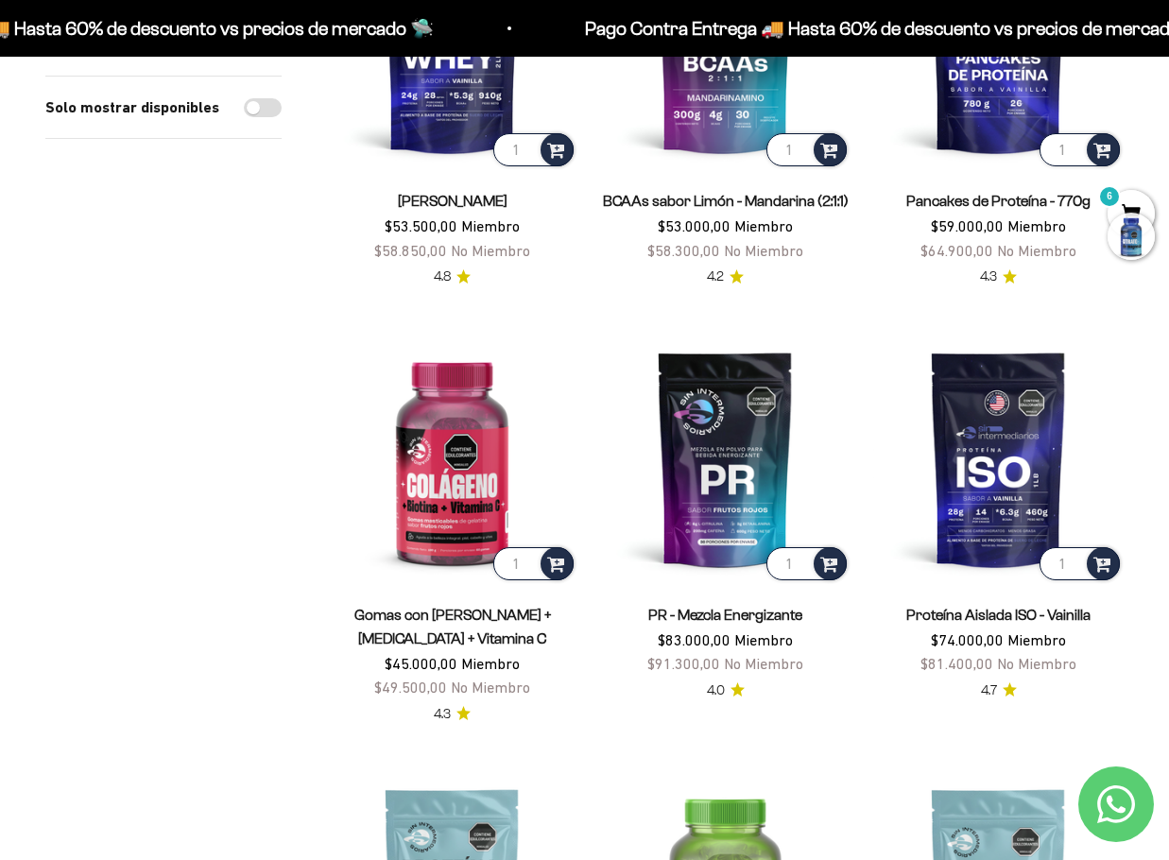
click at [1144, 225] on div at bounding box center [1131, 236] width 47 height 47
click at [1127, 233] on div at bounding box center [1131, 236] width 47 height 47
click at [1133, 213] on div at bounding box center [1131, 236] width 47 height 47
click at [1131, 198] on span "6" at bounding box center [1131, 213] width 47 height 47
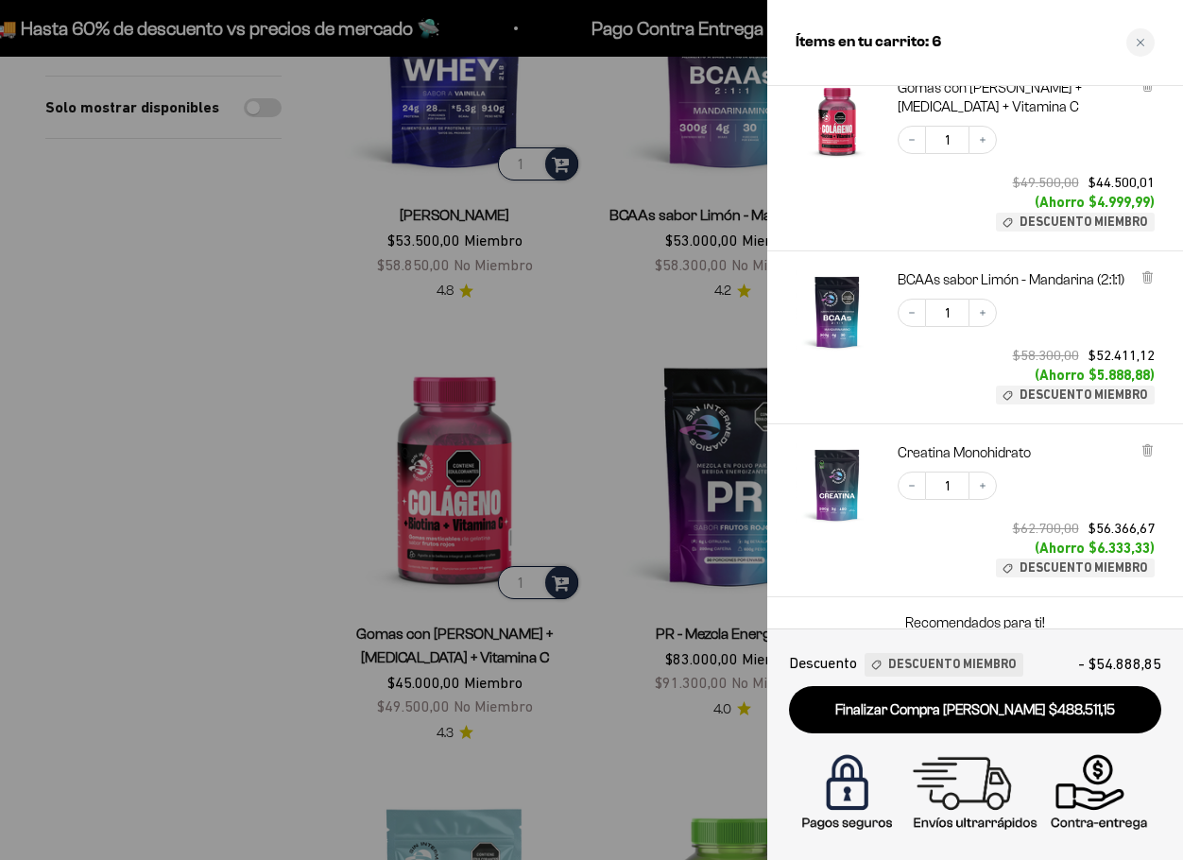
scroll to position [795, 0]
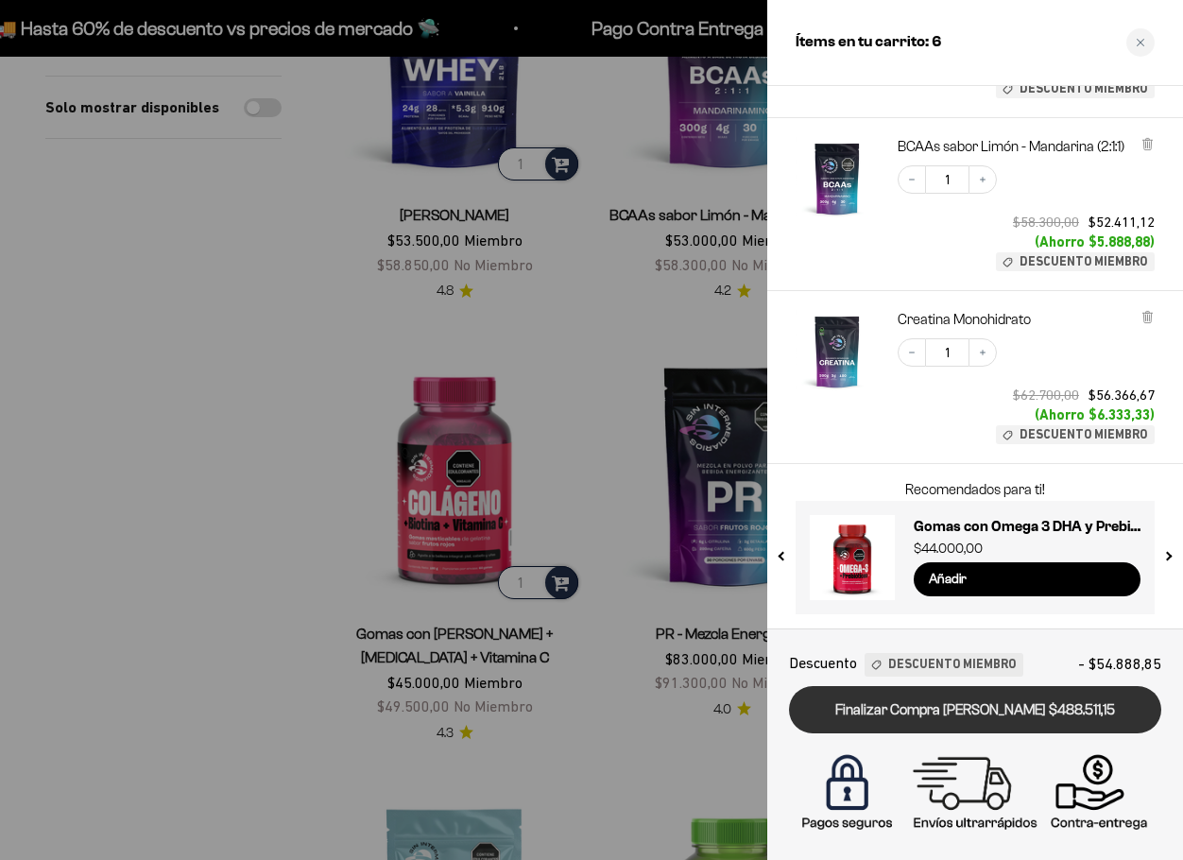
click at [957, 700] on link "Finalizar Compra [PERSON_NAME] $488.511,15" at bounding box center [975, 710] width 372 height 48
